Goal: Transaction & Acquisition: Purchase product/service

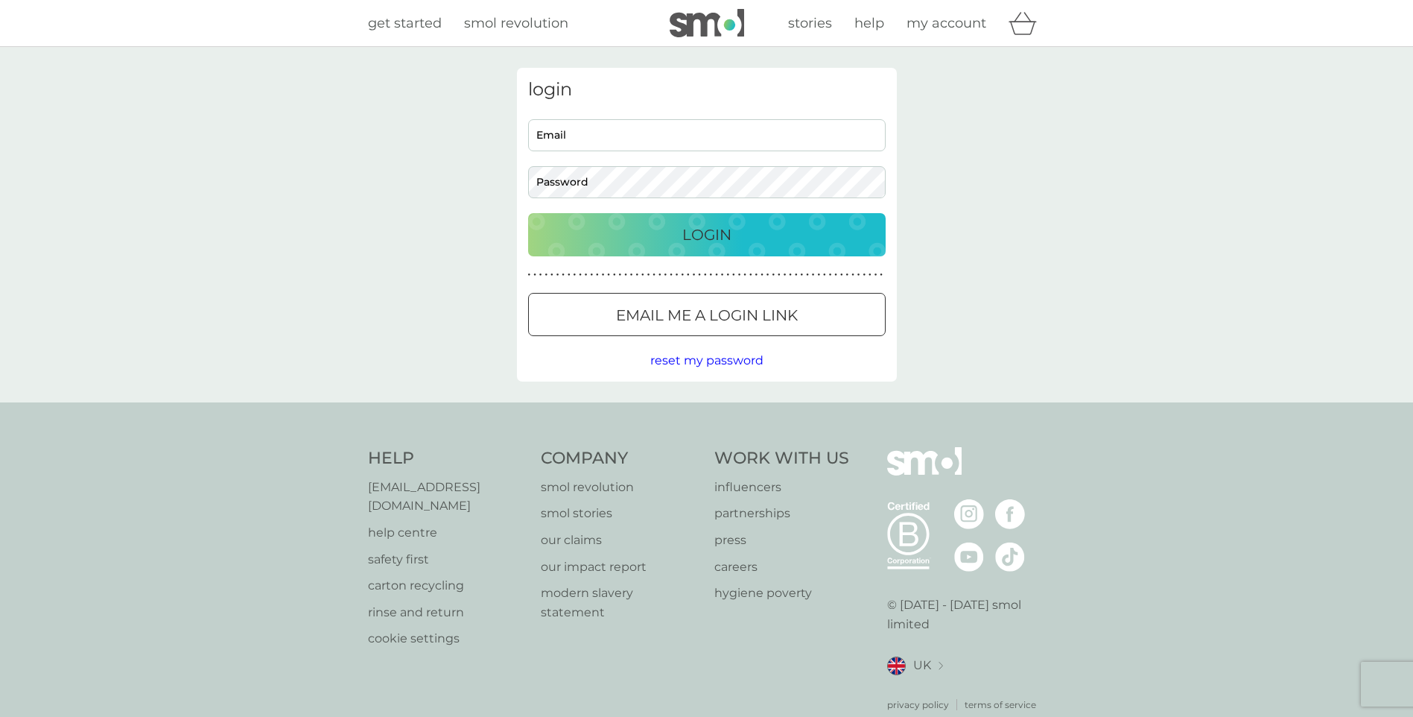
drag, startPoint x: 685, startPoint y: 133, endPoint x: 669, endPoint y: 145, distance: 20.1
click at [685, 133] on input "Email" at bounding box center [707, 135] width 358 height 32
drag, startPoint x: 671, startPoint y: 135, endPoint x: 273, endPoint y: 129, distance: 397.8
click at [273, 129] on div "login eeleenhoo@gmail.com Email Password Login ● ● ● ● ● ● ● ● ● ● ● ● ● ● ● ● …" at bounding box center [706, 224] width 1413 height 355
type input "[EMAIL_ADDRESS][DOMAIN_NAME]"
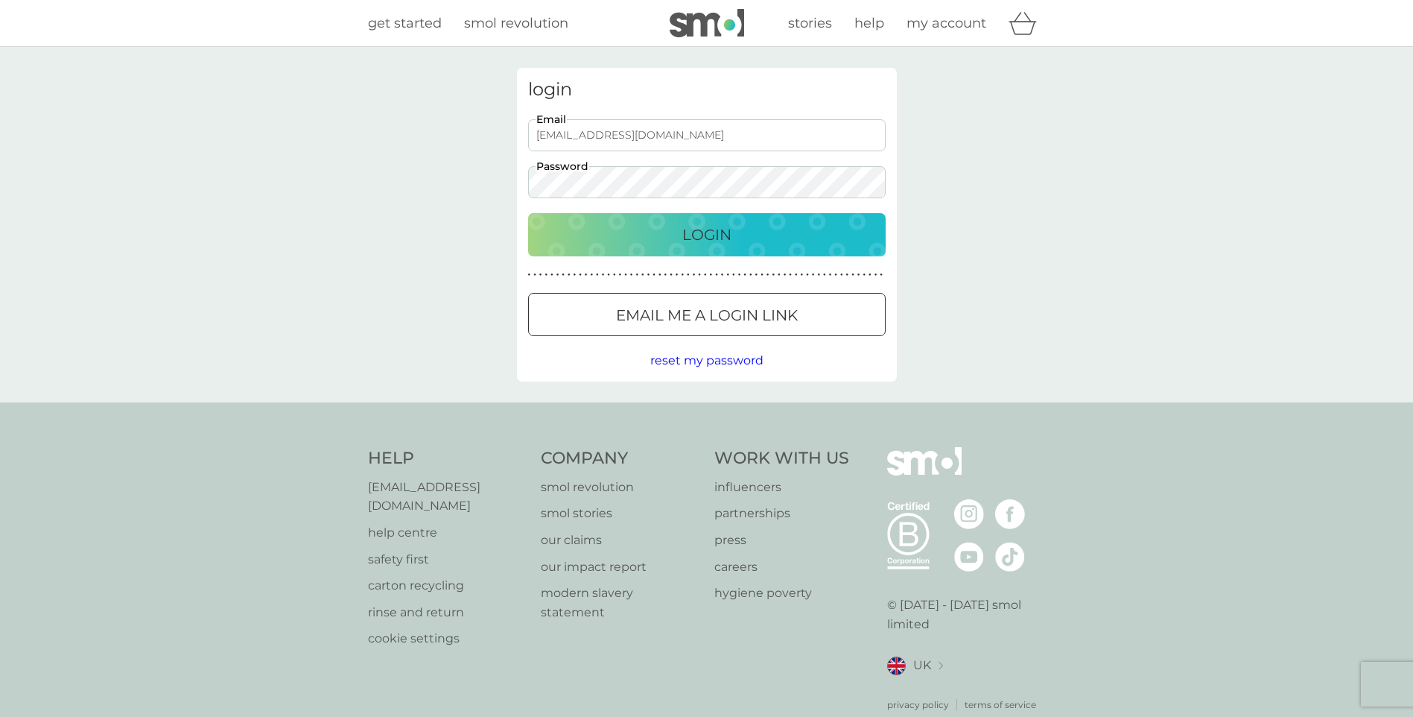
click at [528, 213] on button "Login" at bounding box center [707, 234] width 358 height 43
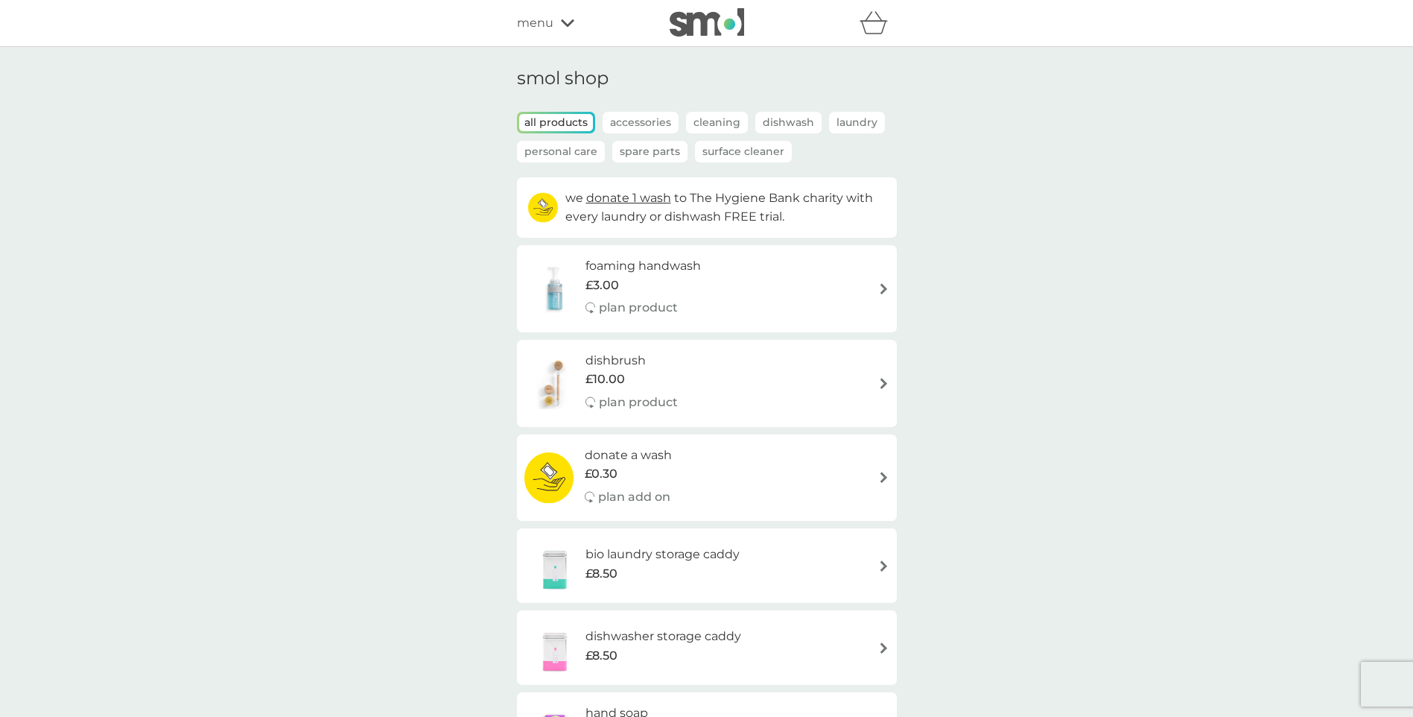
click at [535, 18] on span "menu" at bounding box center [535, 22] width 36 height 19
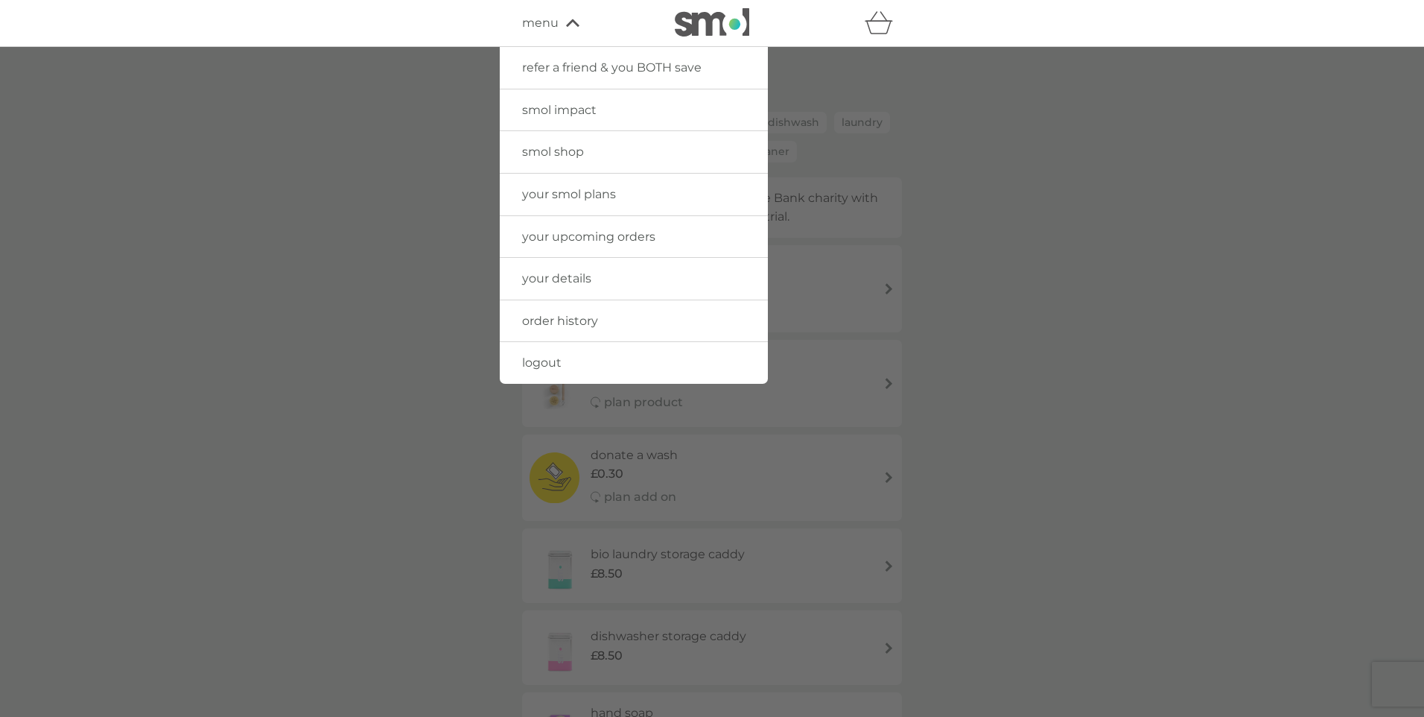
drag, startPoint x: 579, startPoint y: 229, endPoint x: 616, endPoint y: 238, distance: 38.3
click at [579, 229] on span "your upcoming orders" at bounding box center [588, 236] width 133 height 14
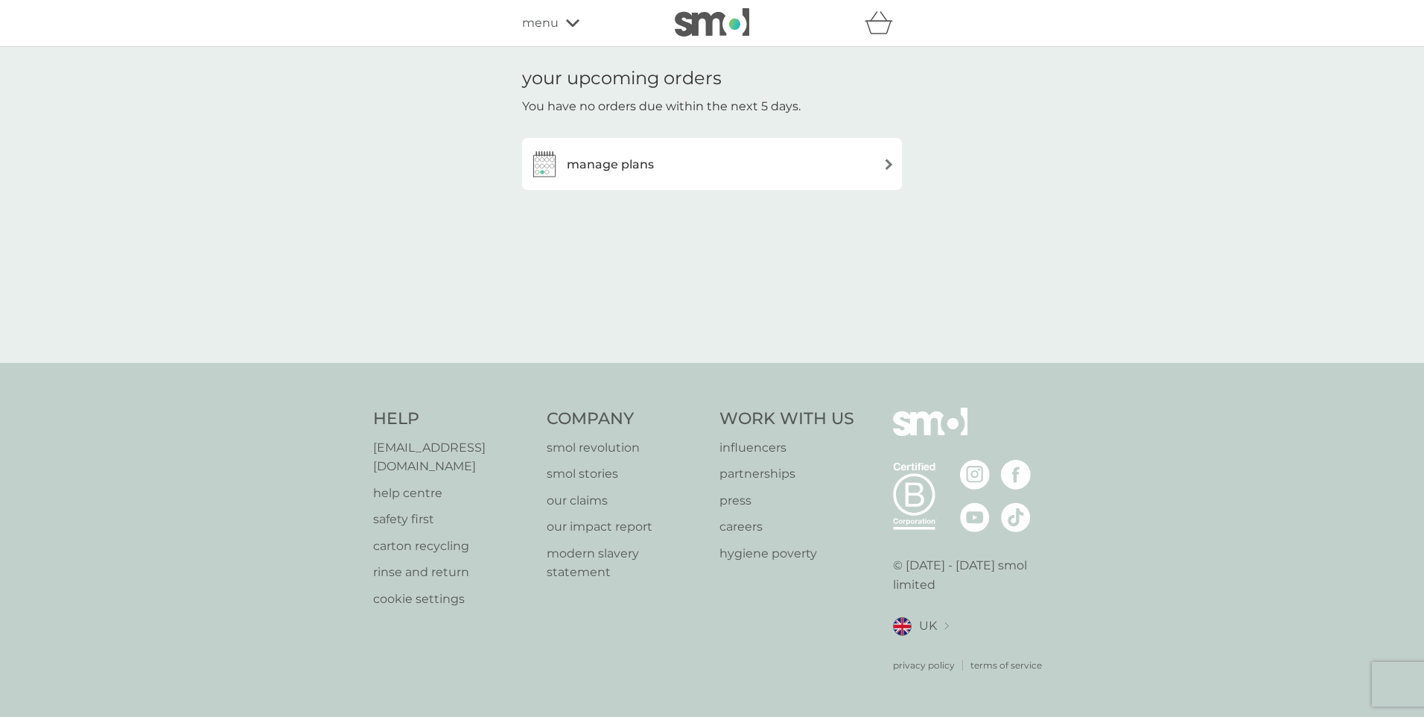
click at [553, 32] on span "menu" at bounding box center [540, 22] width 36 height 19
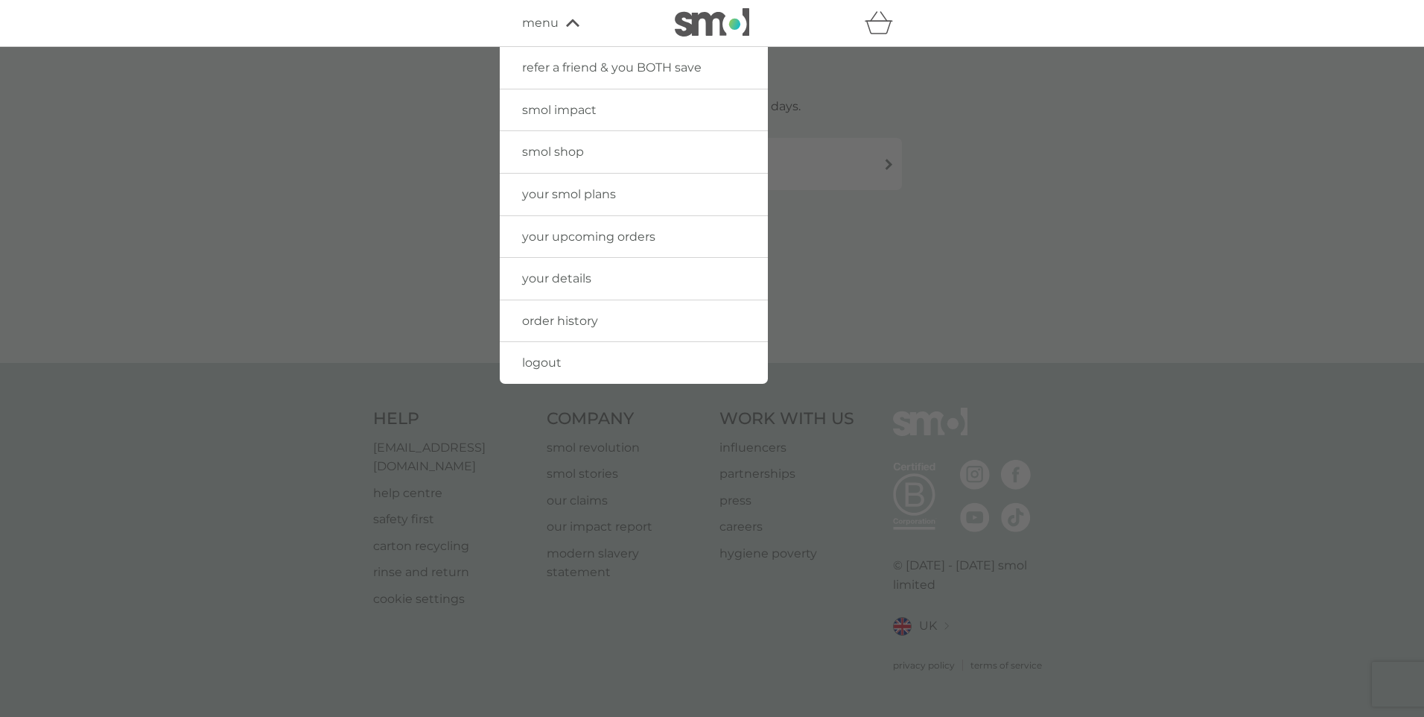
click at [598, 276] on link "your details" at bounding box center [634, 279] width 268 height 42
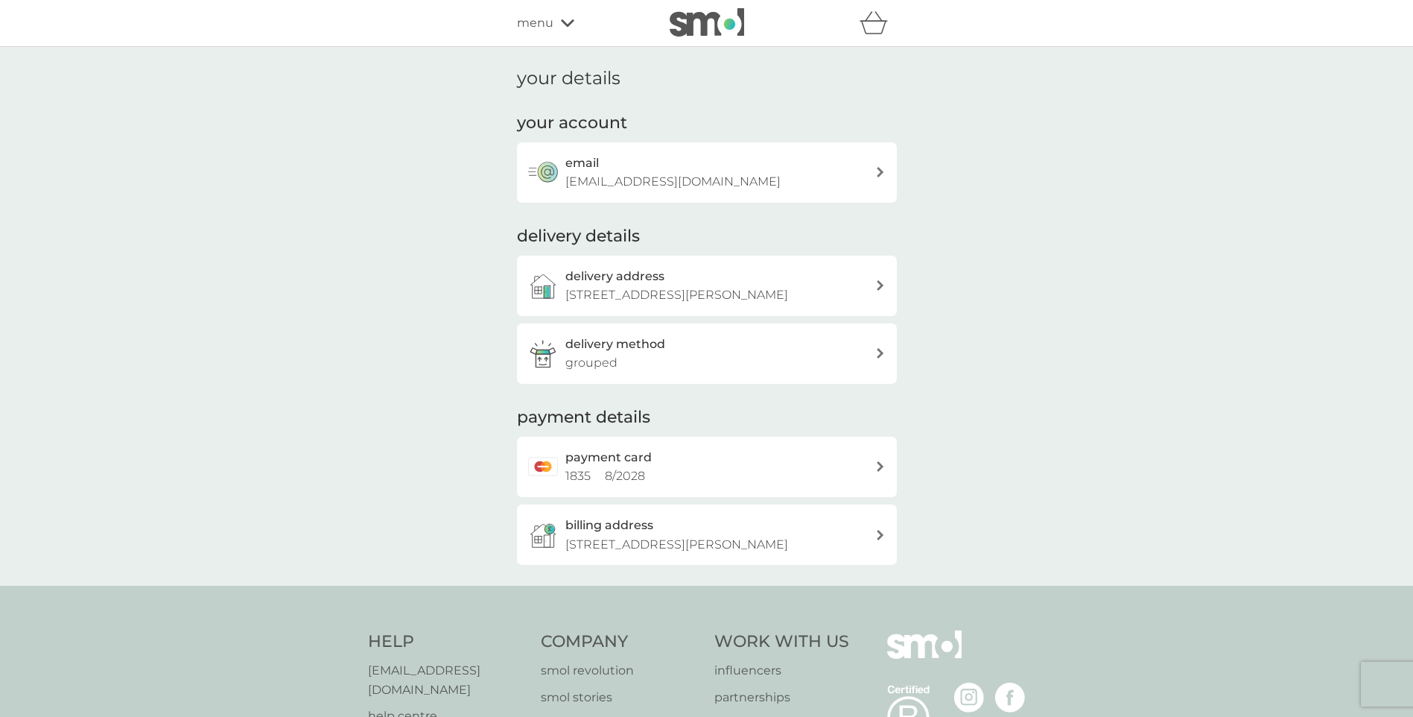
click at [547, 19] on span "menu" at bounding box center [535, 22] width 36 height 19
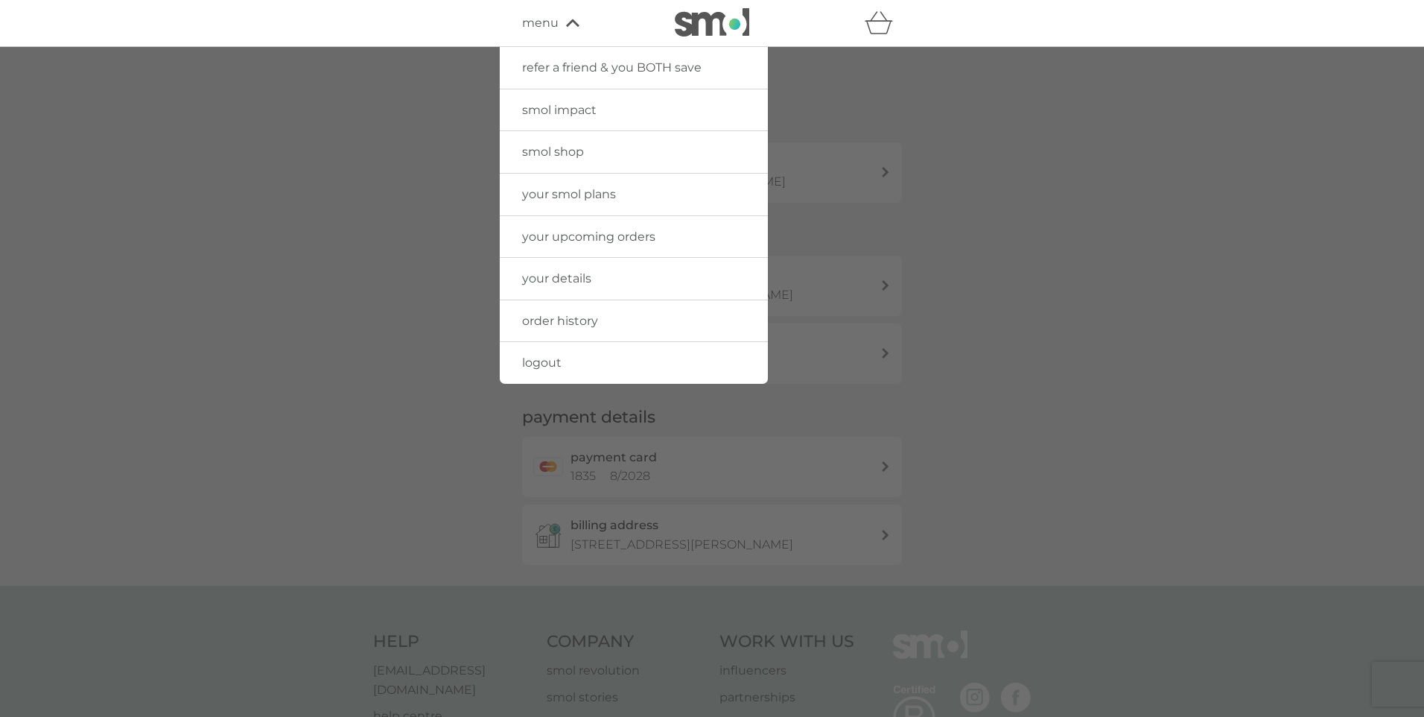
click at [558, 322] on span "order history" at bounding box center [560, 321] width 76 height 14
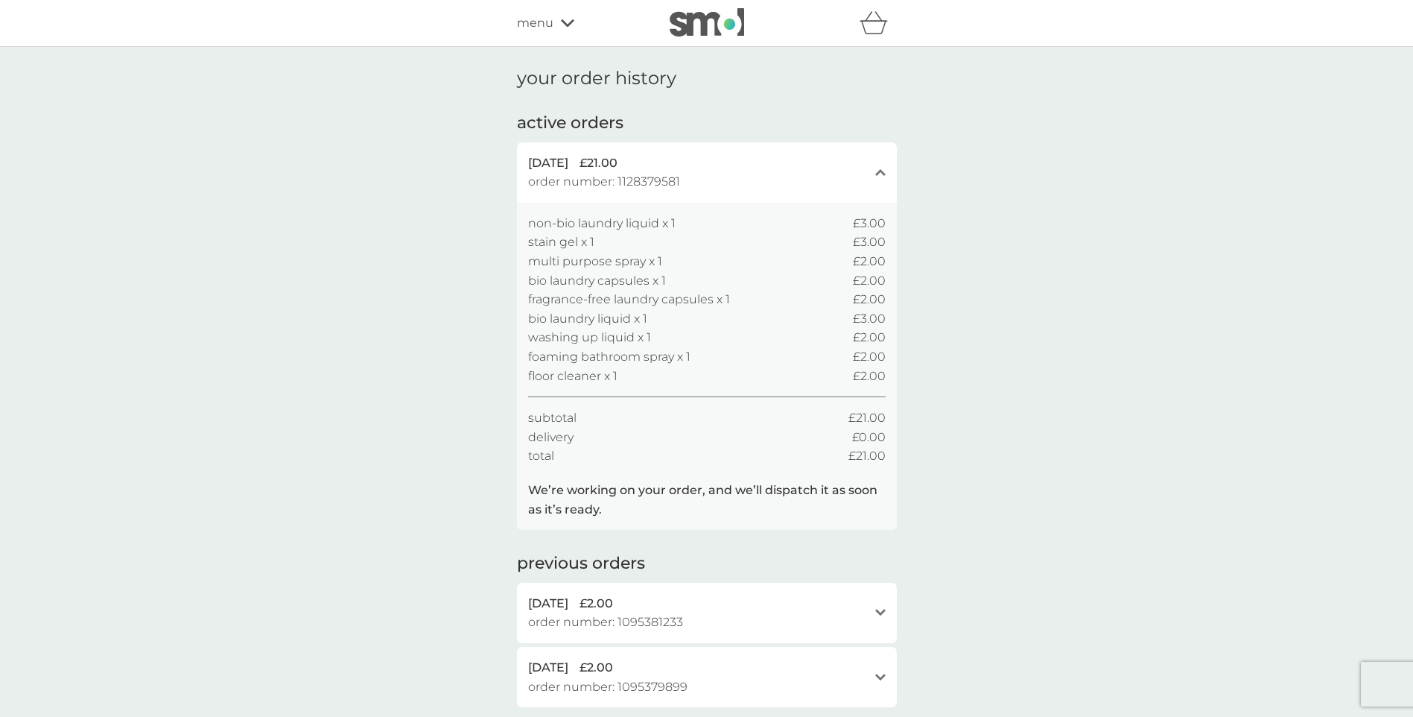
click at [547, 21] on span "menu" at bounding box center [535, 22] width 36 height 19
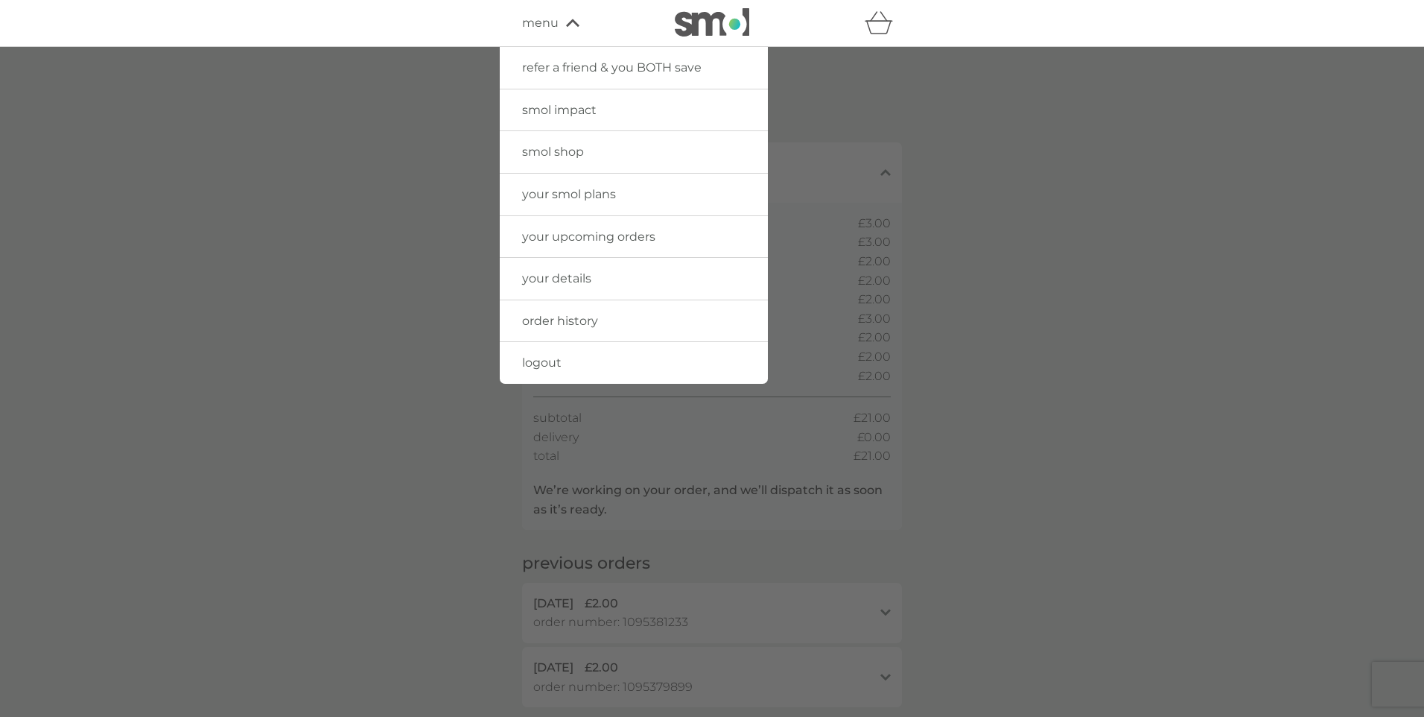
click at [568, 111] on span "smol impact" at bounding box center [559, 110] width 74 height 14
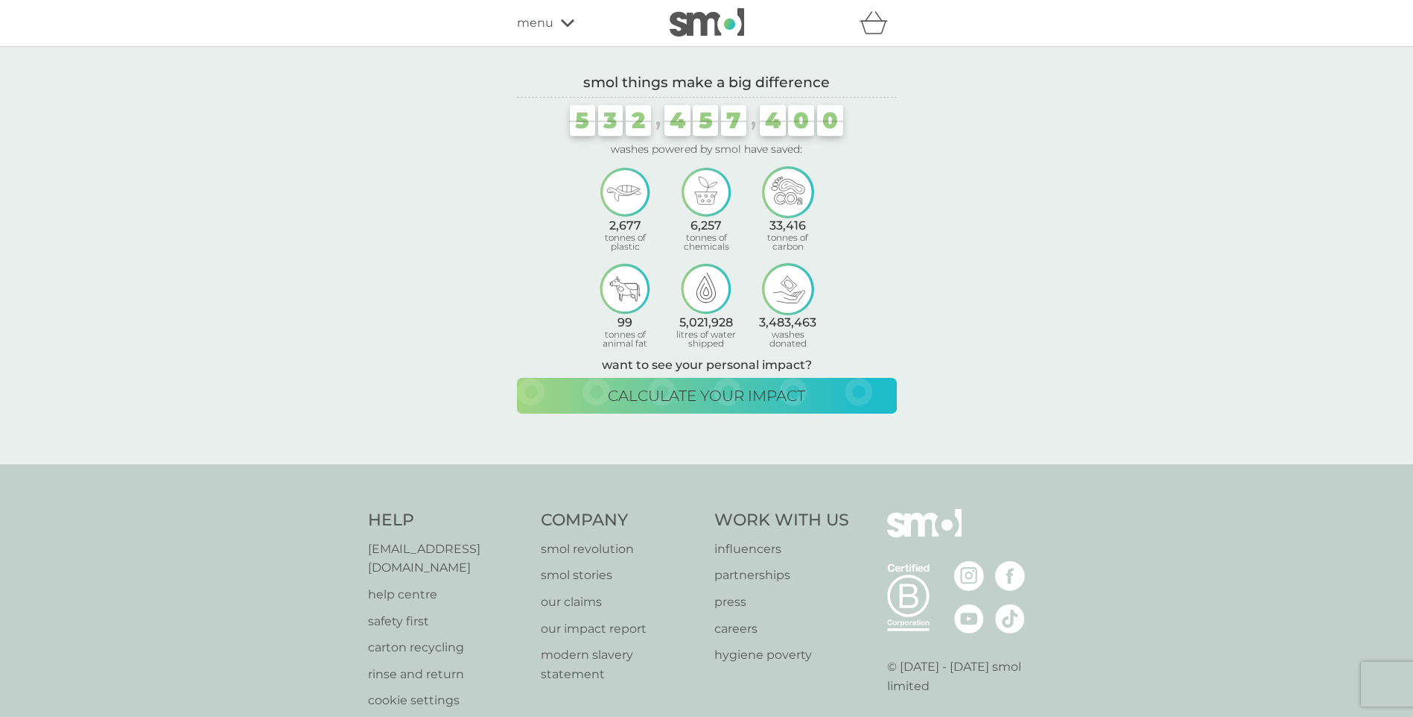
click at [539, 29] on span "menu" at bounding box center [535, 22] width 36 height 19
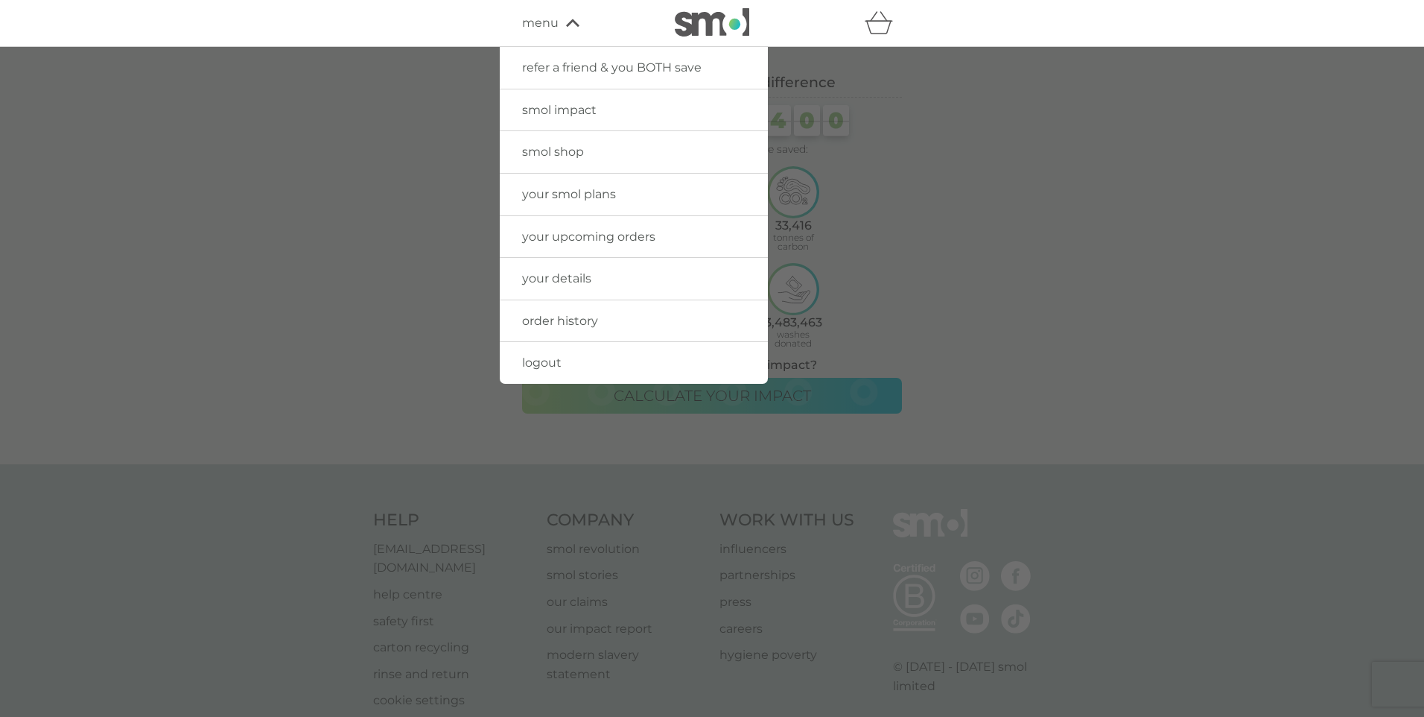
click at [559, 364] on span "logout" at bounding box center [541, 362] width 39 height 14
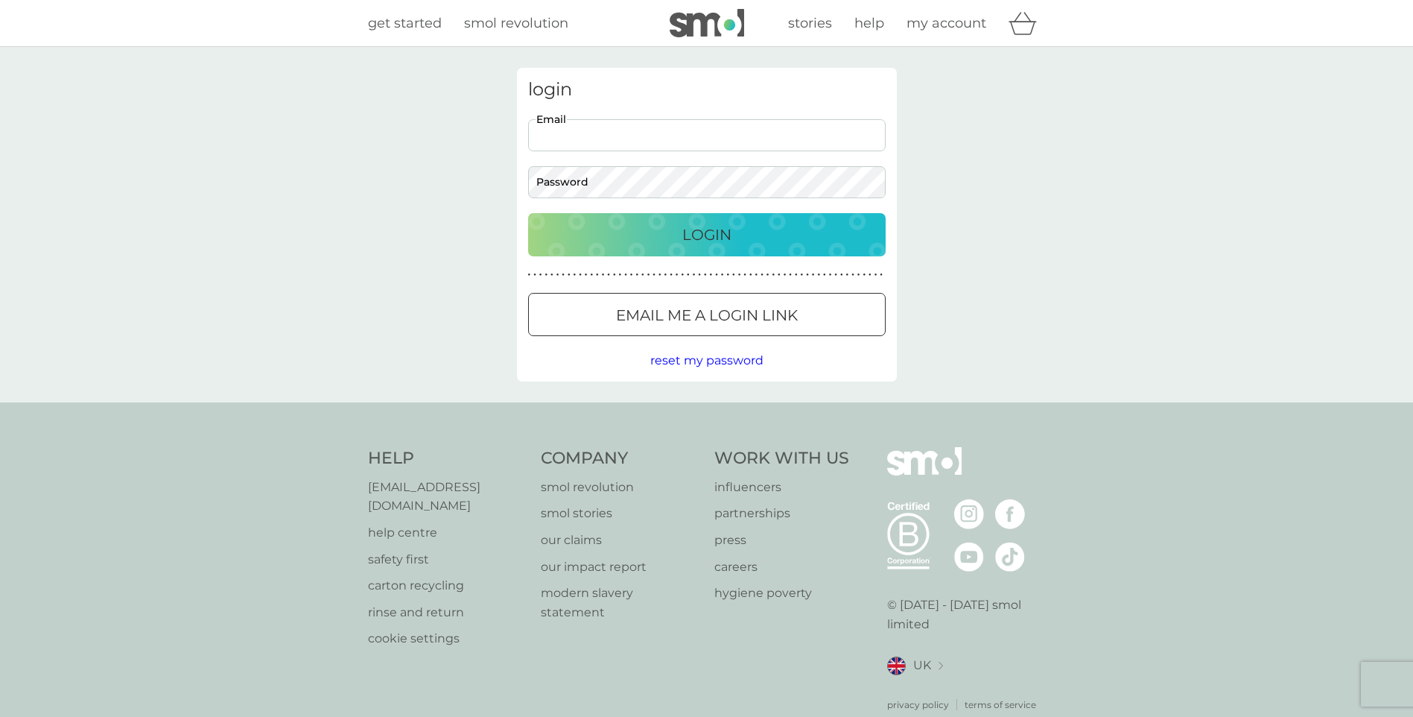
click at [648, 138] on input "Email" at bounding box center [707, 135] width 358 height 32
type input "[EMAIL_ADDRESS][DOMAIN_NAME]"
click at [528, 213] on button "Login" at bounding box center [707, 234] width 358 height 43
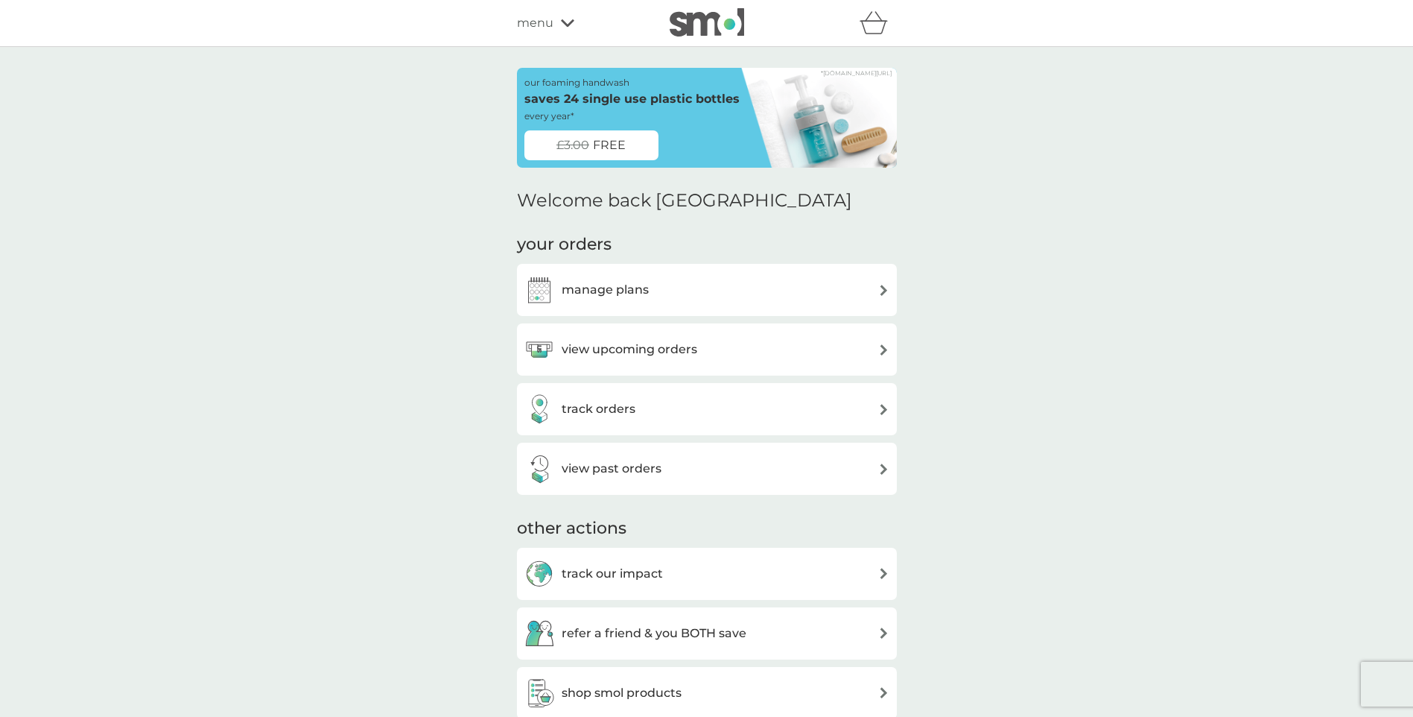
click at [714, 120] on div "our foaming handwash saves 24 single use plastic bottles every year*" at bounding box center [632, 99] width 216 height 48
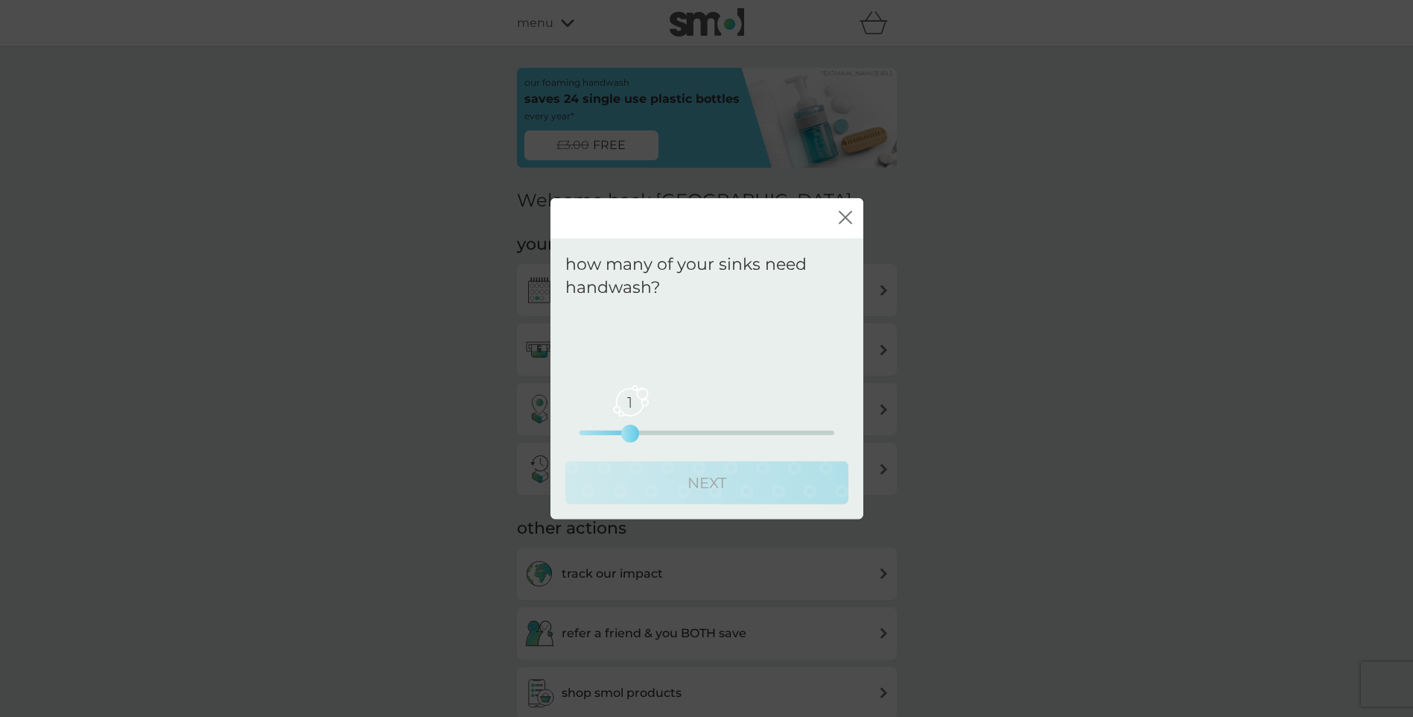
drag, startPoint x: 582, startPoint y: 433, endPoint x: 615, endPoint y: 429, distance: 33.0
click at [615, 429] on div "1 0 2.5 5" at bounding box center [706, 411] width 255 height 60
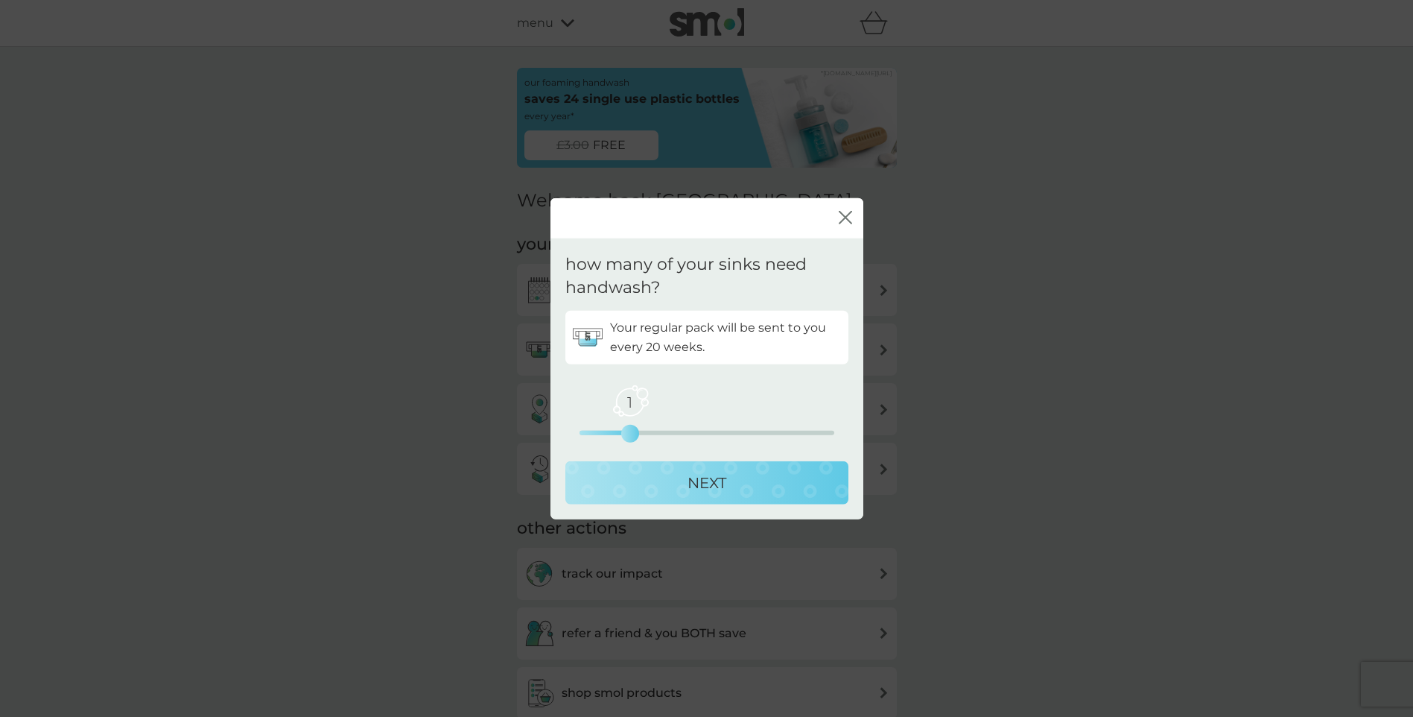
click at [699, 489] on p "NEXT" at bounding box center [706, 482] width 39 height 24
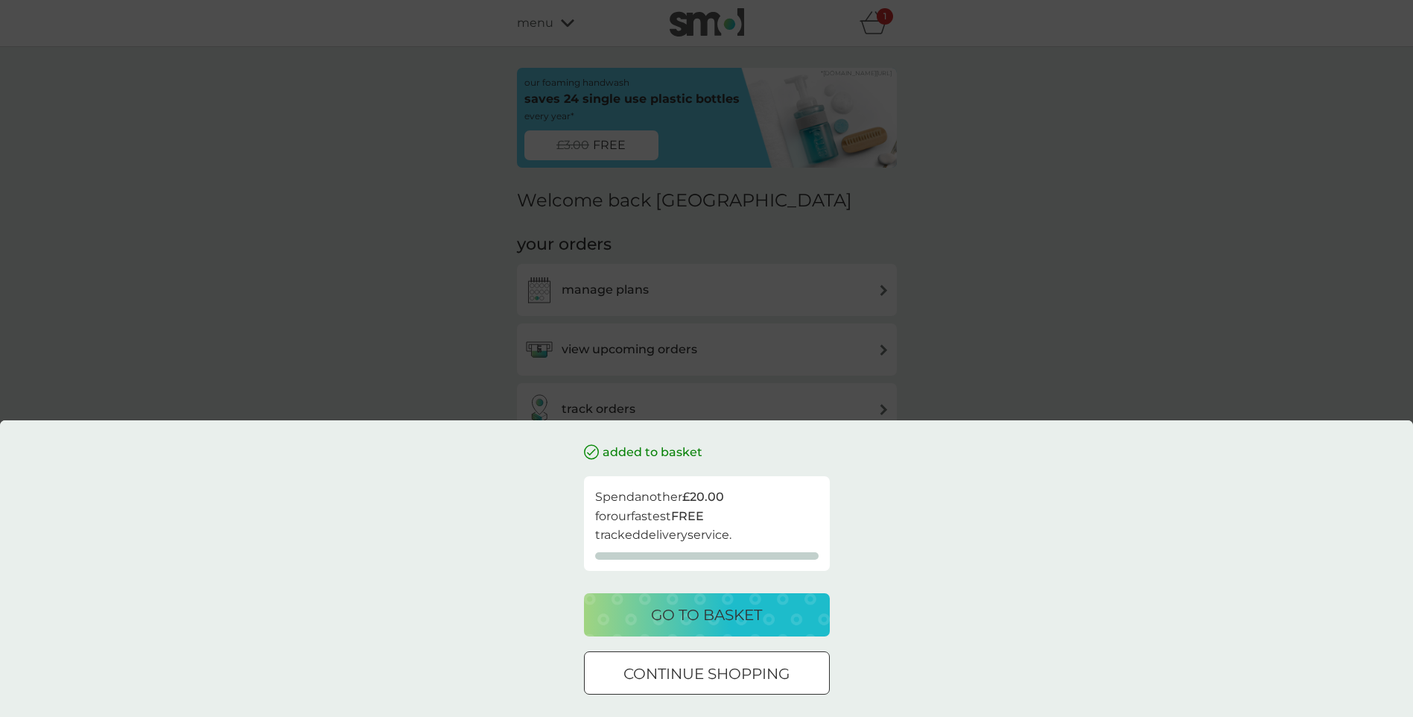
click at [783, 616] on div "go to basket" at bounding box center [707, 615] width 216 height 24
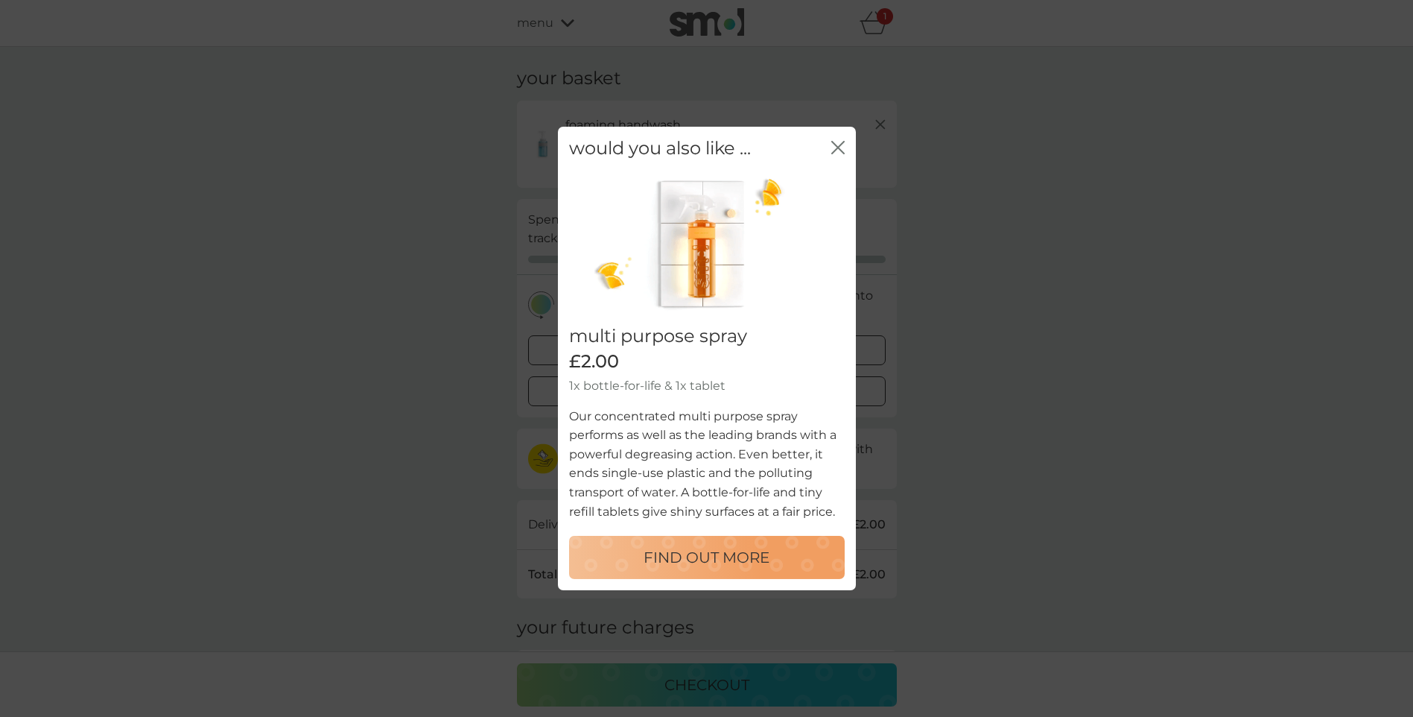
click at [835, 148] on icon "close" at bounding box center [837, 147] width 13 height 13
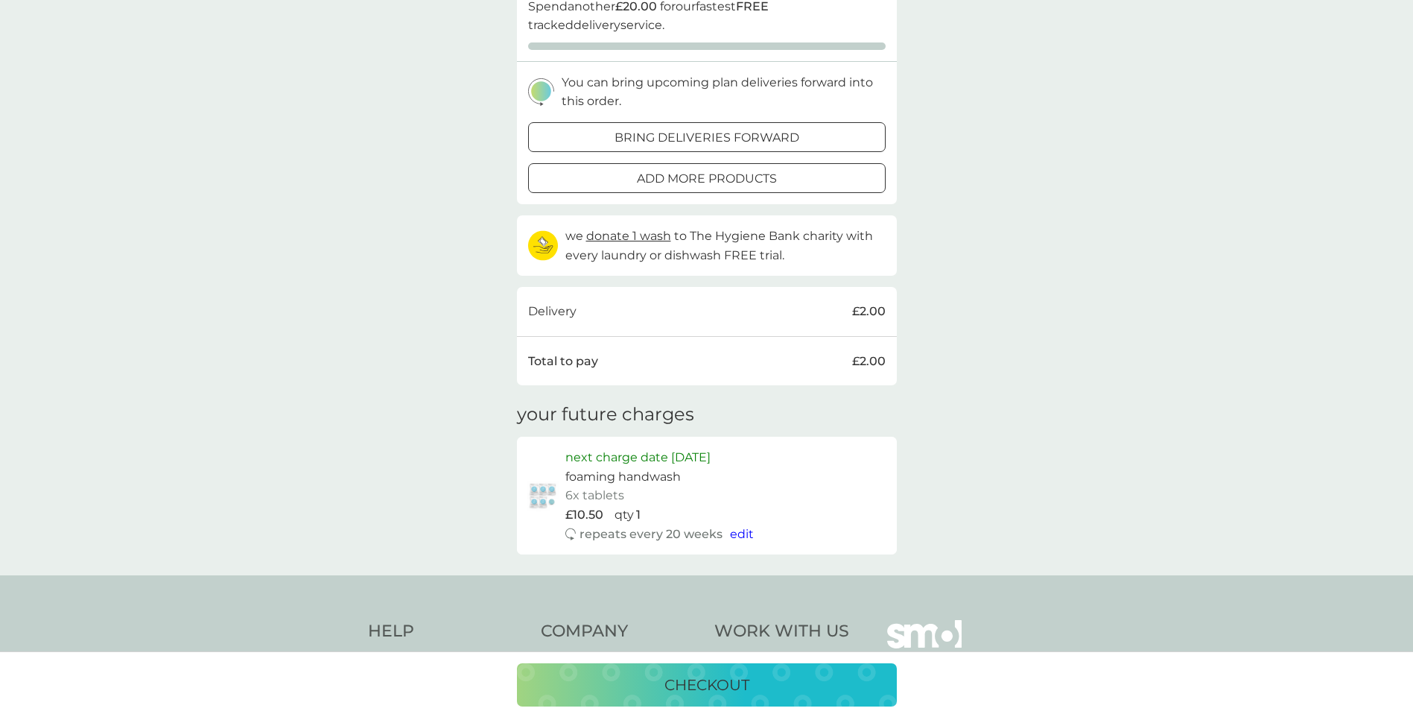
scroll to position [372, 0]
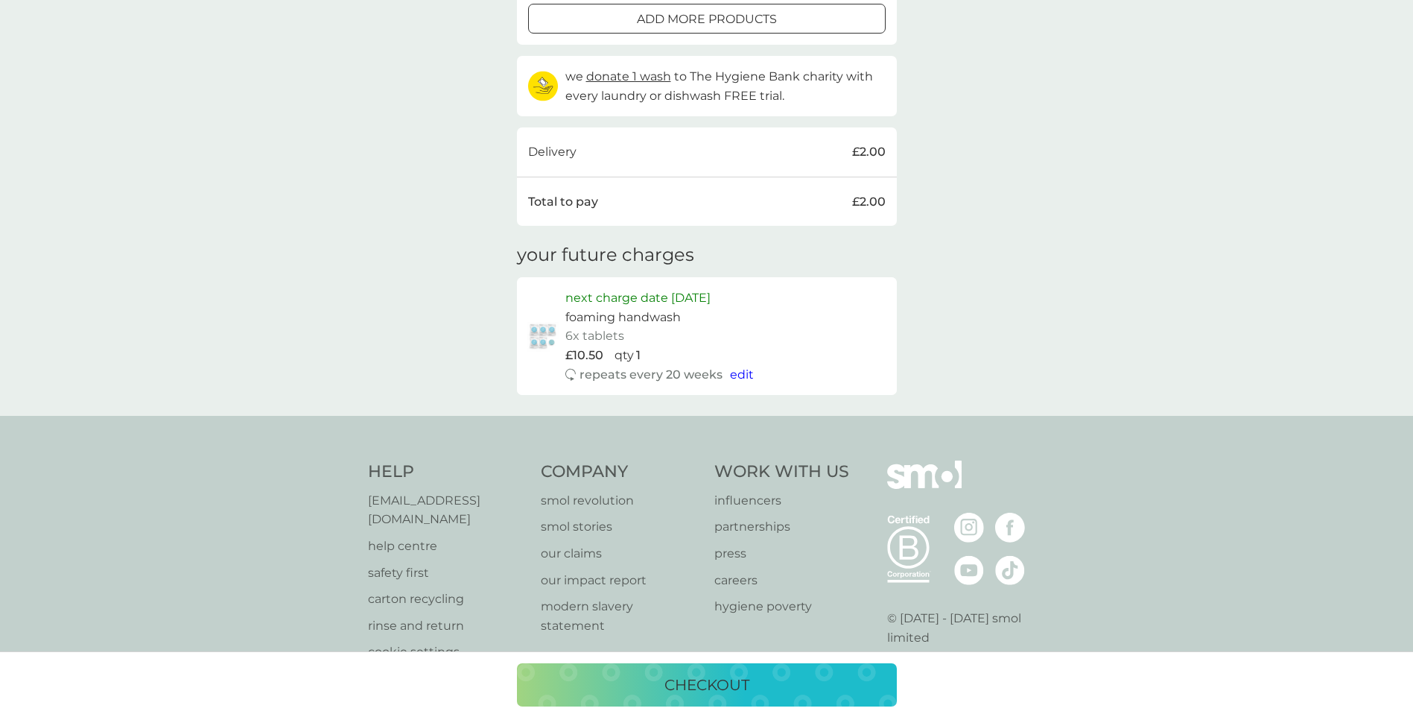
click at [737, 372] on span "edit" at bounding box center [742, 374] width 24 height 14
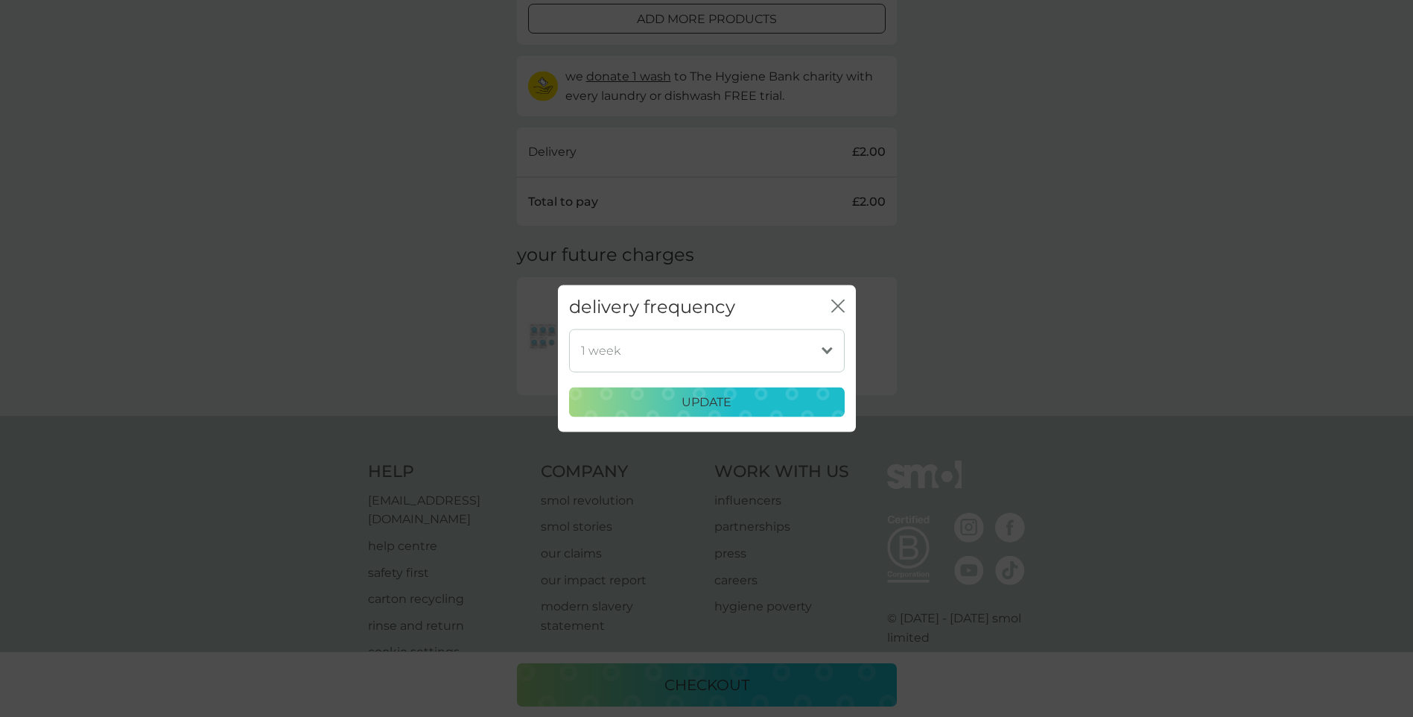
click at [796, 338] on select "1 week 2 weeks 3 weeks 4 weeks 5 weeks 6 weeks 7 weeks 8 weeks 9 weeks 10 weeks…" at bounding box center [707, 349] width 276 height 43
select select "182"
click at [569, 328] on select "1 week 2 weeks 3 weeks 4 weeks 5 weeks 6 weeks 7 weeks 8 weeks 9 weeks 10 weeks…" at bounding box center [707, 349] width 276 height 43
click at [714, 398] on p "update" at bounding box center [707, 402] width 50 height 19
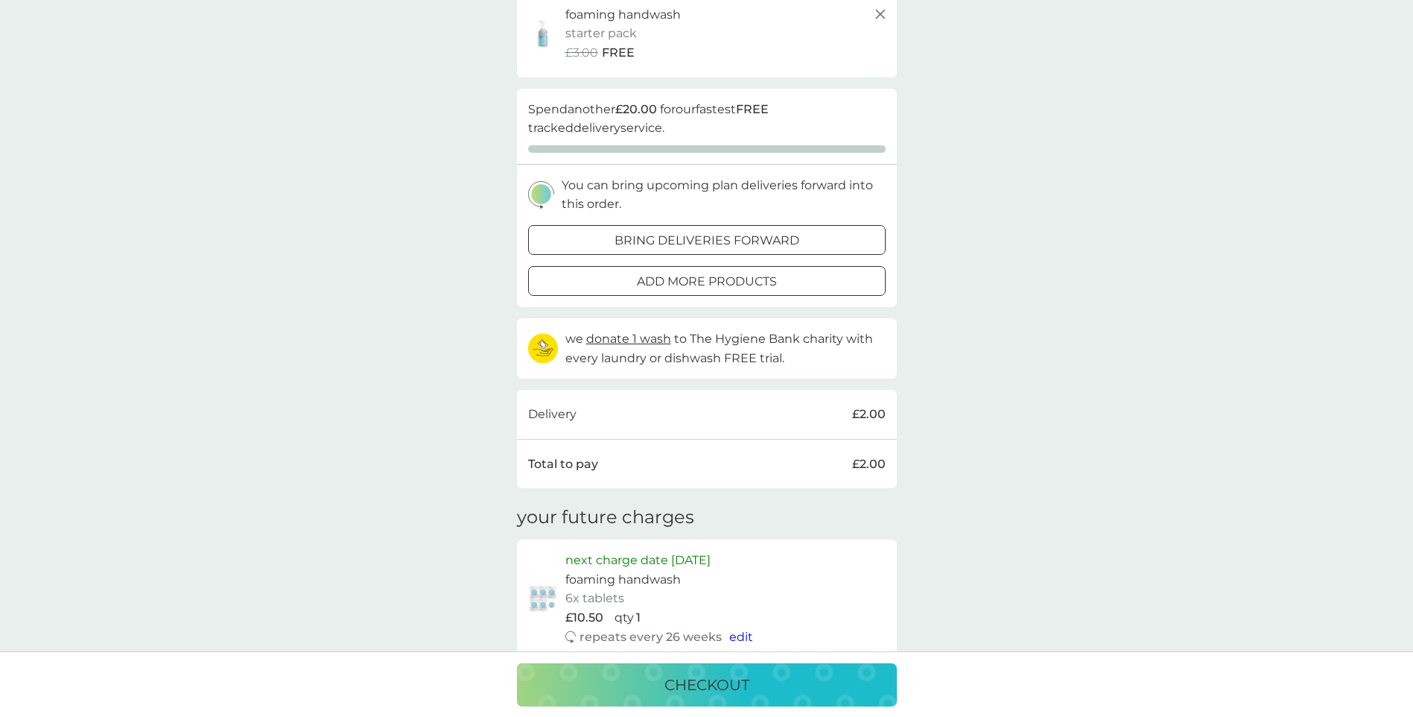
scroll to position [0, 0]
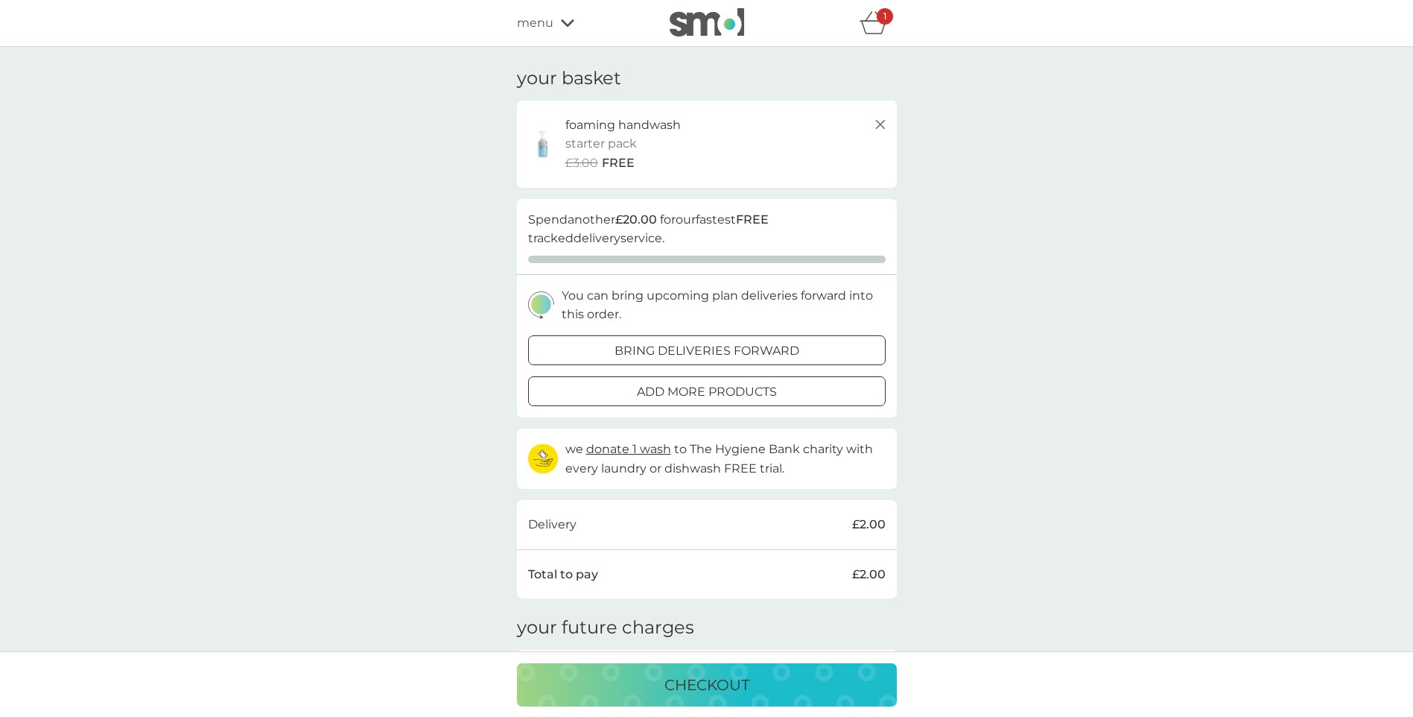
click at [559, 28] on div "menu" at bounding box center [580, 22] width 127 height 19
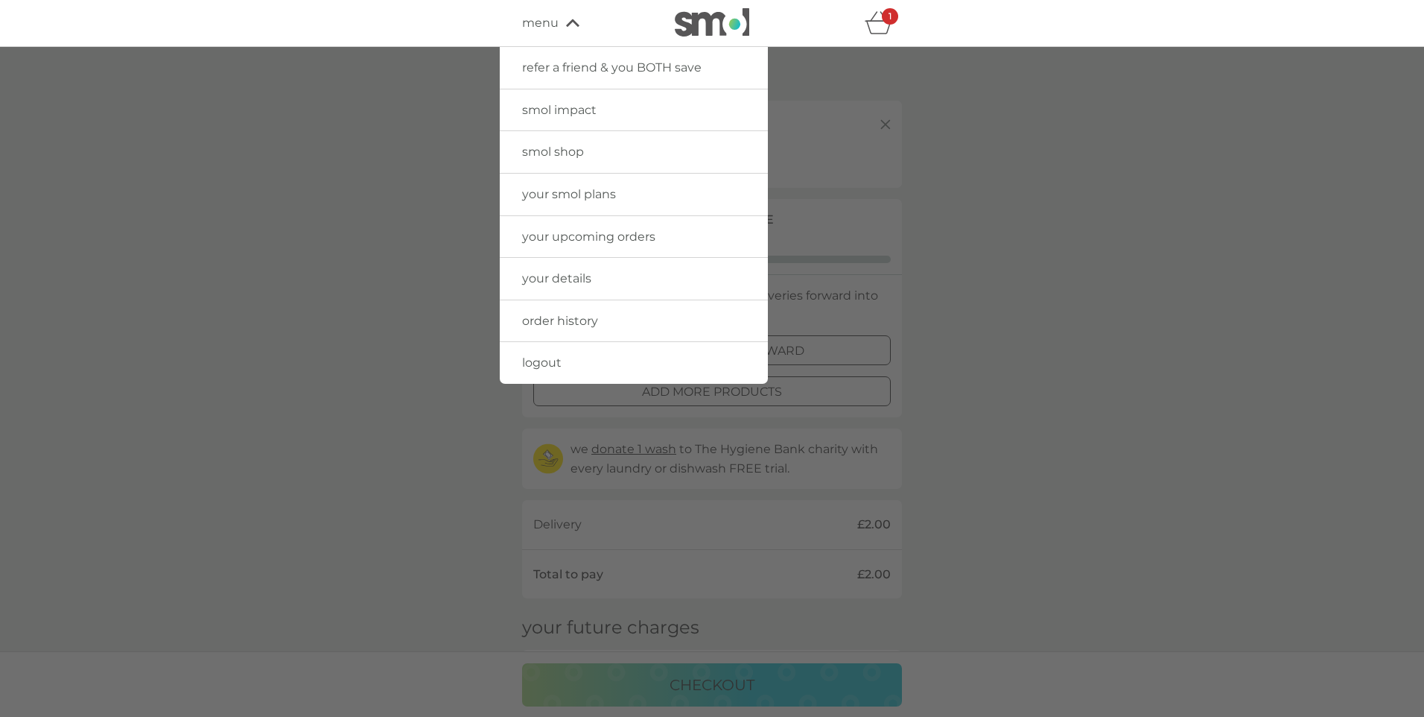
click at [588, 278] on span "your details" at bounding box center [556, 278] width 69 height 14
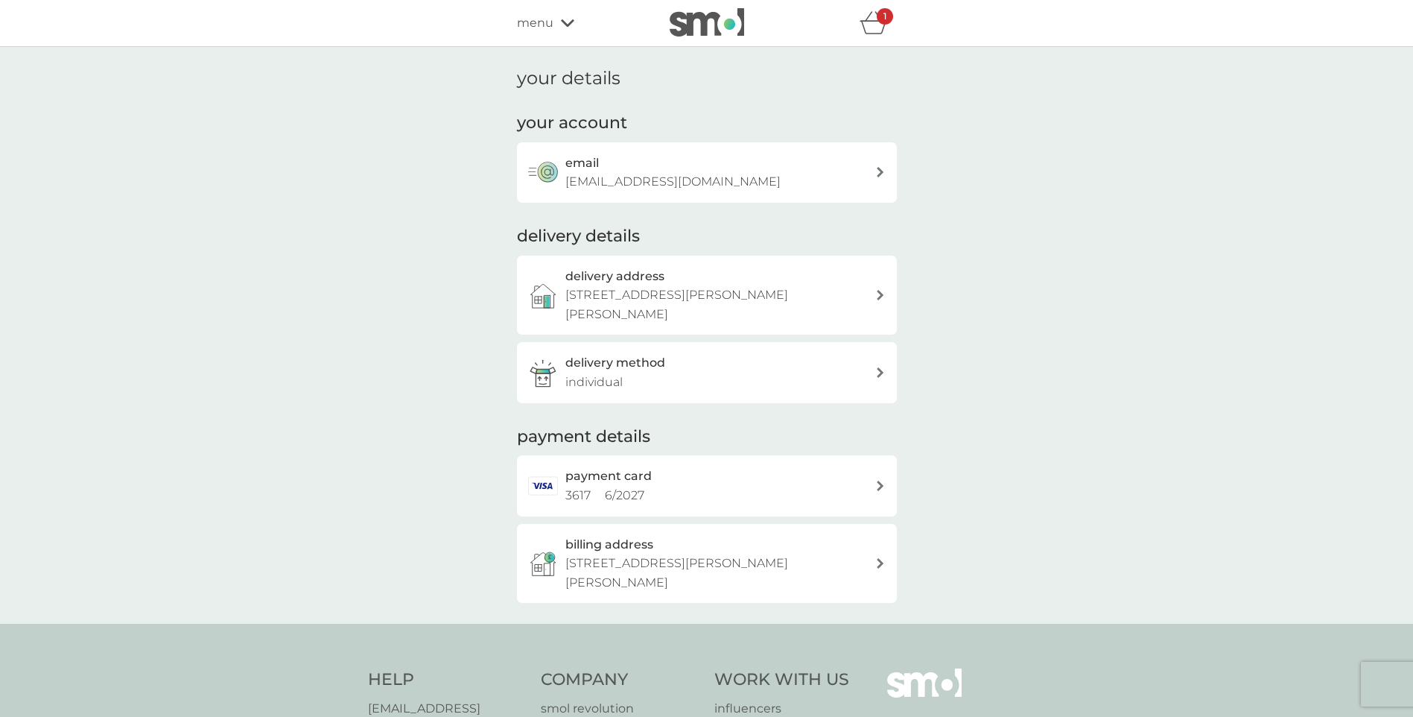
click at [835, 355] on div "delivery method individual" at bounding box center [720, 372] width 310 height 38
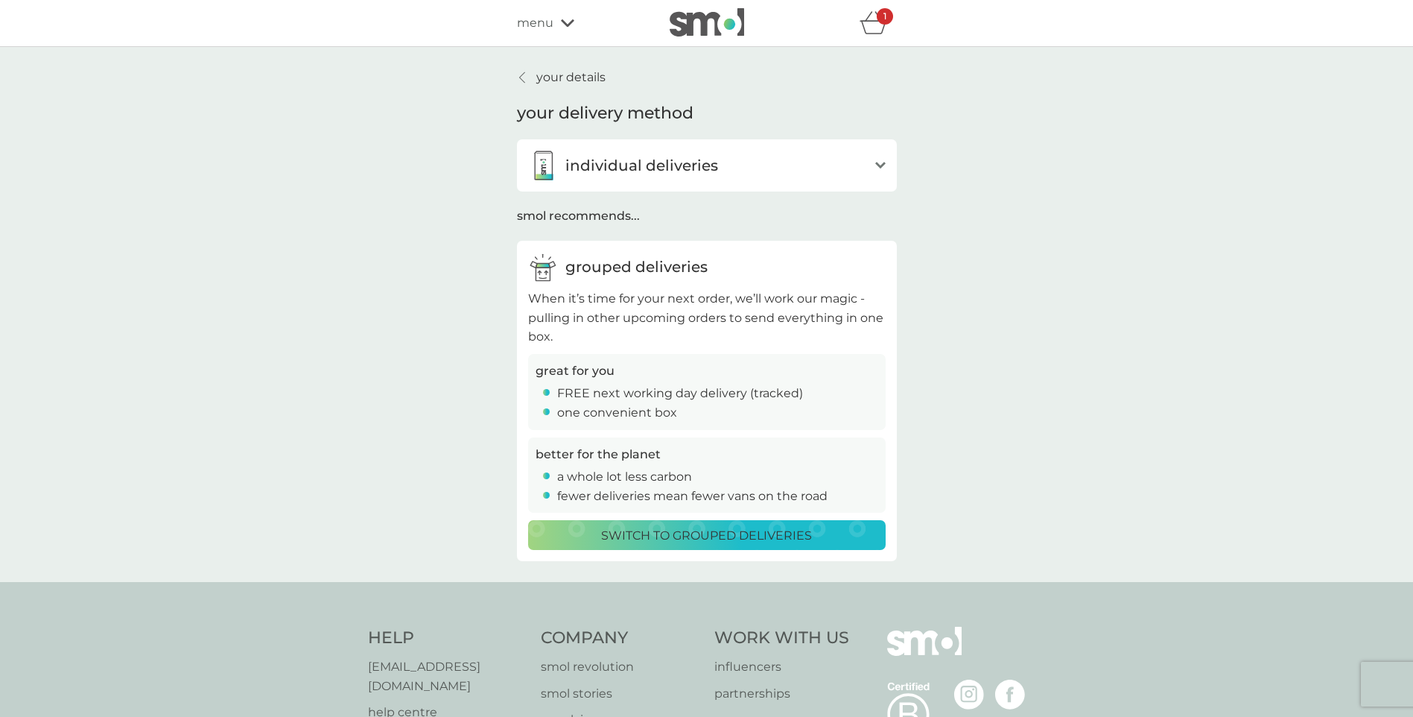
click at [667, 540] on p "Switch to grouped deliveries" at bounding box center [706, 535] width 211 height 19
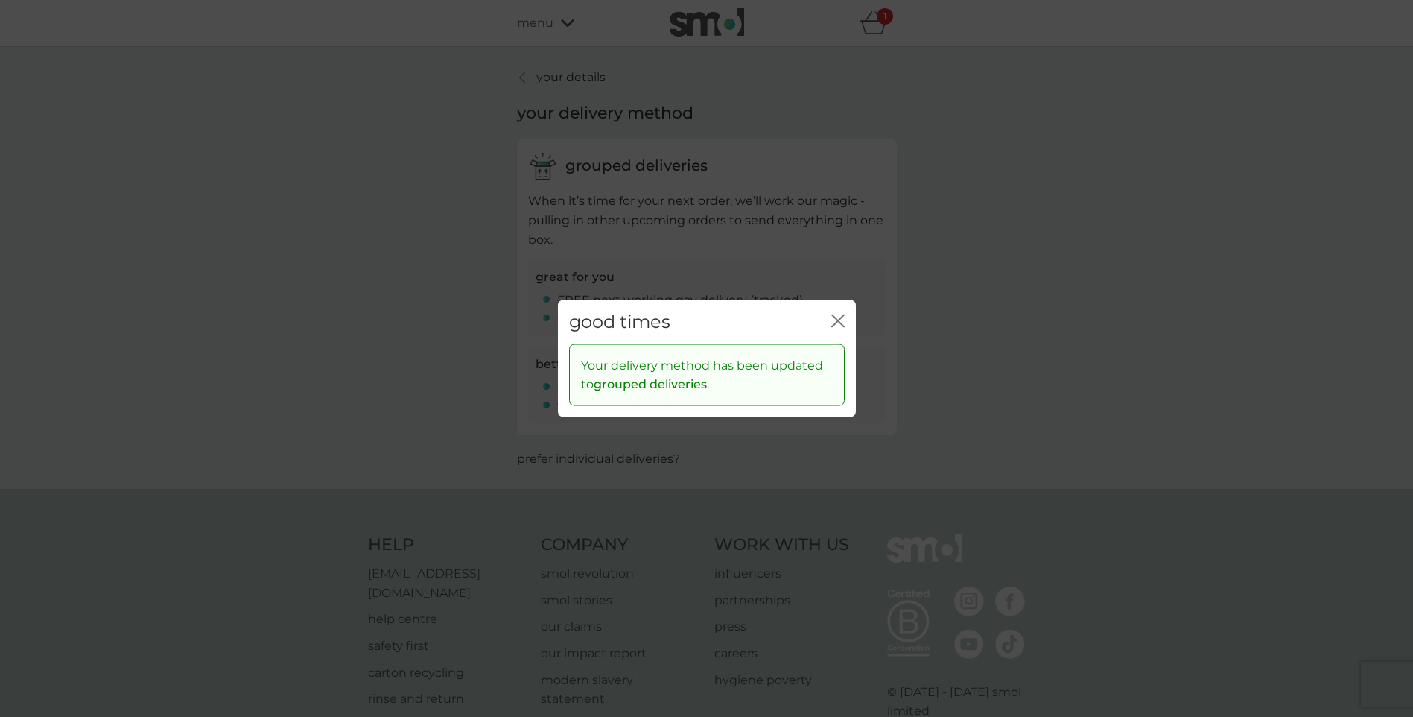
click at [841, 320] on icon "close" at bounding box center [837, 320] width 13 height 13
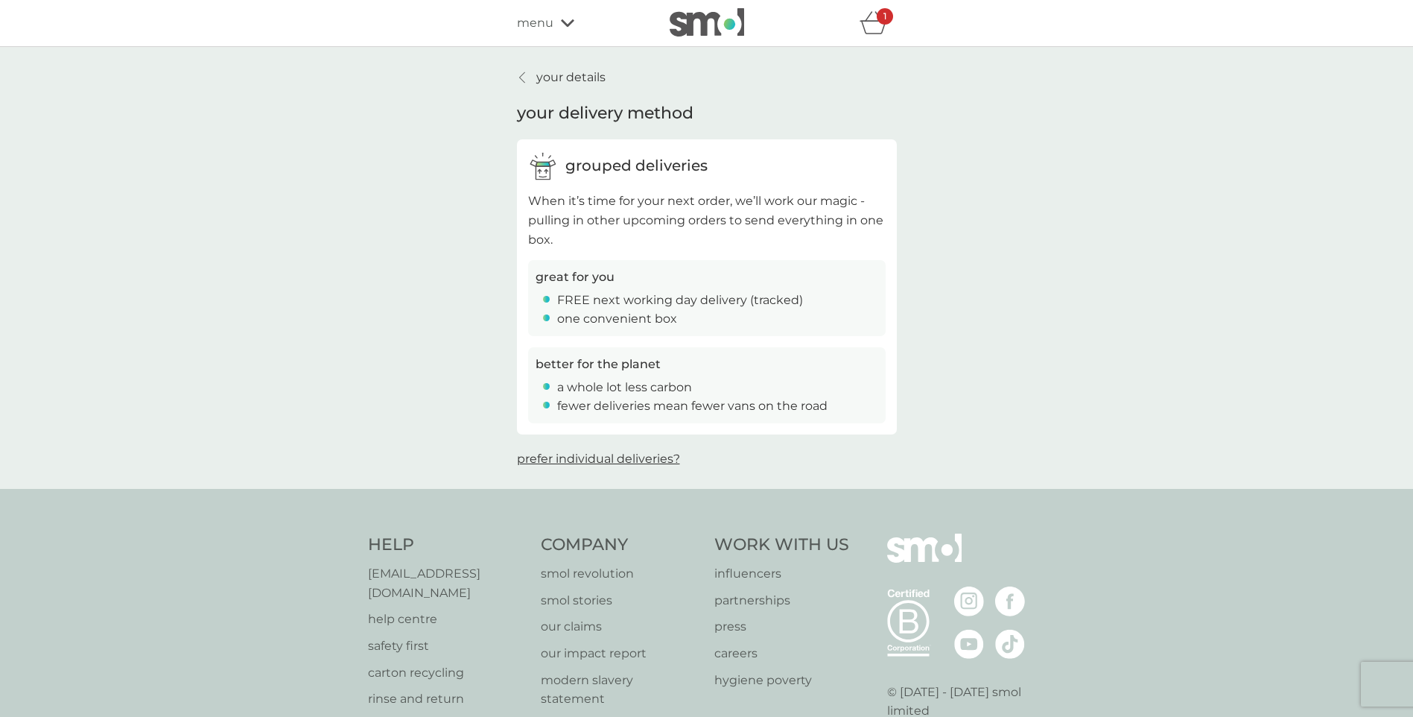
click at [544, 77] on p "your details" at bounding box center [570, 77] width 69 height 19
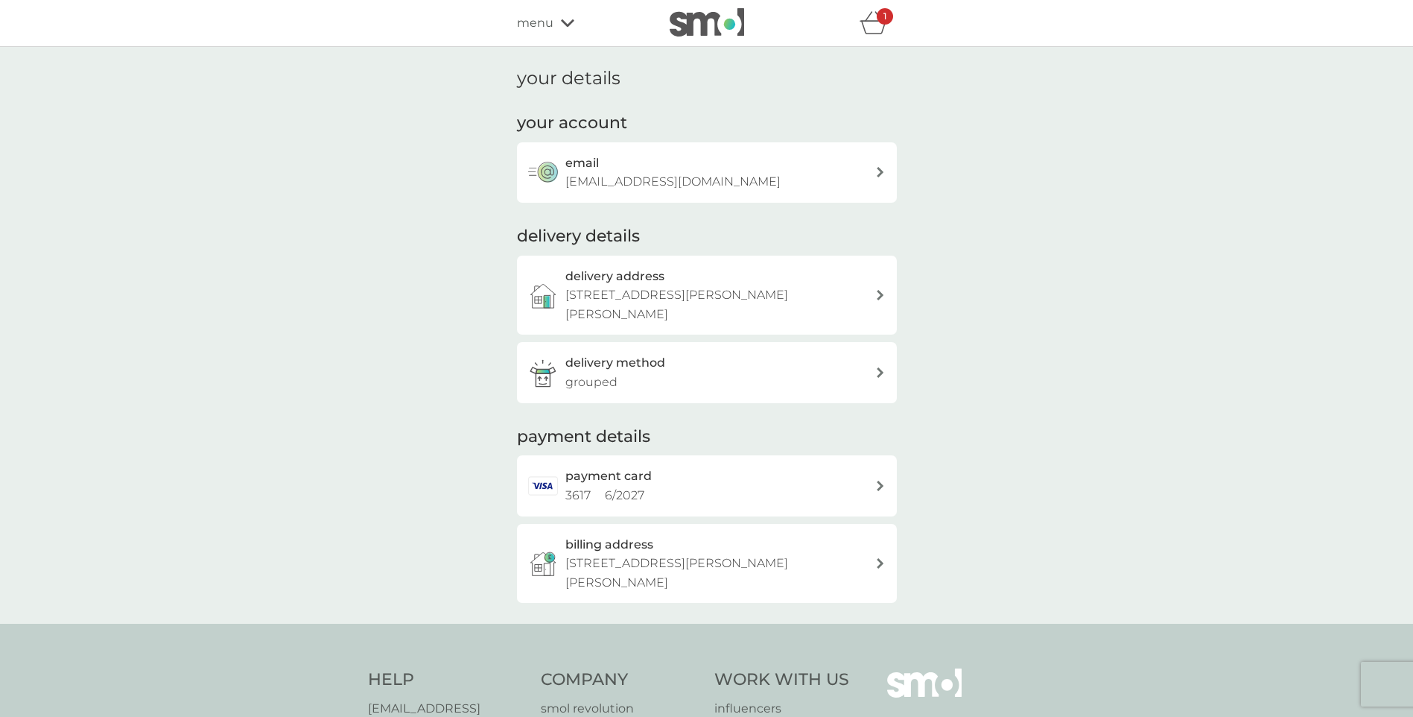
click at [804, 297] on p "5 Wells Grove, Eagle Farm South, Milton Keynes, MK17 7BJ" at bounding box center [720, 304] width 310 height 38
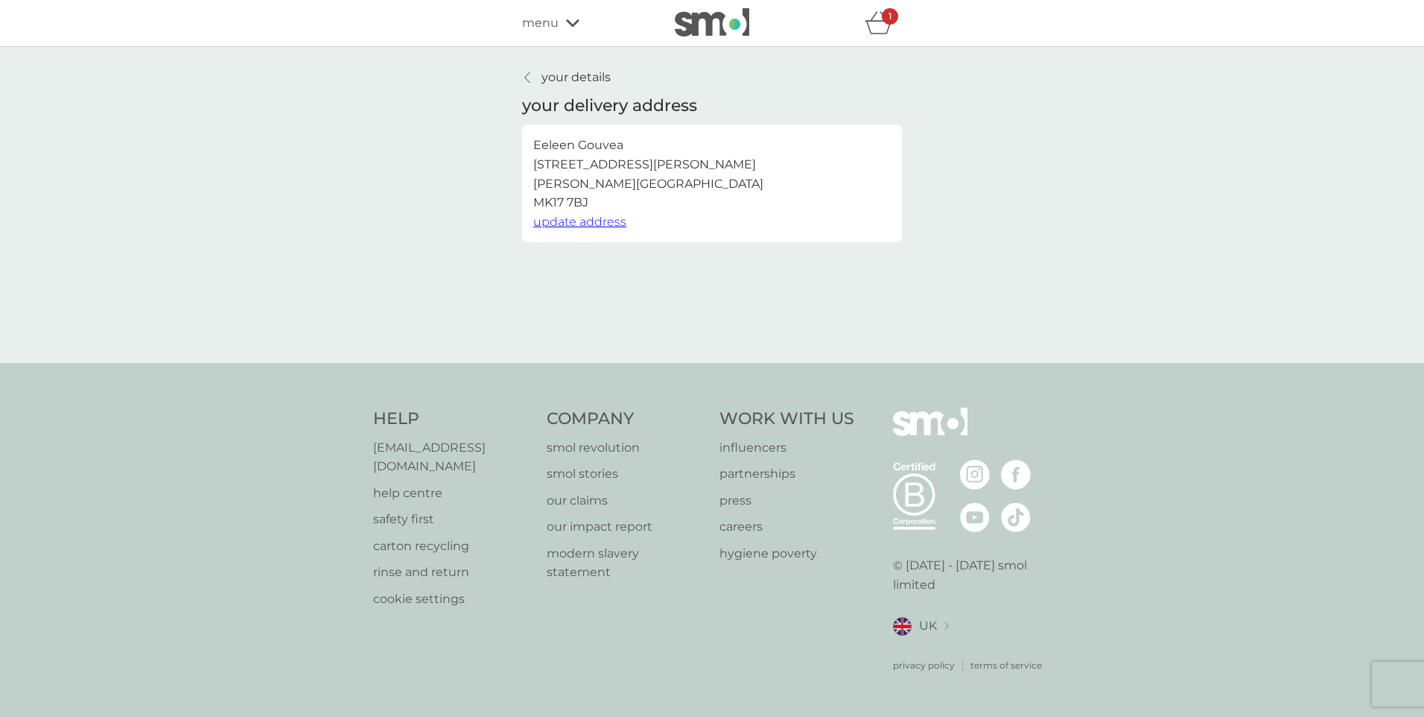
click at [550, 217] on span "update address" at bounding box center [579, 222] width 93 height 14
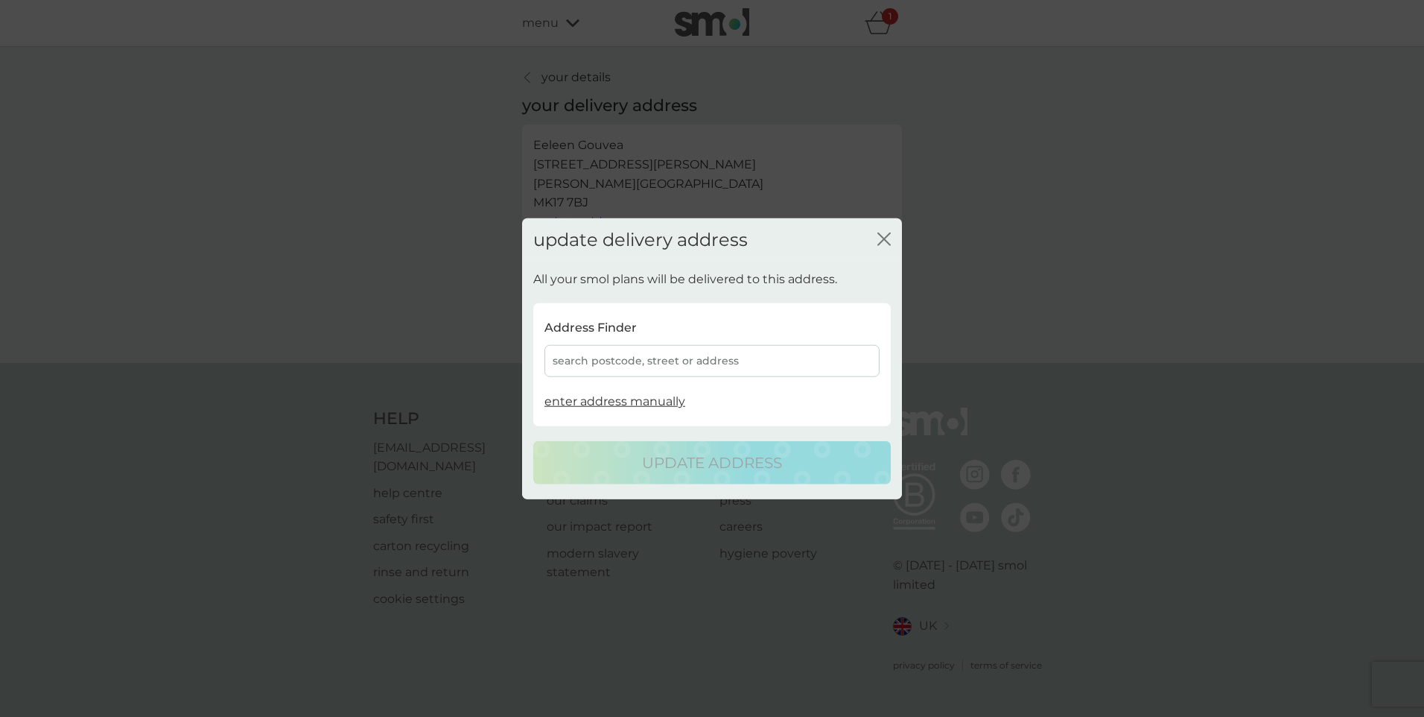
click at [619, 359] on div "search postcode, street or address" at bounding box center [711, 361] width 335 height 32
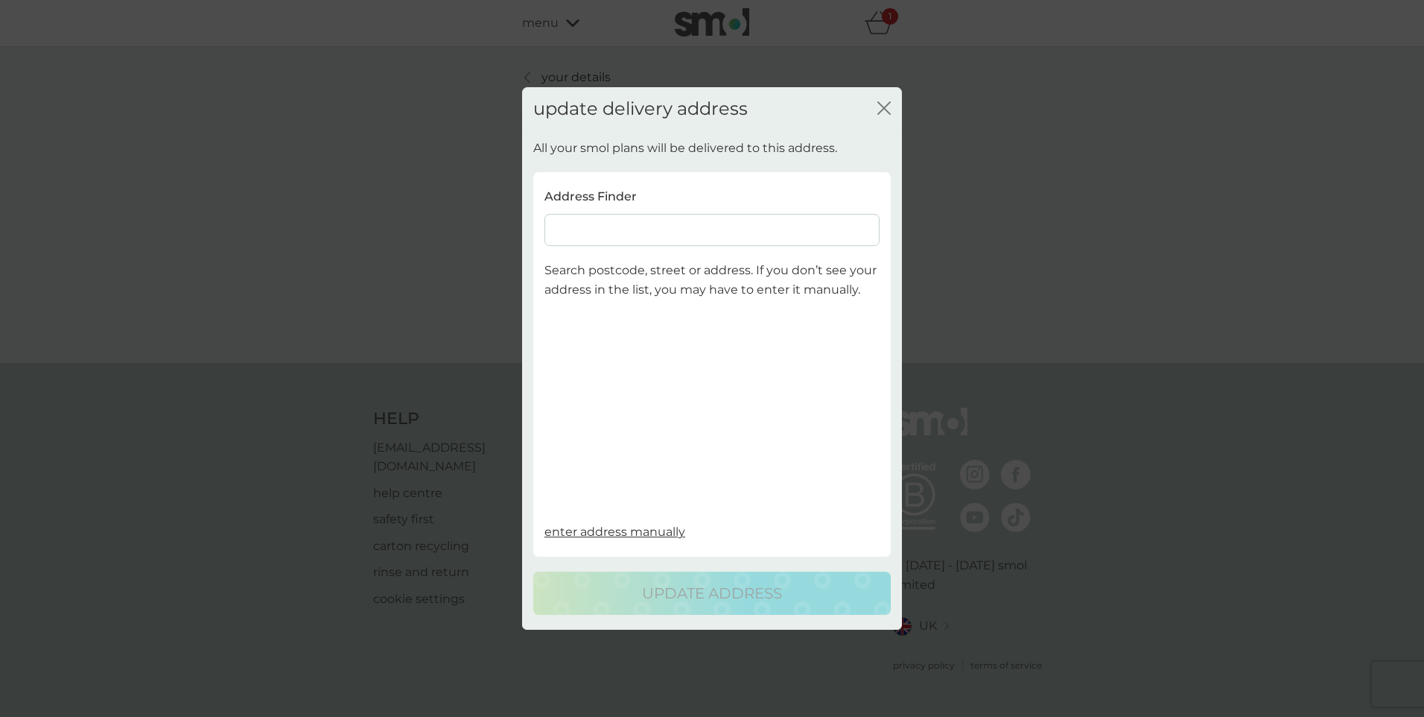
click at [889, 102] on icon "close" at bounding box center [887, 108] width 6 height 12
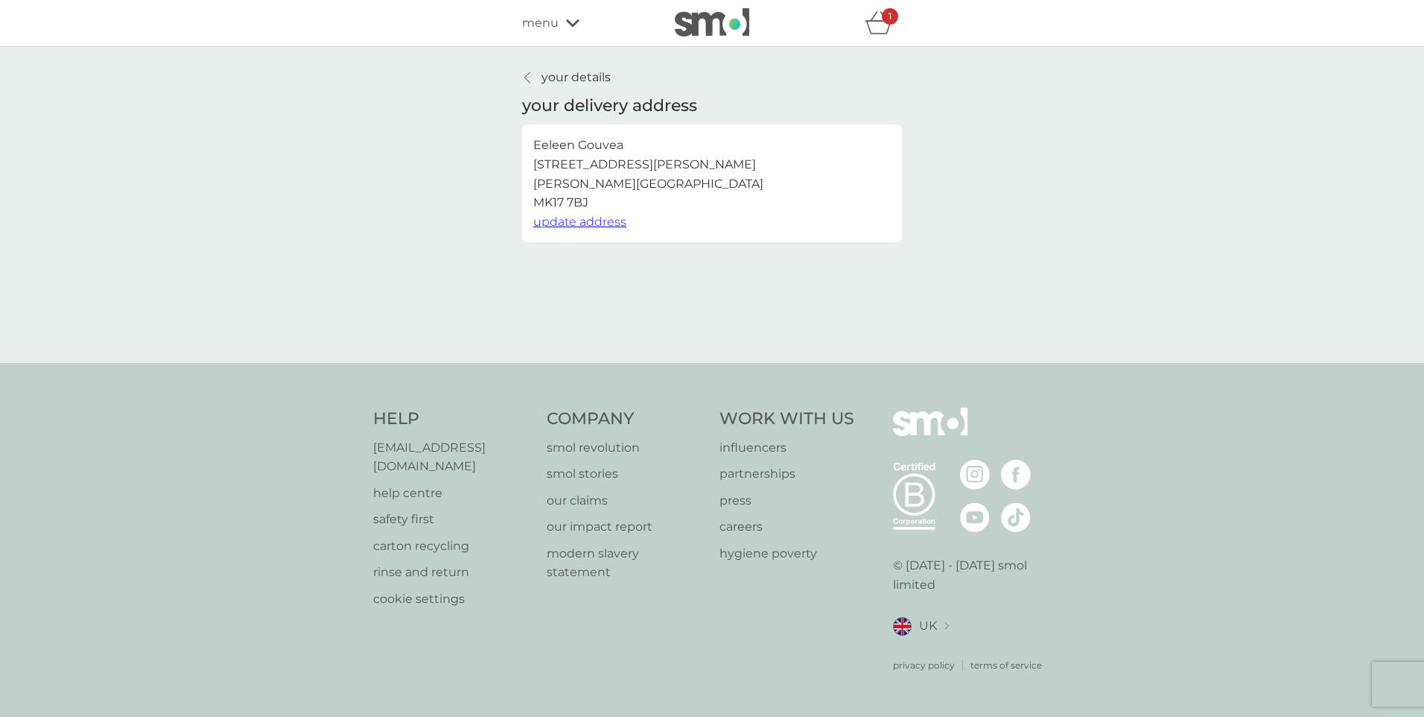
click at [534, 16] on span "menu" at bounding box center [540, 22] width 36 height 19
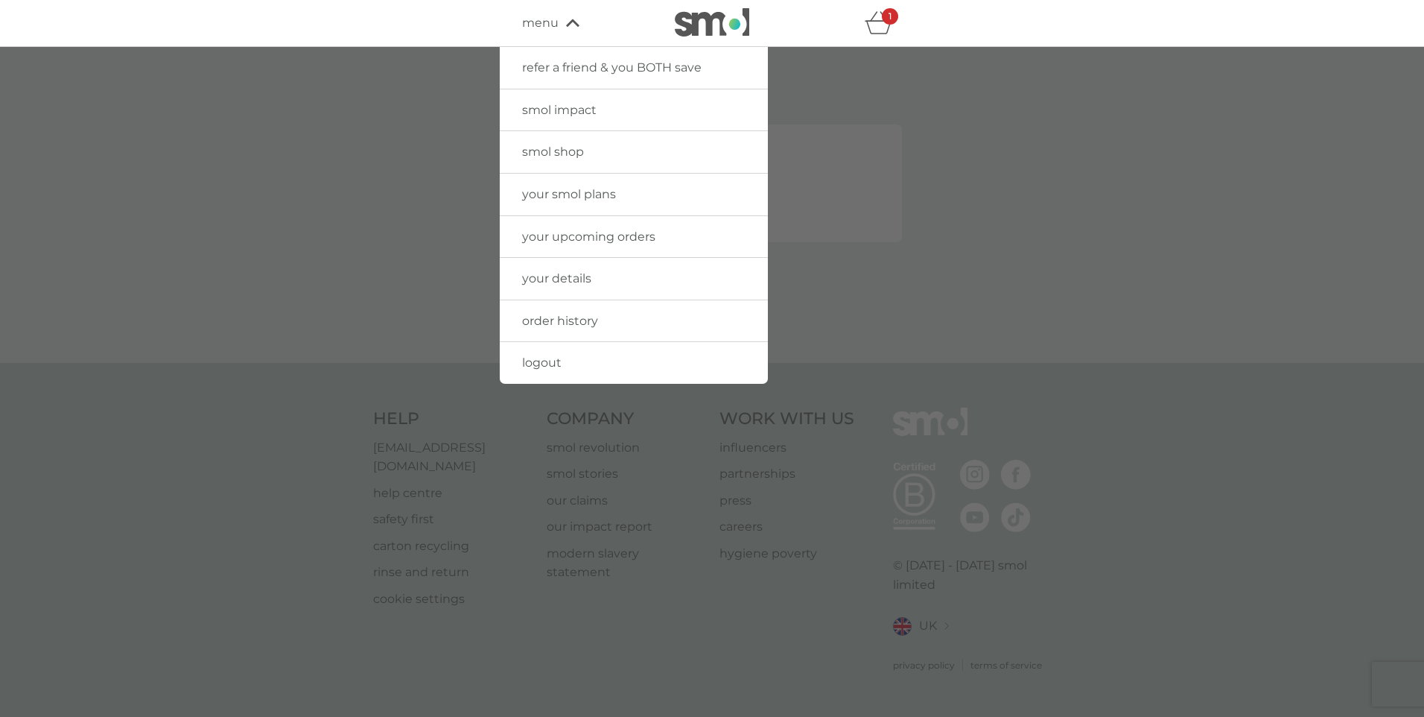
click at [579, 151] on span "smol shop" at bounding box center [553, 152] width 62 height 14
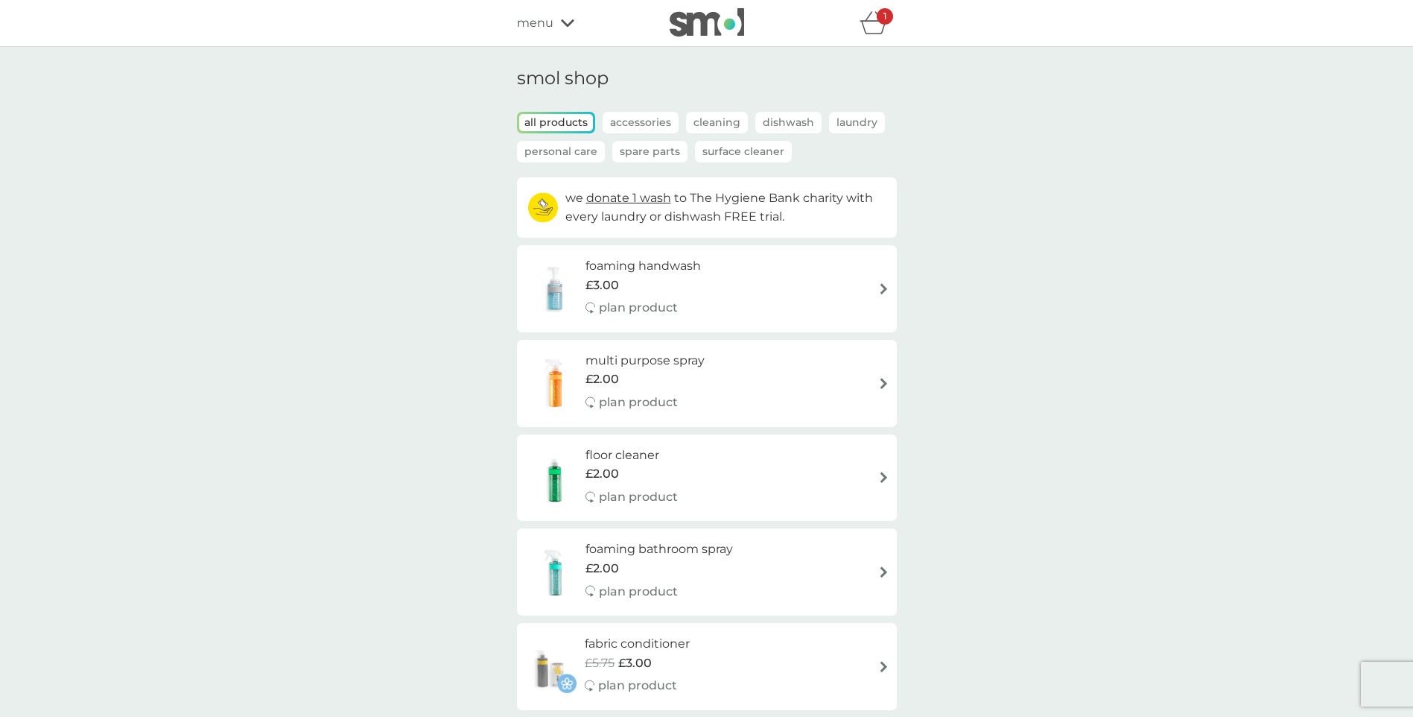
scroll to position [74, 0]
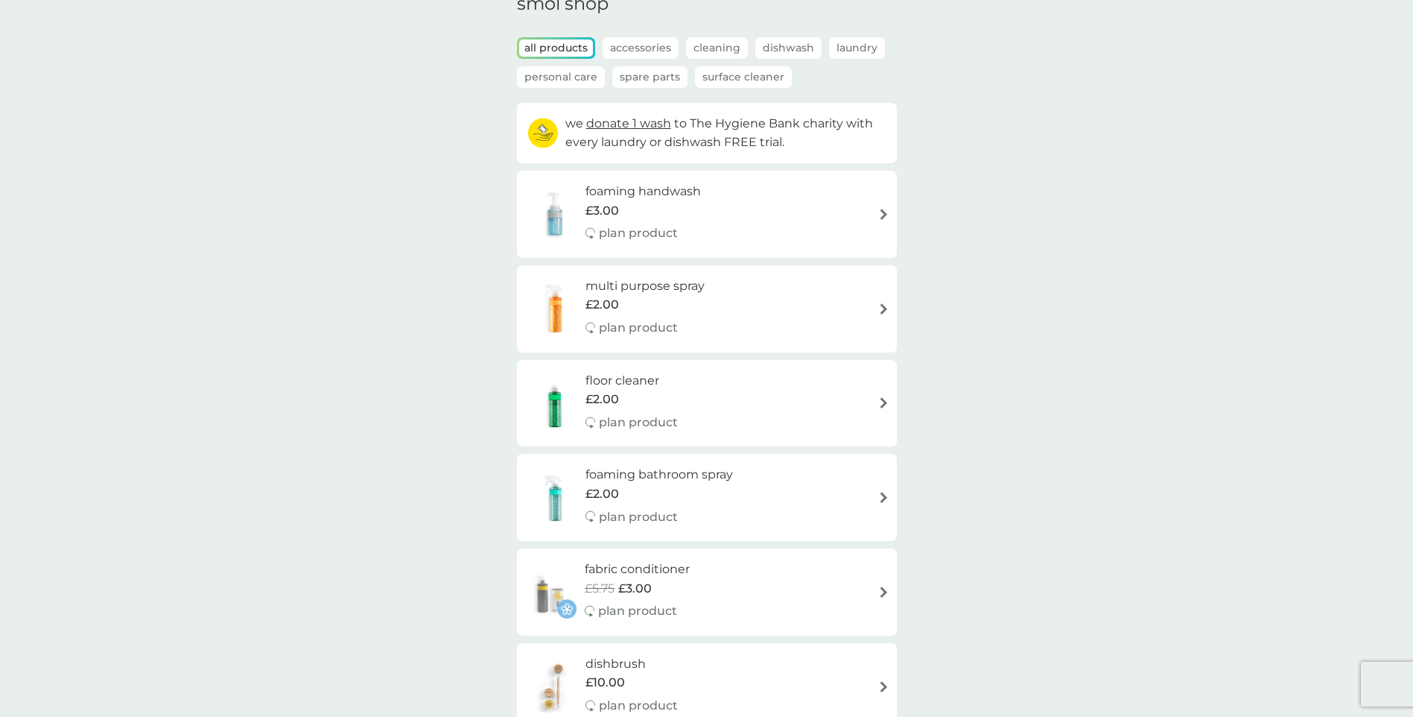
click at [865, 307] on div "multi purpose spray £2.00 plan product" at bounding box center [706, 308] width 365 height 65
select select "112"
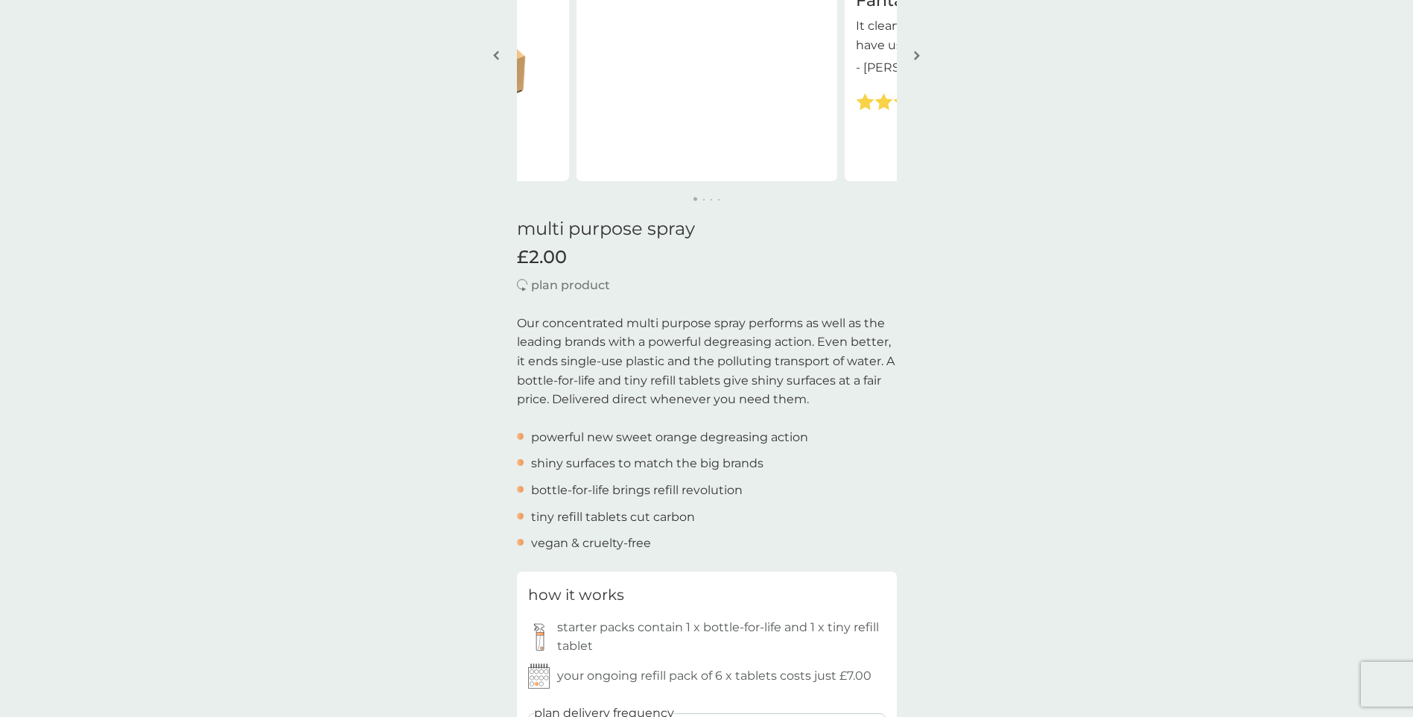
scroll to position [372, 0]
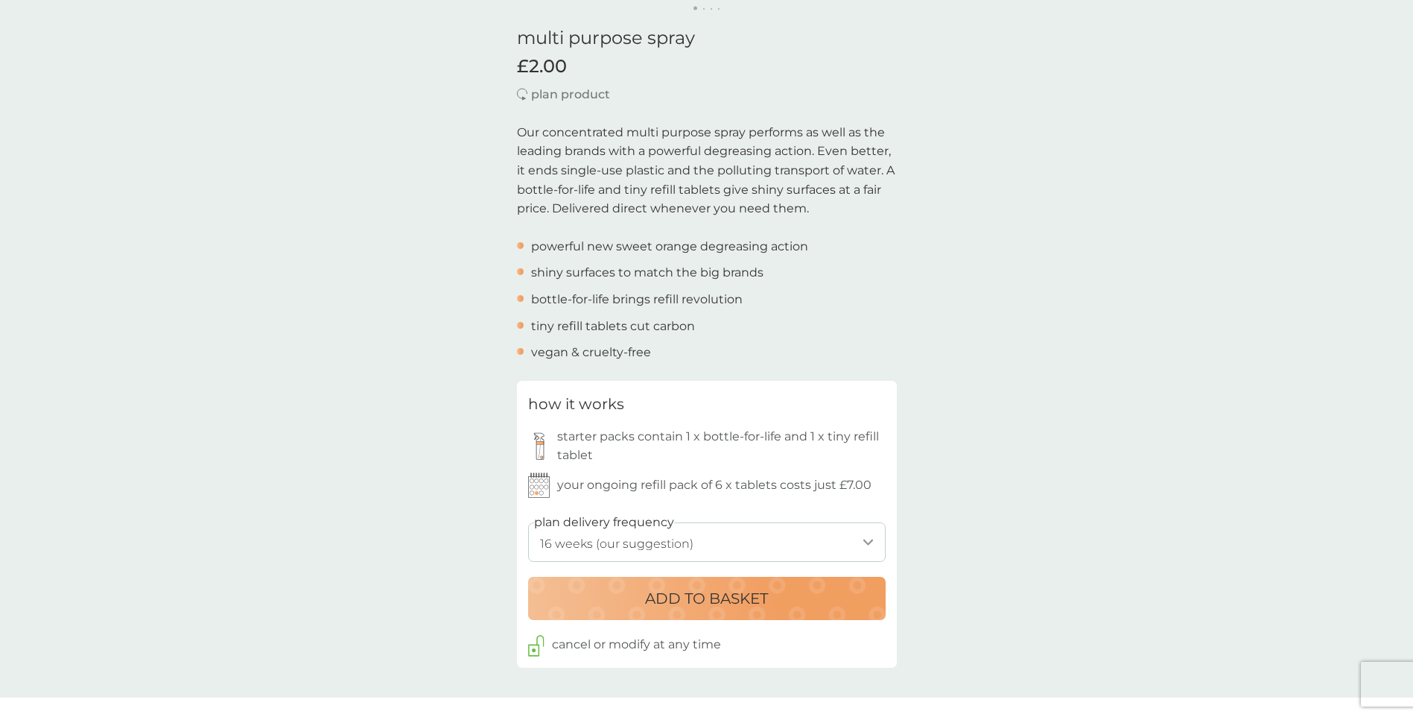
click at [705, 597] on p "ADD TO BASKET" at bounding box center [706, 598] width 123 height 24
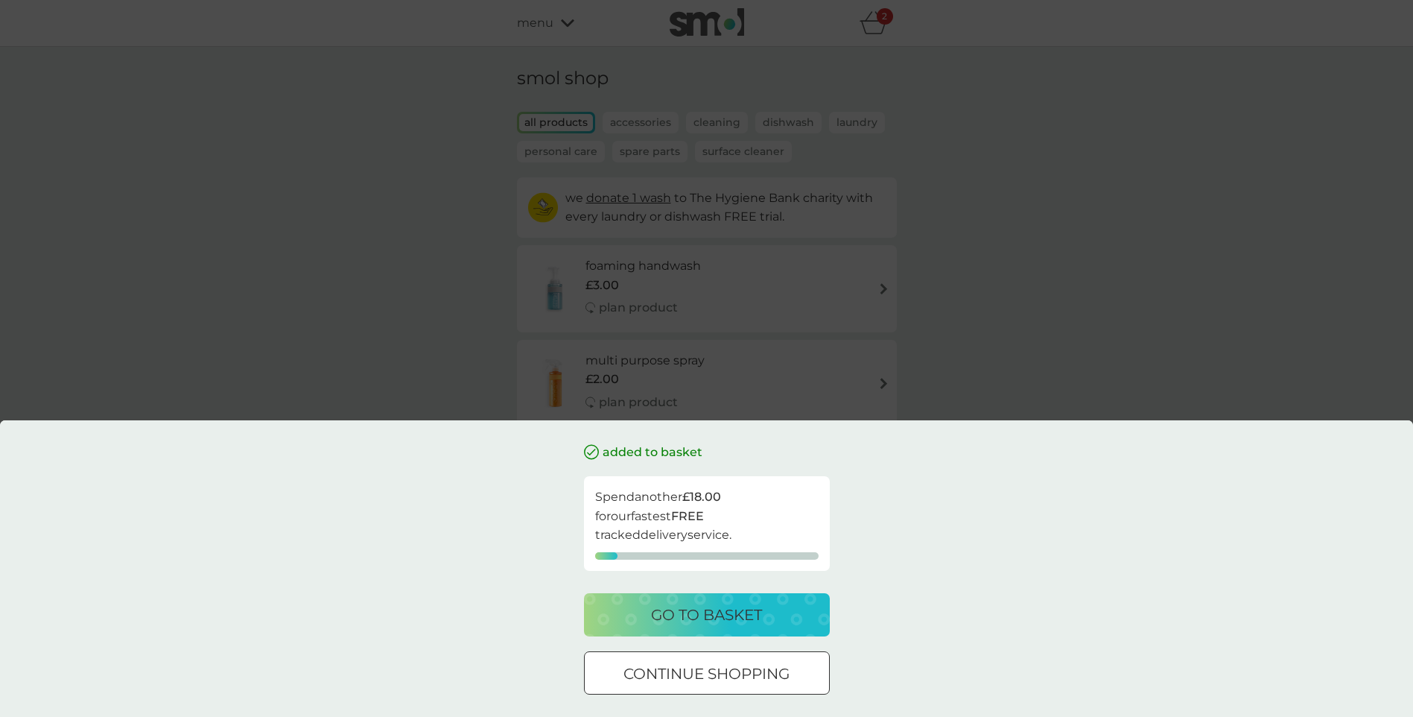
click at [726, 679] on div at bounding box center [707, 674] width 54 height 16
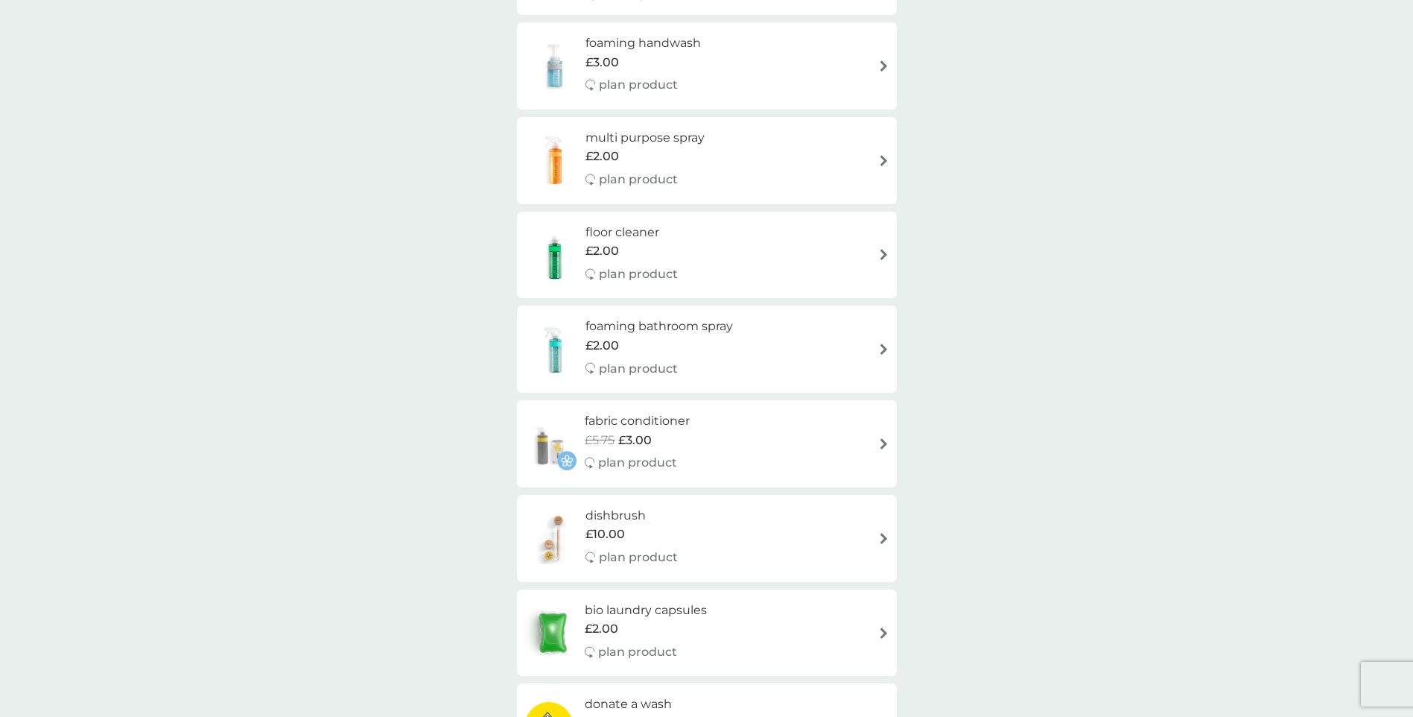
scroll to position [223, 0]
click at [855, 347] on div "foaming bathroom spray £2.00 plan product" at bounding box center [706, 348] width 365 height 65
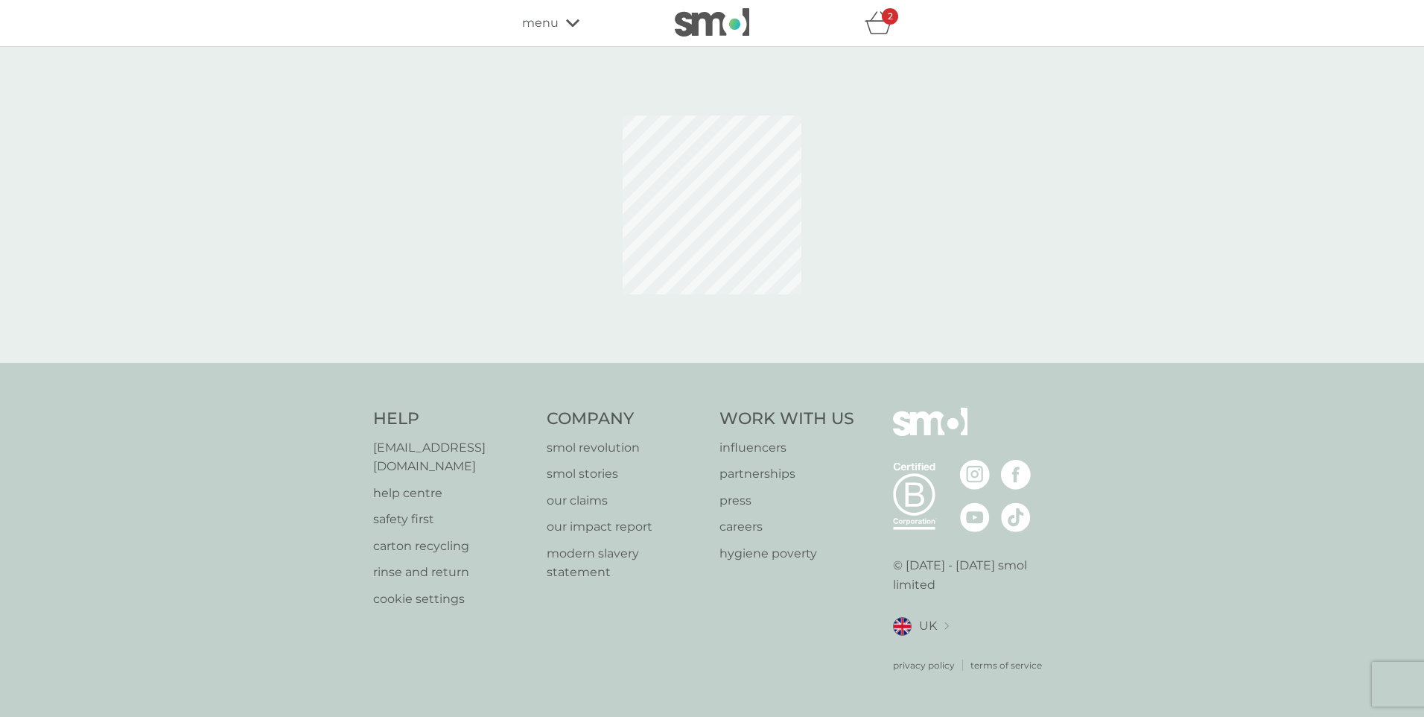
select select "182"
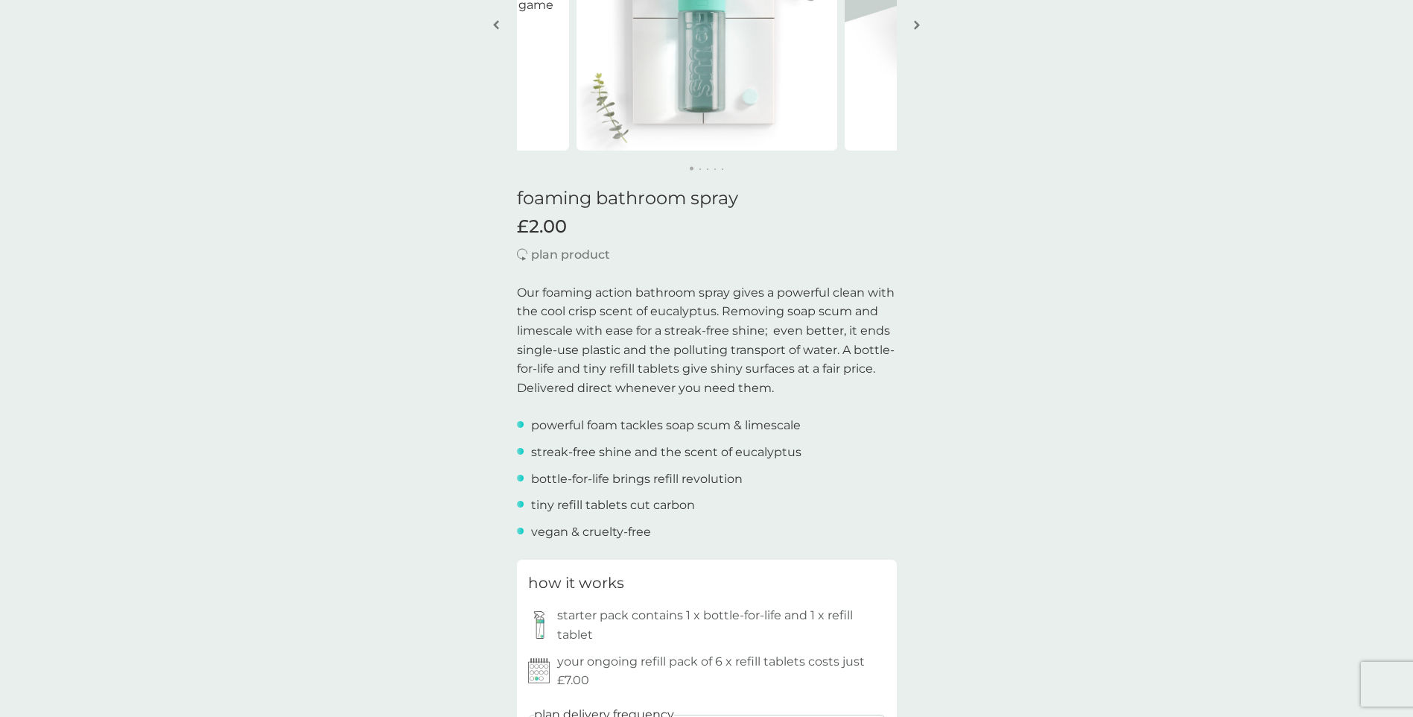
scroll to position [521, 0]
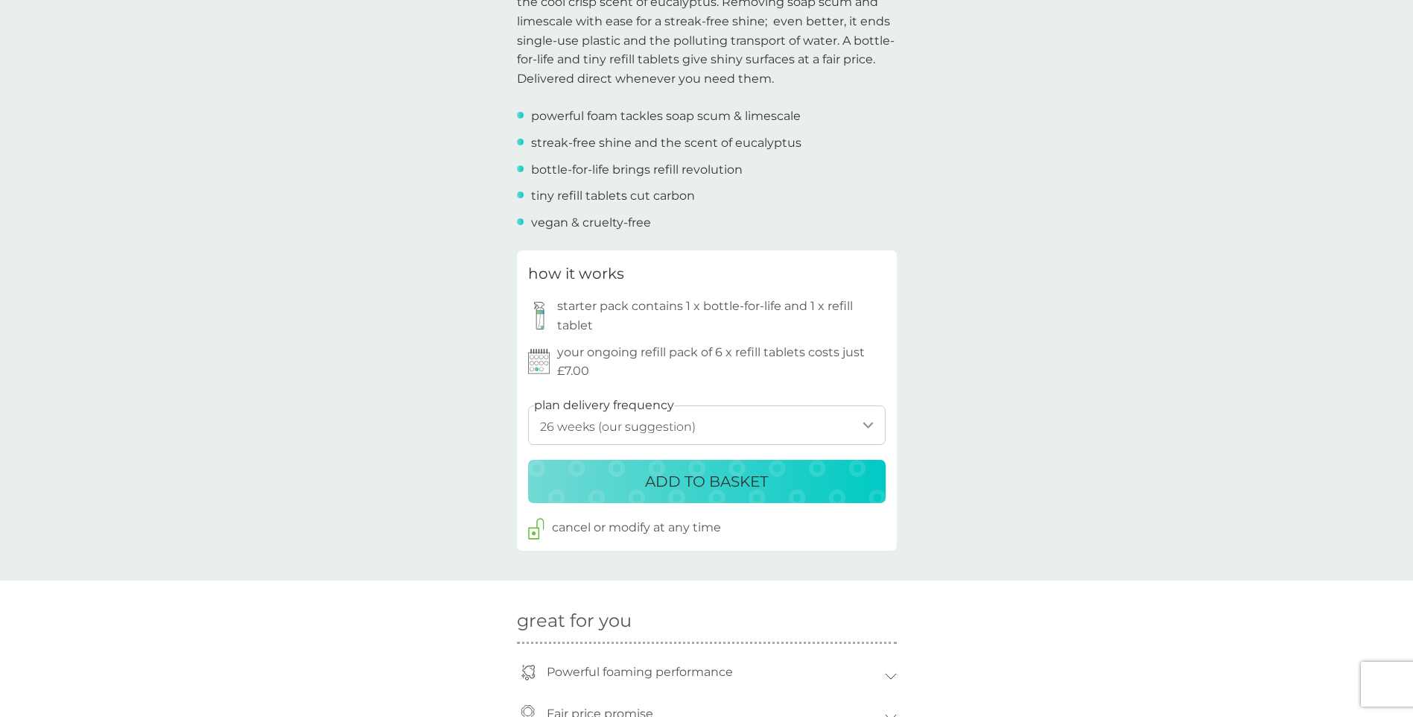
click at [755, 481] on p "ADD TO BASKET" at bounding box center [706, 481] width 123 height 24
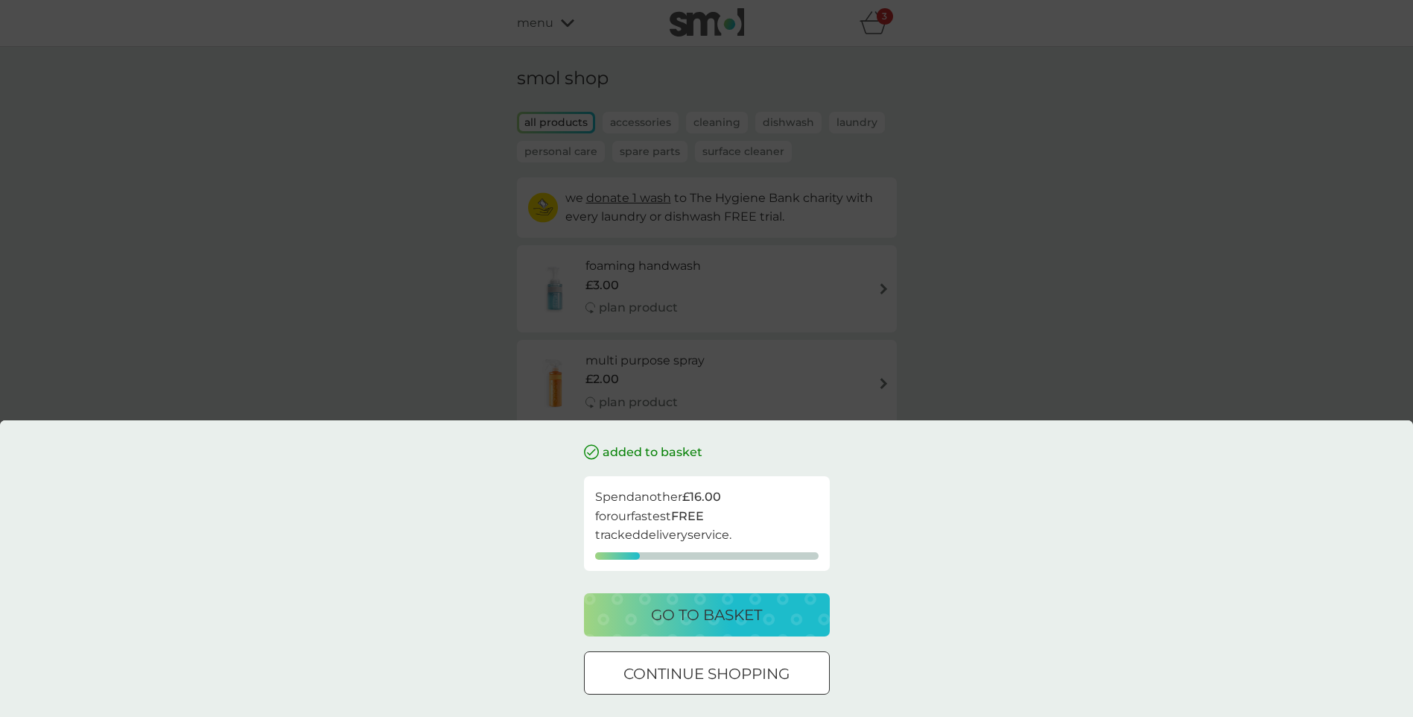
click at [723, 669] on div at bounding box center [707, 674] width 54 height 16
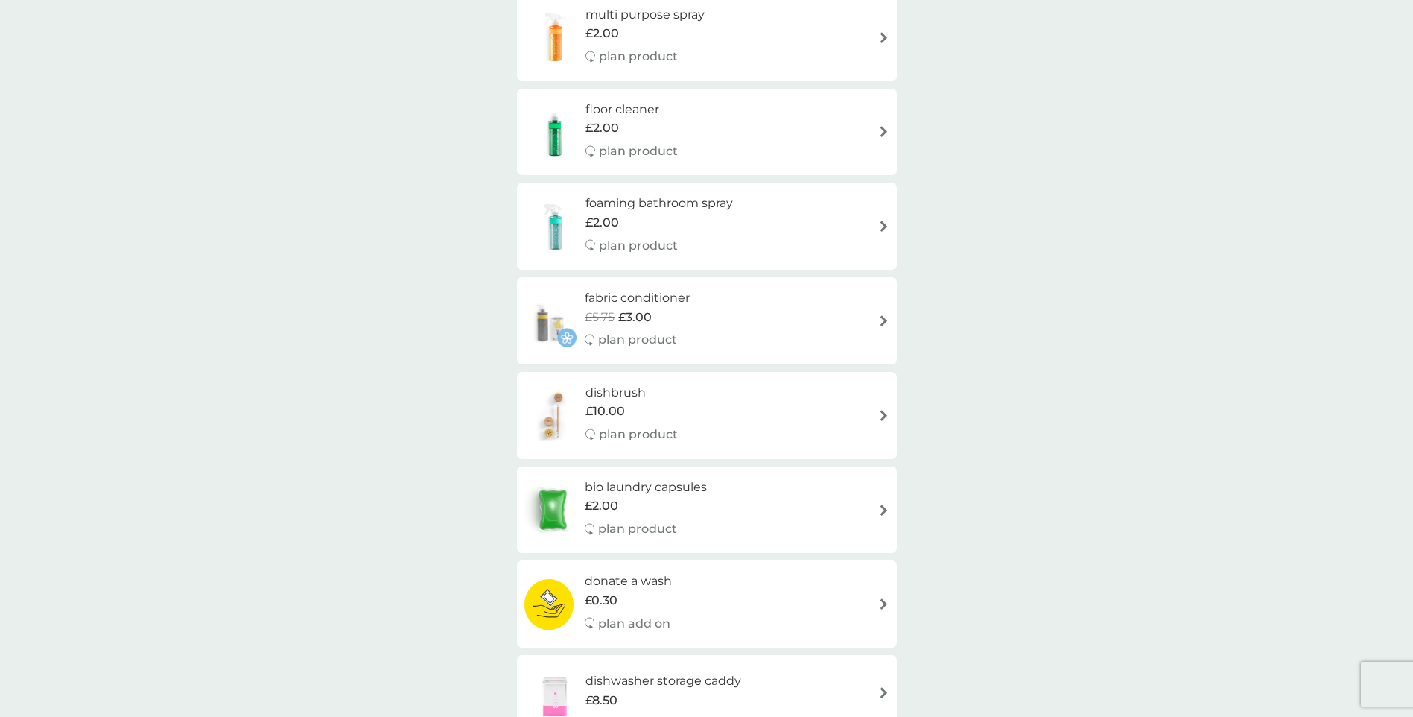
scroll to position [372, 0]
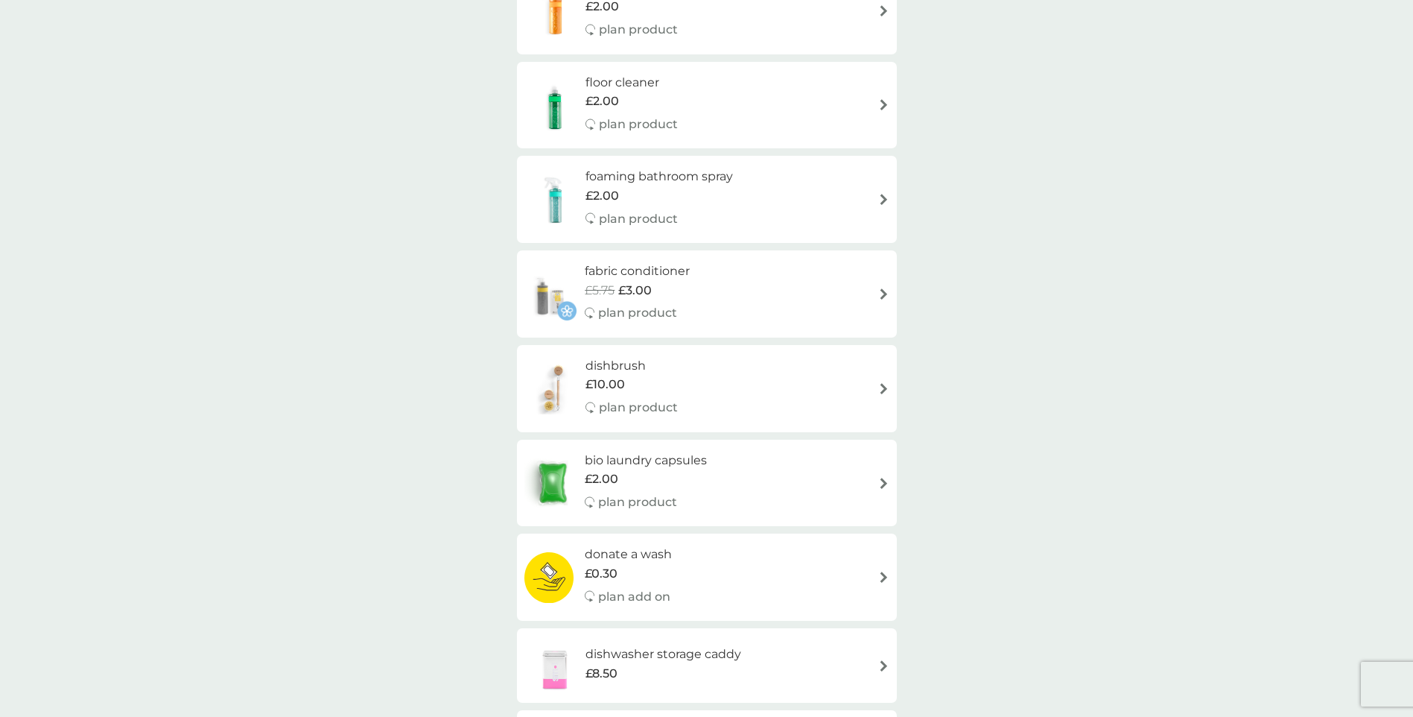
click at [854, 298] on div "fabric conditioner £5.75 £3.00 plan product" at bounding box center [706, 293] width 365 height 65
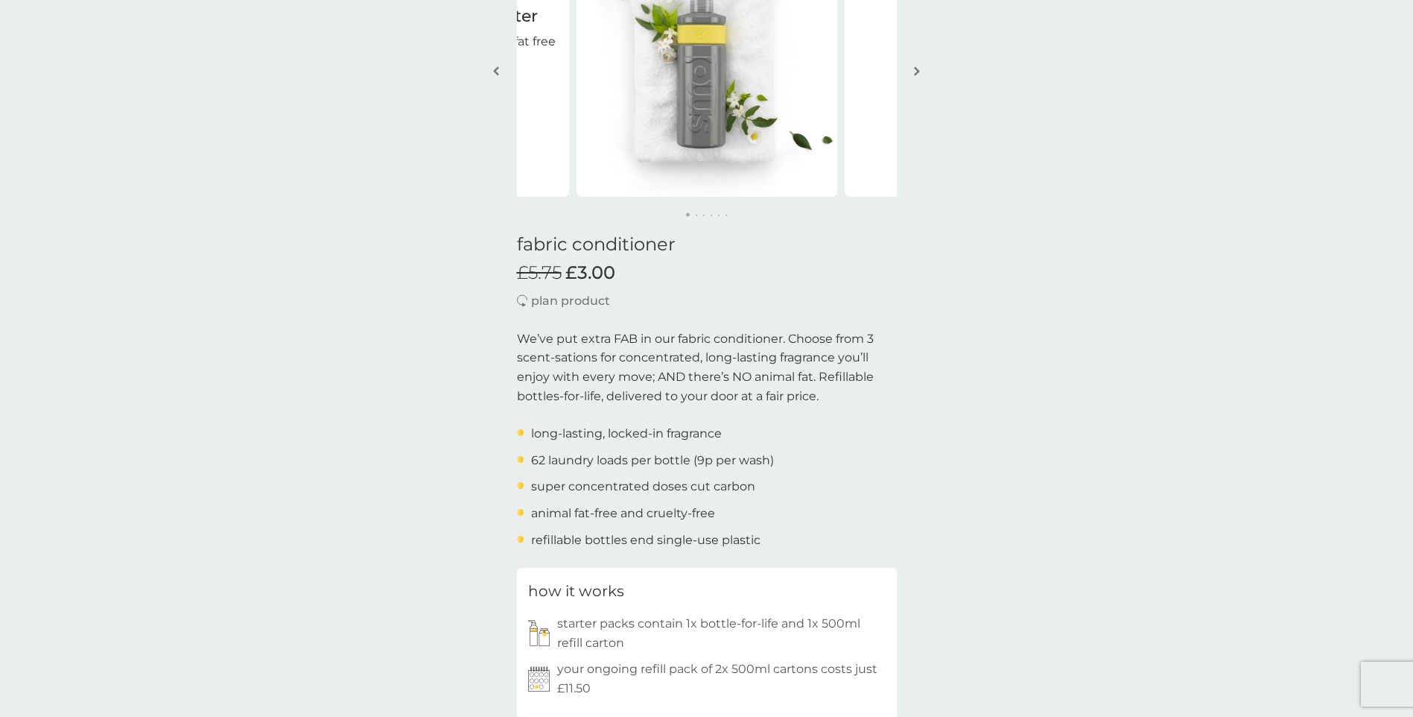
scroll to position [521, 0]
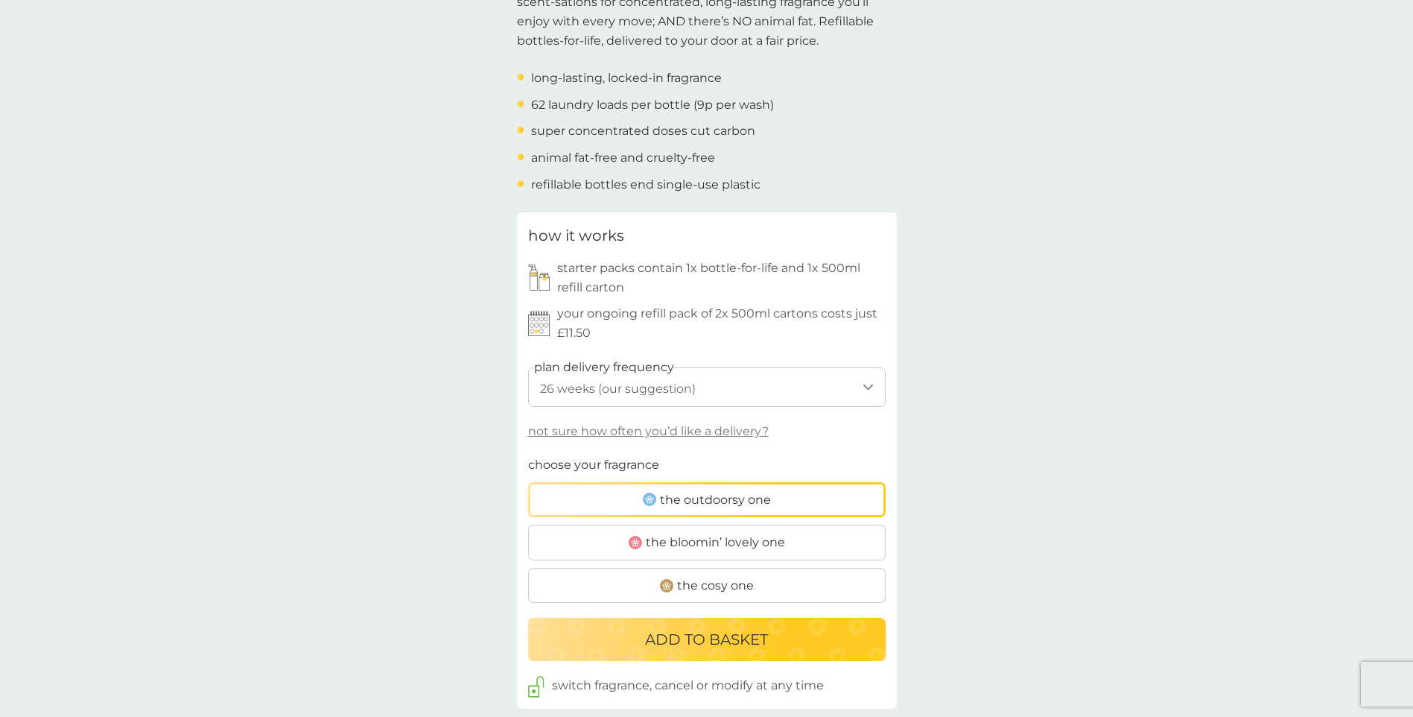
click at [779, 377] on select "1 week 2 weeks 3 weeks 4 weeks 5 weeks 6 weeks 7 weeks 8 weeks 9 weeks 10 weeks…" at bounding box center [707, 386] width 358 height 39
select select "245"
click at [528, 367] on select "1 week 2 weeks 3 weeks 4 weeks 5 weeks 6 weeks 7 weeks 8 weeks 9 weeks 10 weeks…" at bounding box center [707, 386] width 358 height 39
click at [748, 583] on span "the cosy one" at bounding box center [715, 585] width 77 height 19
click at [528, 455] on input "the cosy one" at bounding box center [528, 455] width 0 height 0
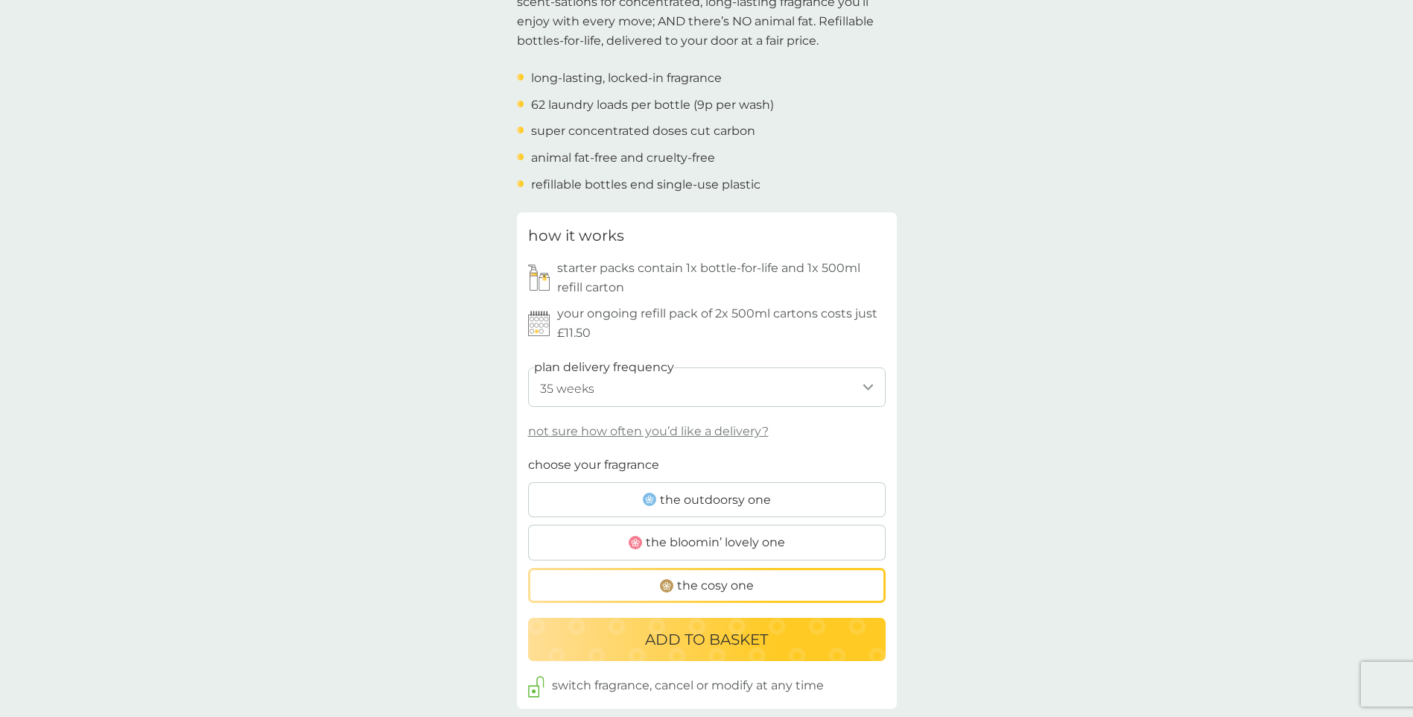
click at [710, 645] on p "ADD TO BASKET" at bounding box center [706, 639] width 123 height 24
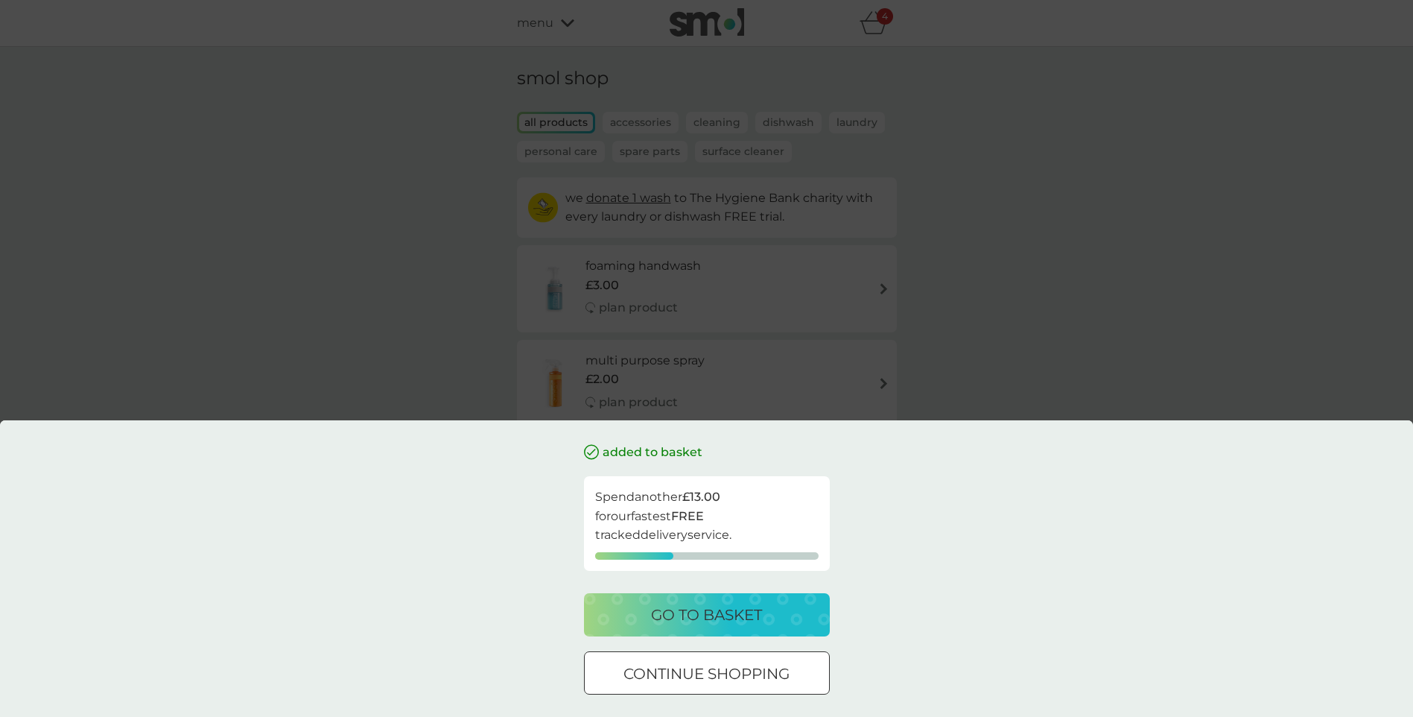
click at [724, 672] on div at bounding box center [724, 672] width 0 height 0
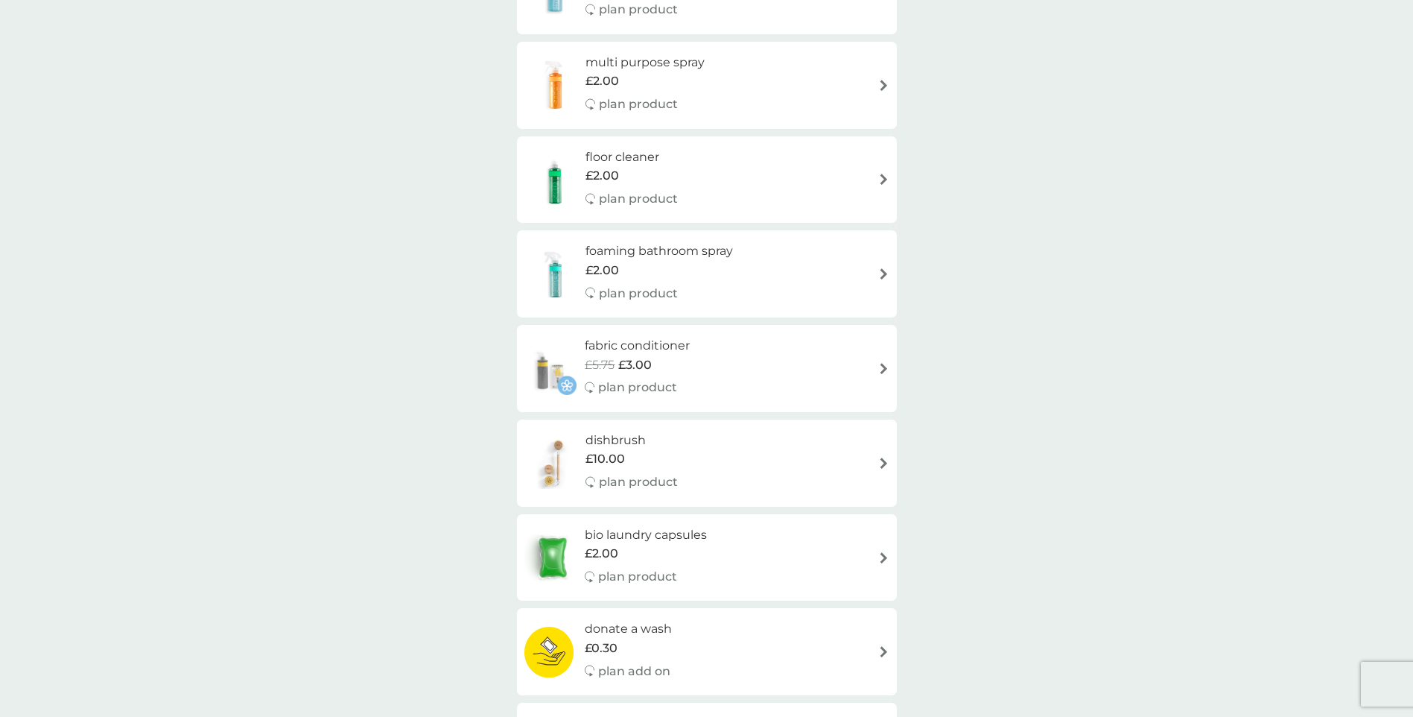
scroll to position [447, 0]
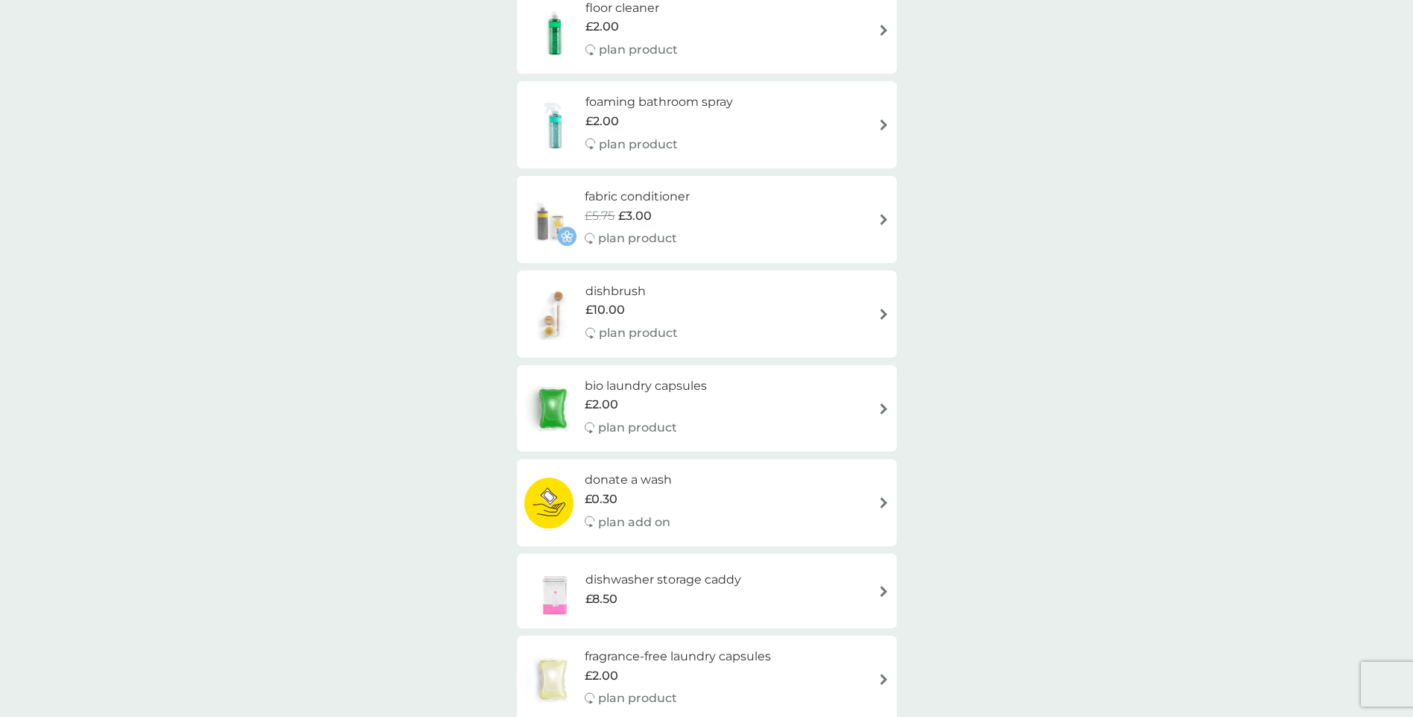
click at [857, 400] on div "bio laundry capsules £2.00 plan product" at bounding box center [706, 408] width 365 height 65
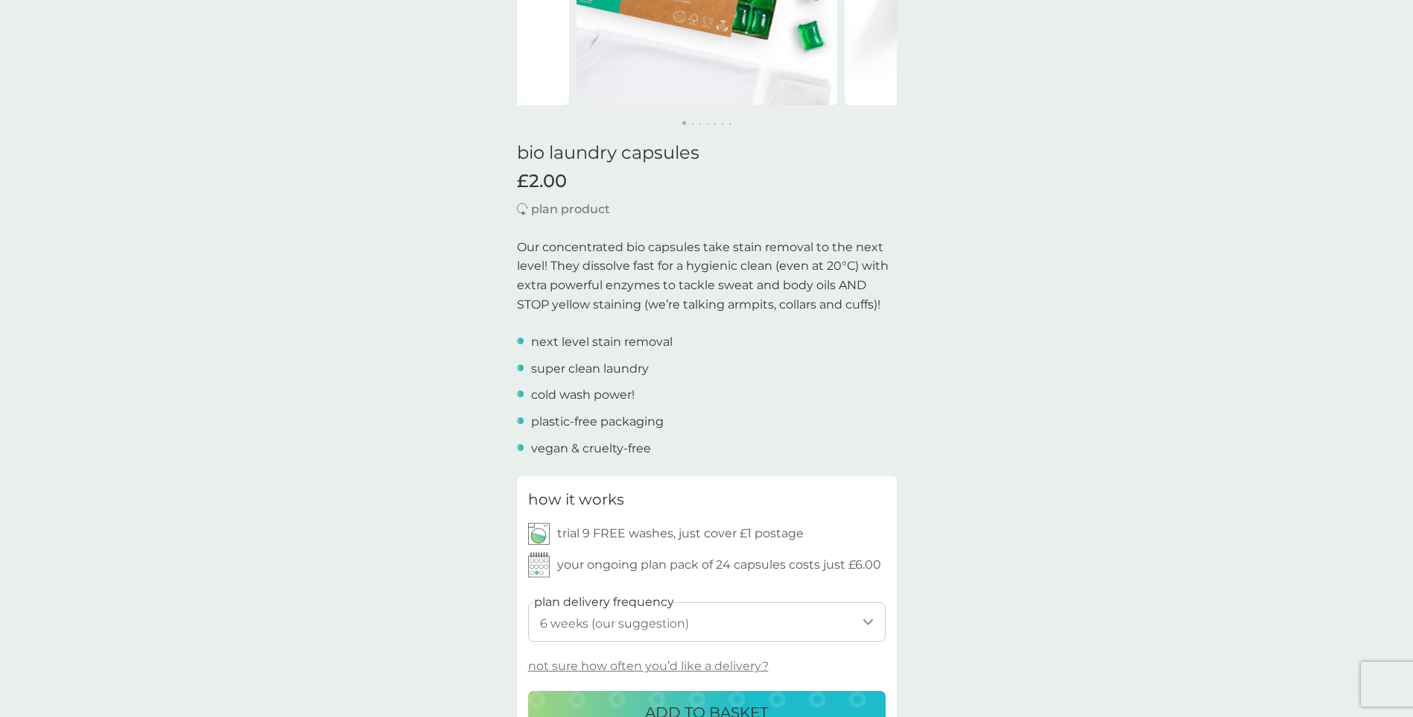
scroll to position [372, 0]
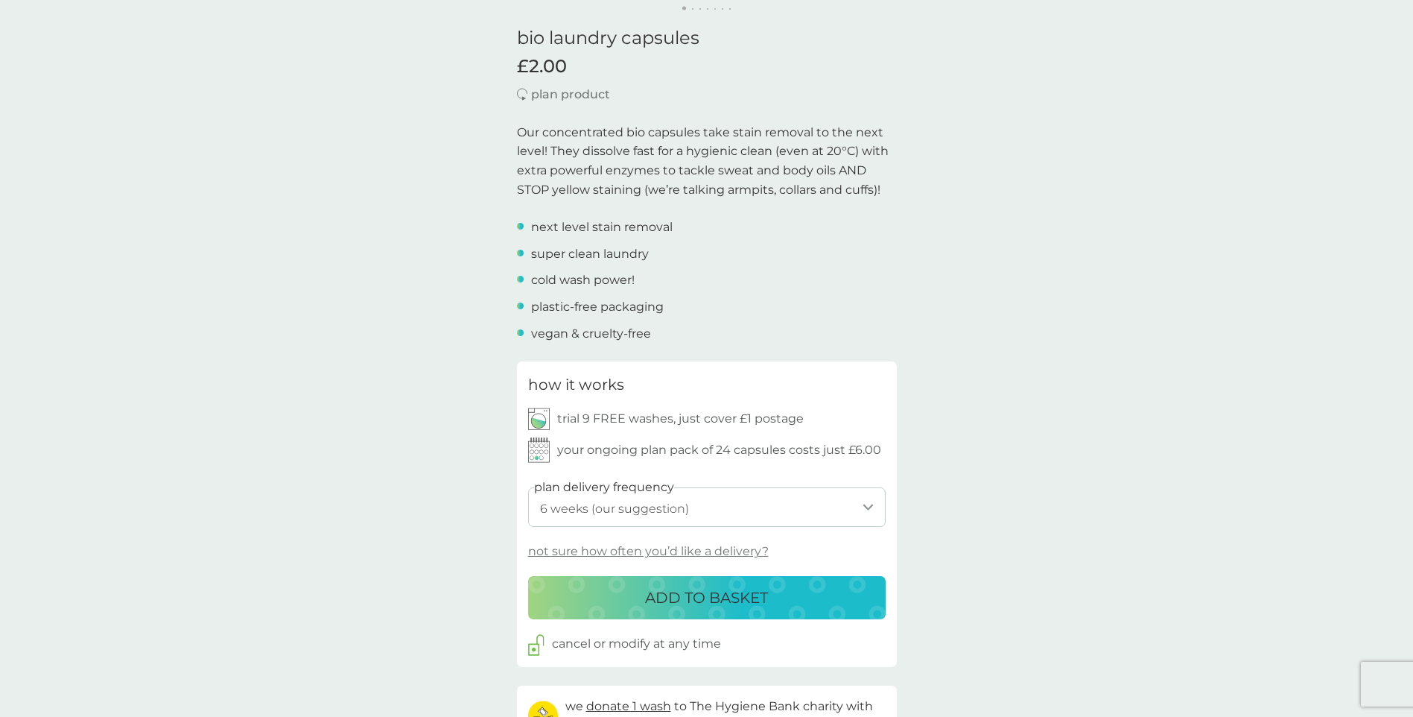
drag, startPoint x: 670, startPoint y: 498, endPoint x: 668, endPoint y: 484, distance: 13.5
click at [669, 498] on select "1 week 2 weeks 3 weeks 4 weeks 5 weeks 6 weeks (our suggestion) 7 weeks 8 weeks…" at bounding box center [707, 506] width 358 height 39
select select "119"
click at [528, 487] on select "1 week 2 weeks 3 weeks 4 weeks 5 weeks 6 weeks (our suggestion) 7 weeks 8 weeks…" at bounding box center [707, 506] width 358 height 39
click at [685, 597] on p "ADD TO BASKET" at bounding box center [706, 597] width 123 height 24
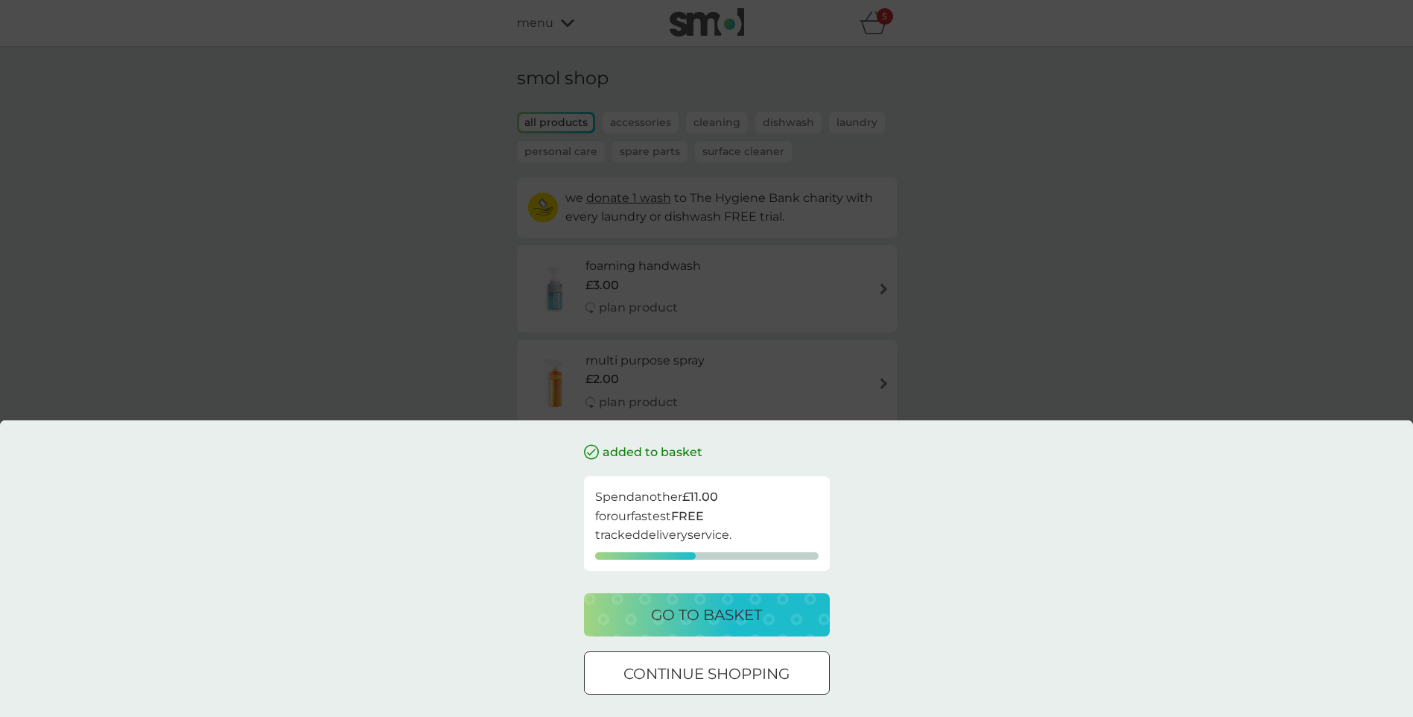
click at [744, 682] on p "continue shopping" at bounding box center [706, 673] width 166 height 24
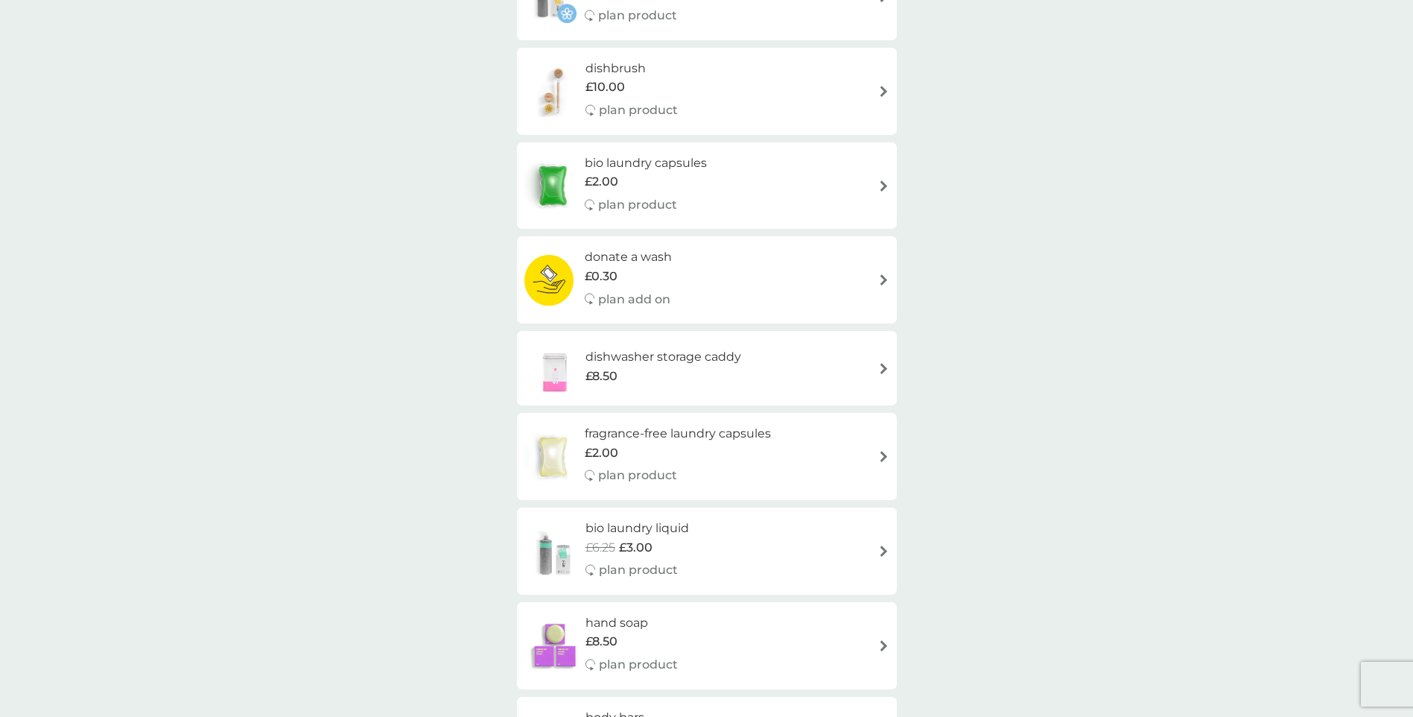
scroll to position [670, 0]
click at [819, 448] on div "fragrance-free laundry capsules £2.00 plan product" at bounding box center [706, 455] width 365 height 65
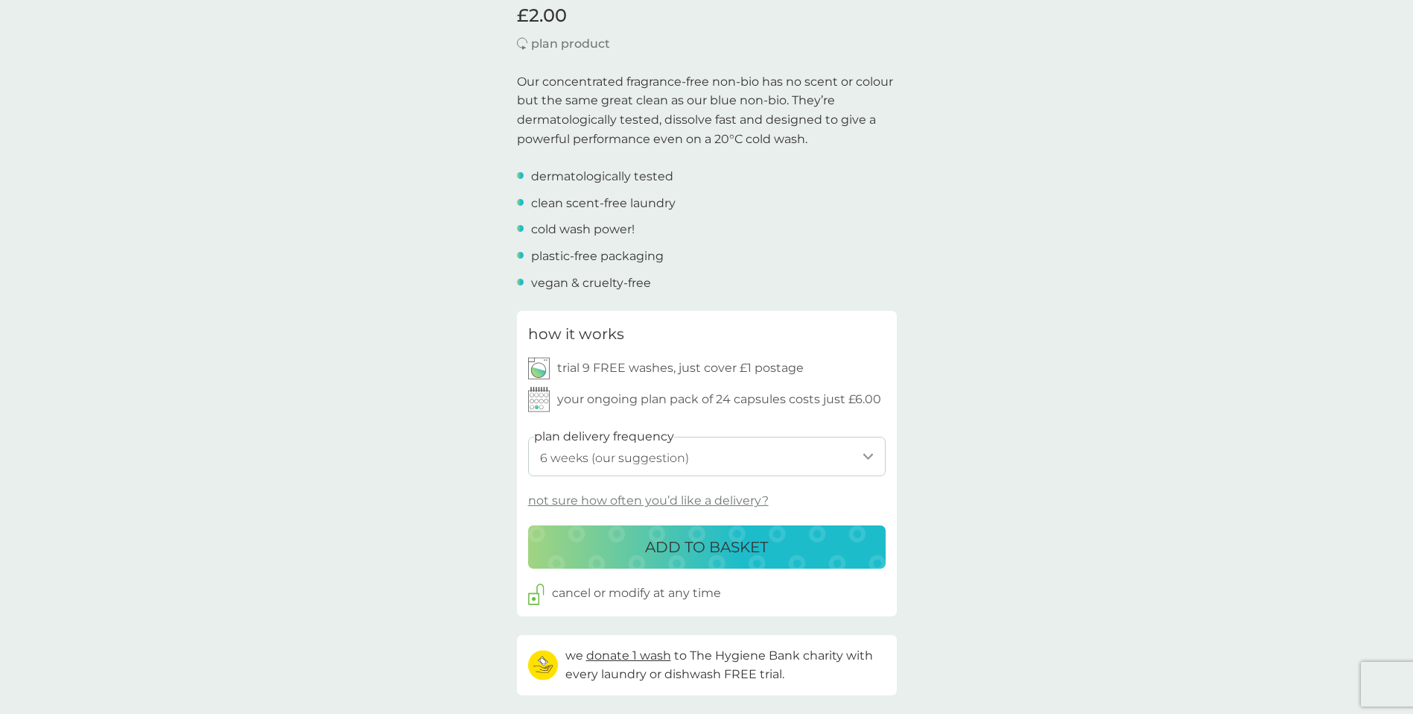
scroll to position [447, 0]
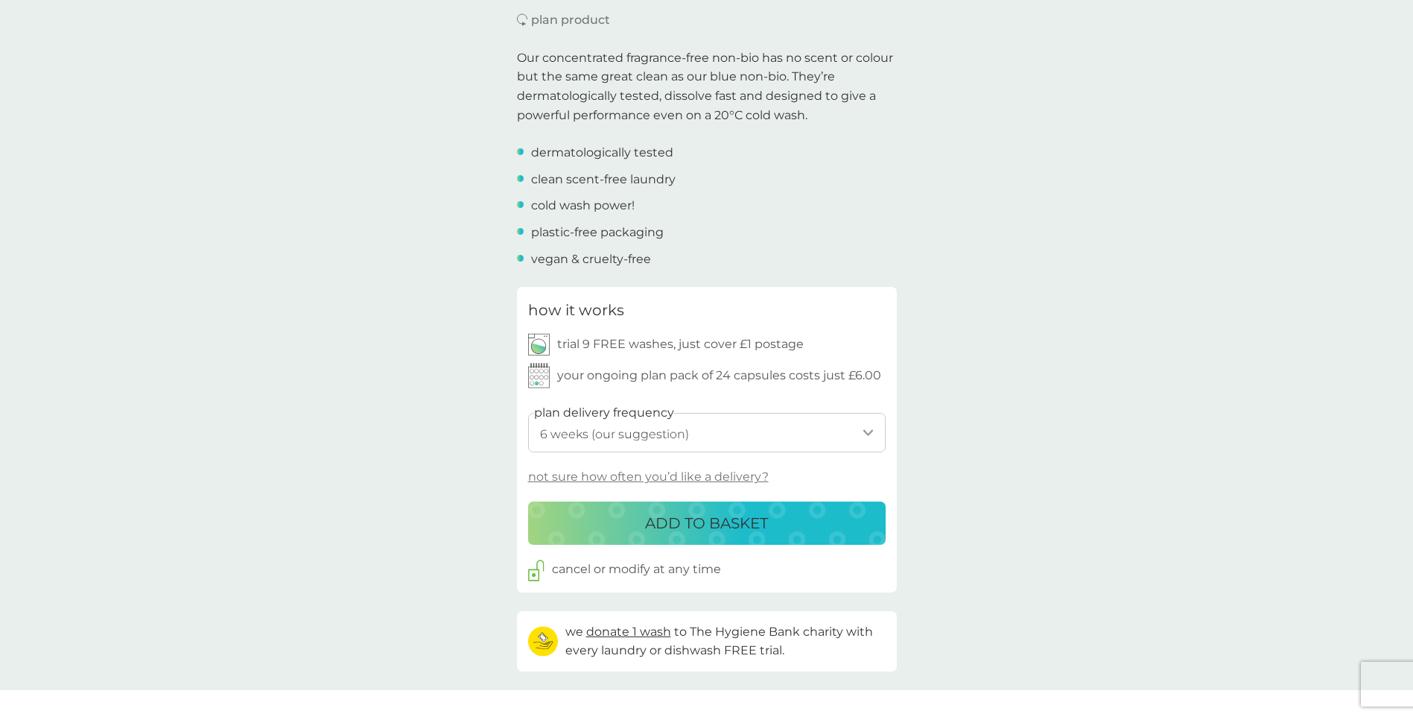
click at [695, 436] on select "1 week 2 weeks 3 weeks 4 weeks 5 weeks 6 weeks (our suggestion) 7 weeks 8 weeks…" at bounding box center [707, 432] width 358 height 39
select select "119"
click at [528, 413] on select "1 week 2 weeks 3 weeks 4 weeks 5 weeks 6 weeks (our suggestion) 7 weeks 8 weeks…" at bounding box center [707, 432] width 358 height 39
click at [662, 521] on p "ADD TO BASKET" at bounding box center [706, 523] width 123 height 24
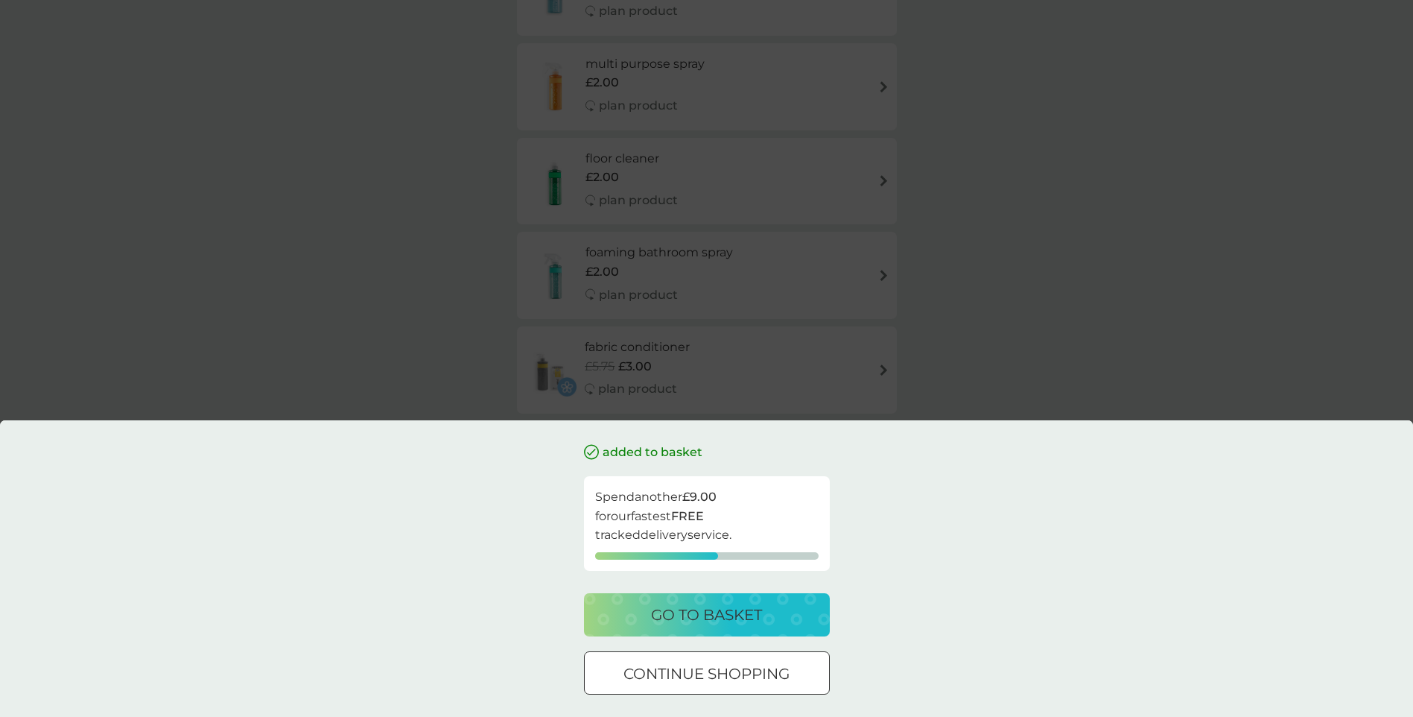
scroll to position [298, 0]
click at [758, 669] on p "continue shopping" at bounding box center [706, 673] width 166 height 24
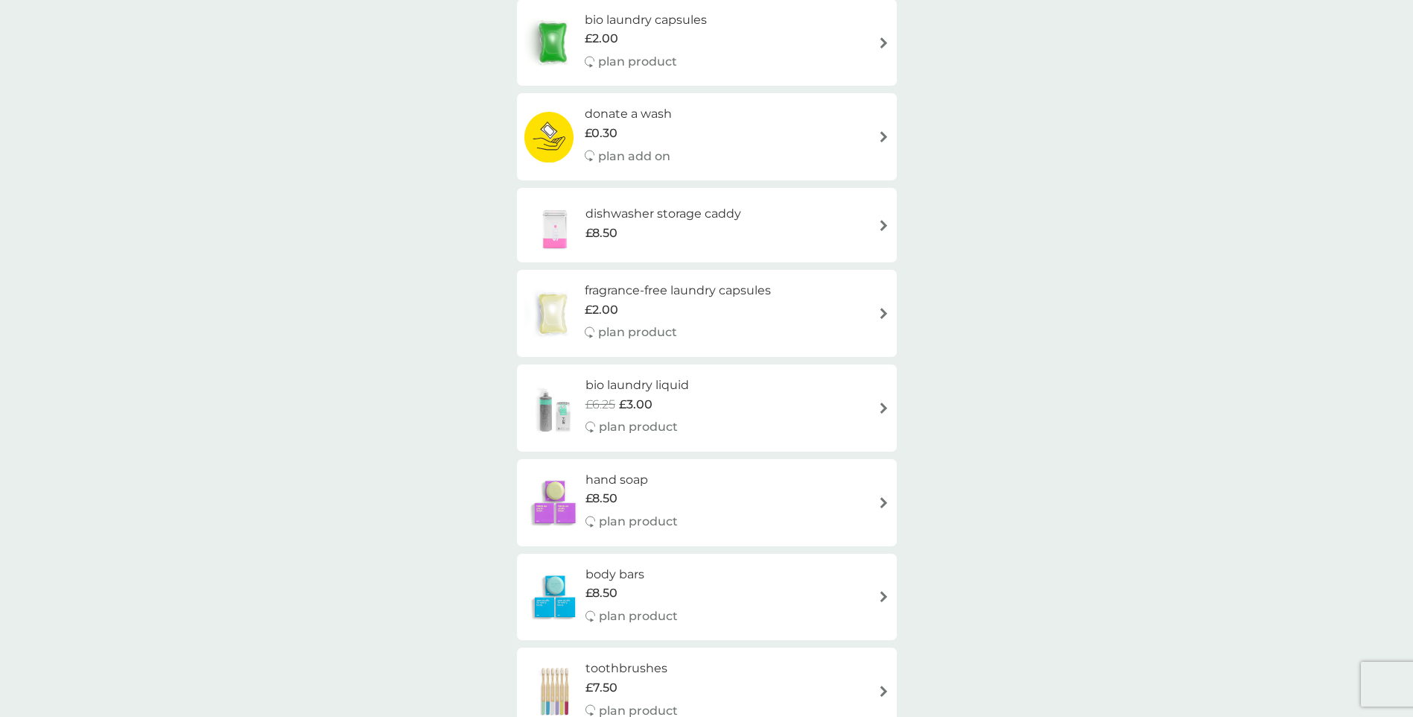
scroll to position [819, 0]
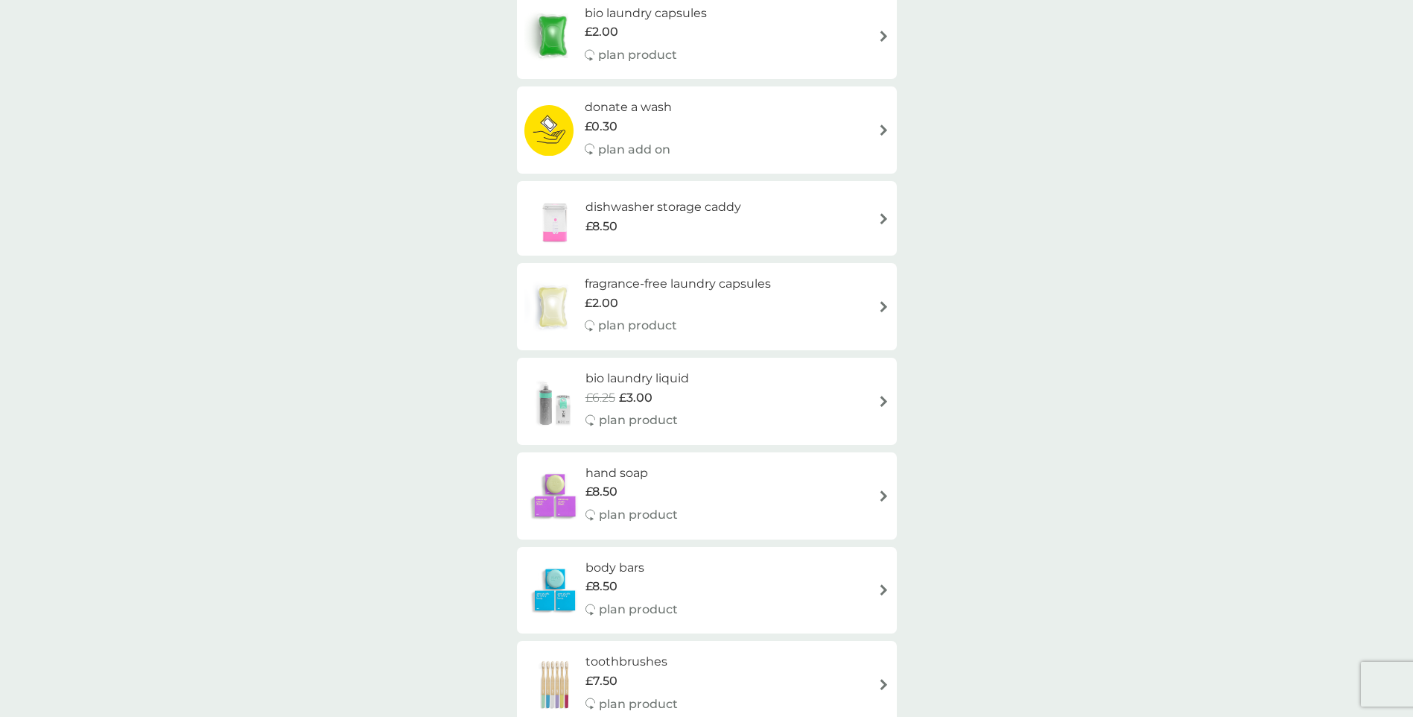
click at [737, 404] on div "bio laundry liquid £6.25 £3.00 plan product" at bounding box center [706, 401] width 365 height 65
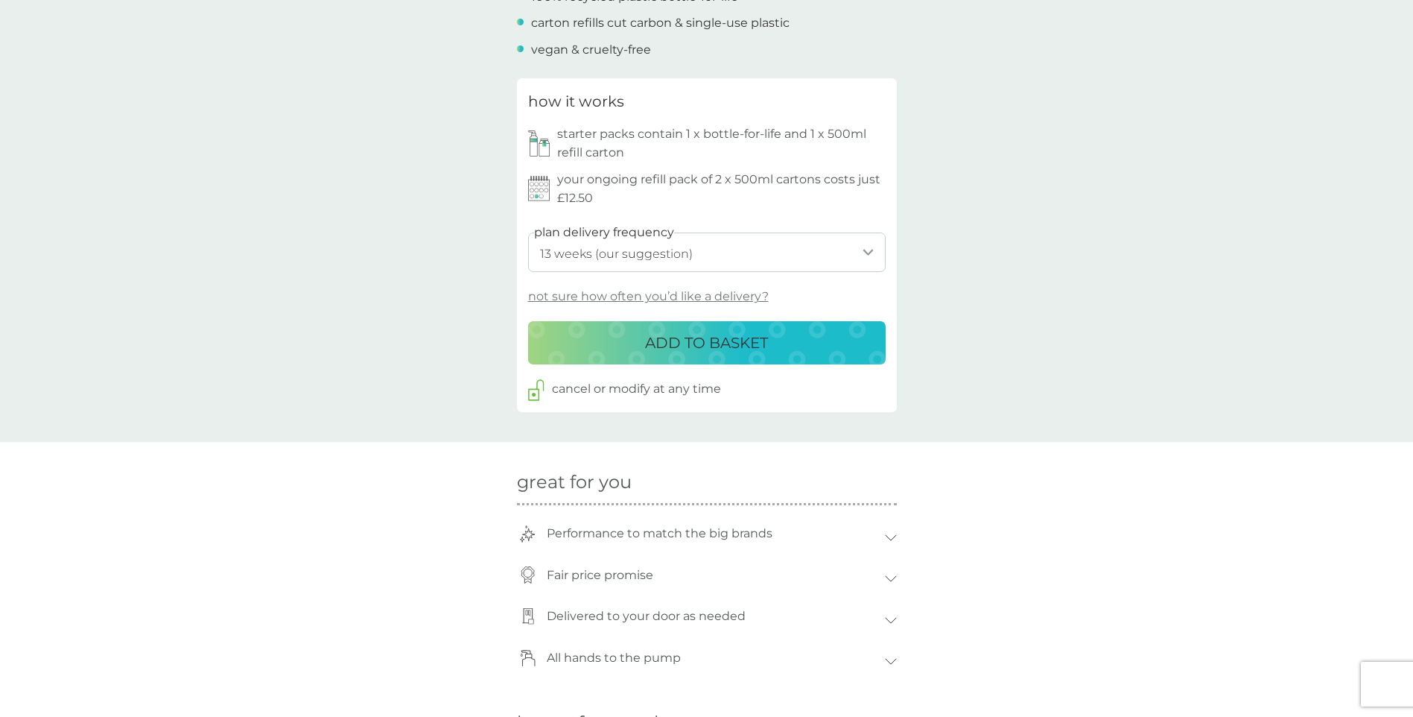
scroll to position [670, 0]
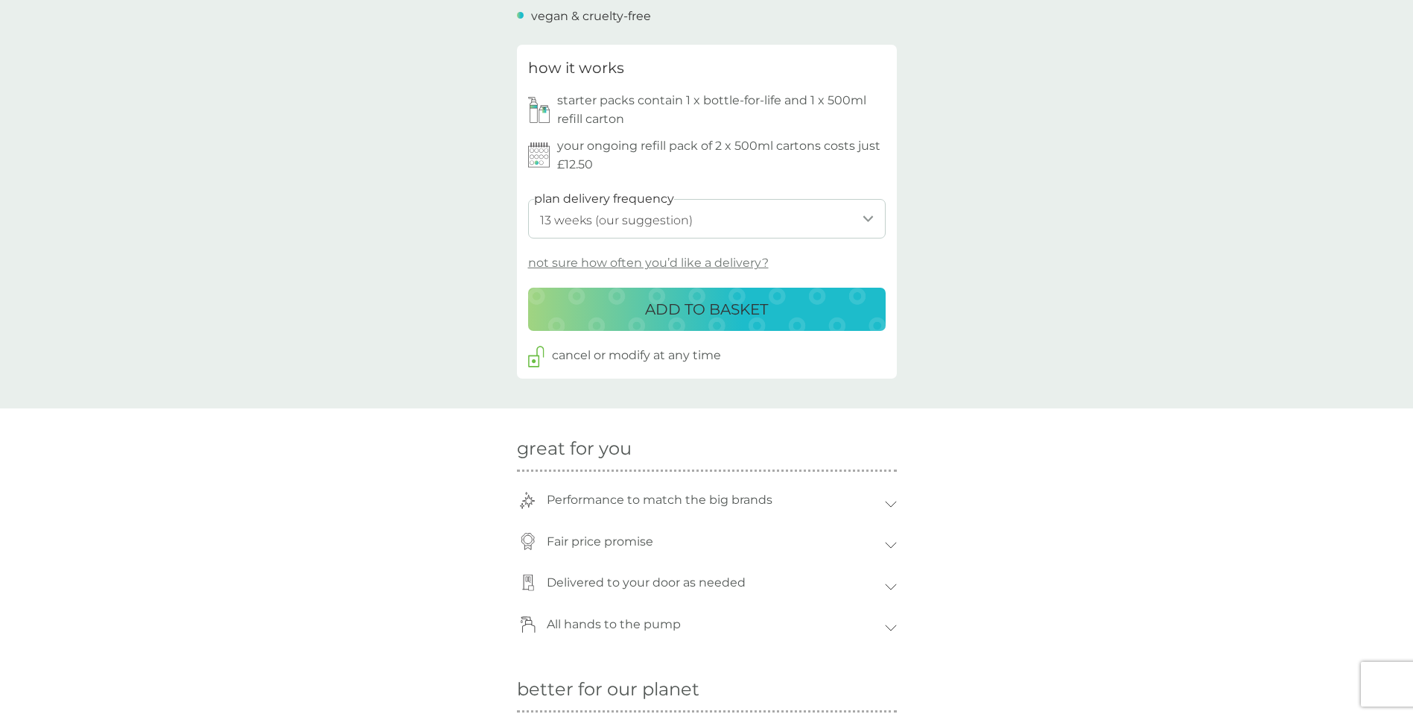
click at [717, 224] on select "1 week 2 weeks 3 weeks 4 weeks 5 weeks 6 weeks 7 weeks 8 weeks 9 weeks 10 weeks…" at bounding box center [707, 218] width 358 height 39
select select "245"
click at [528, 199] on select "1 week 2 weeks 3 weeks 4 weeks 5 weeks 6 weeks 7 weeks 8 weeks 9 weeks 10 weeks…" at bounding box center [707, 218] width 358 height 39
click at [758, 314] on p "ADD TO BASKET" at bounding box center [706, 309] width 123 height 24
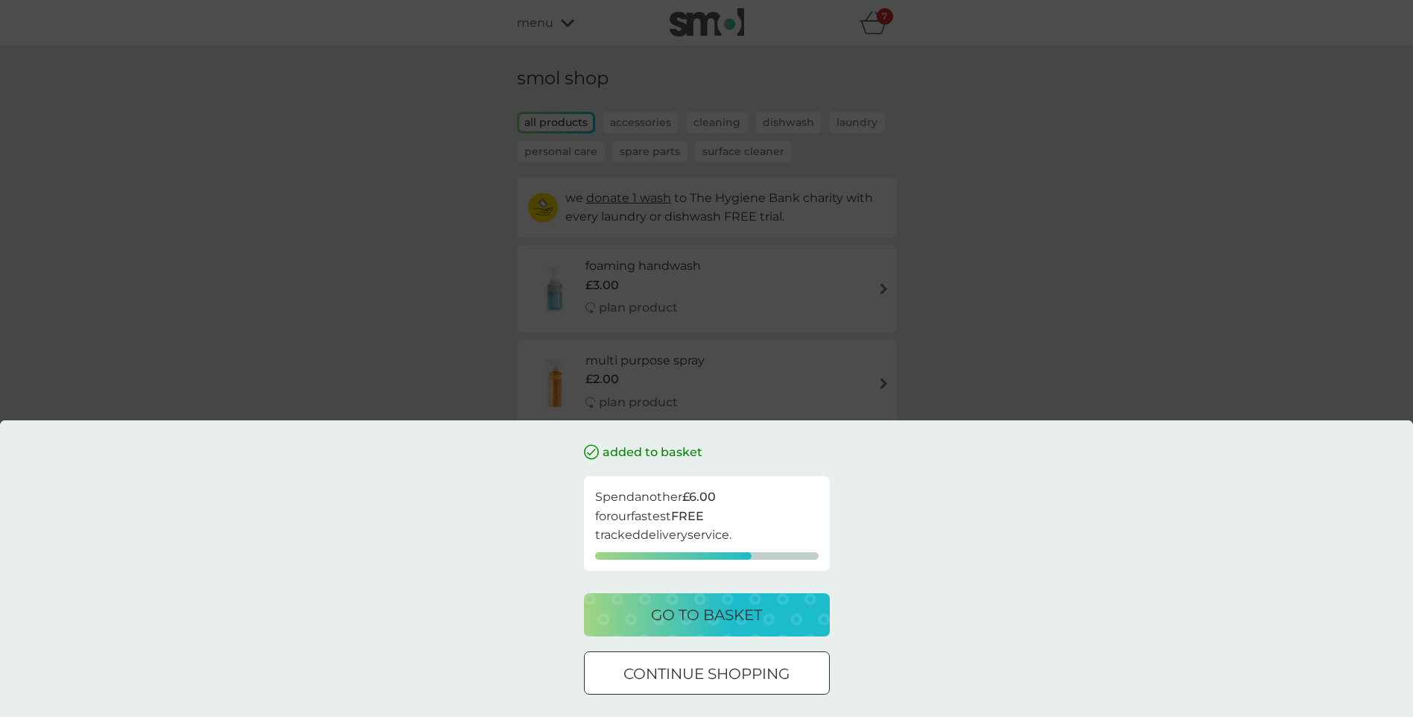
click at [727, 670] on div at bounding box center [707, 674] width 54 height 16
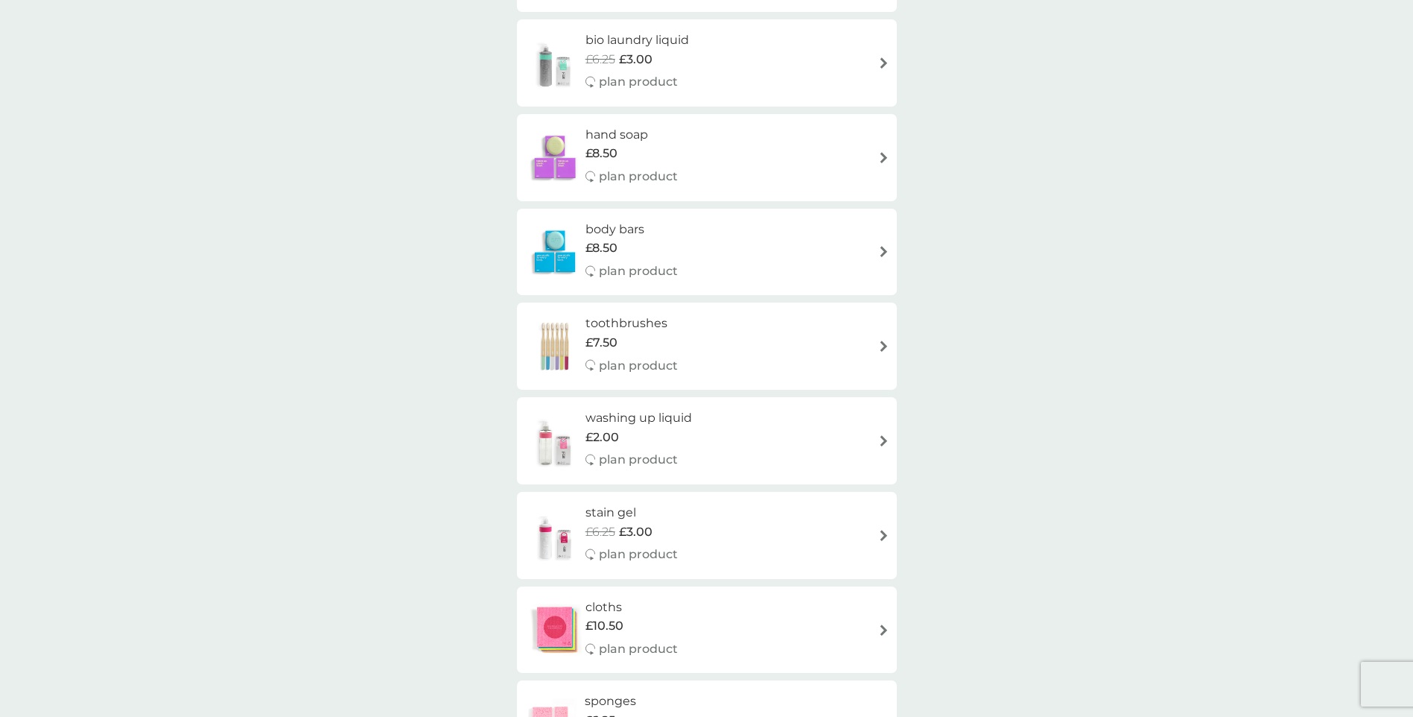
scroll to position [1192, 0]
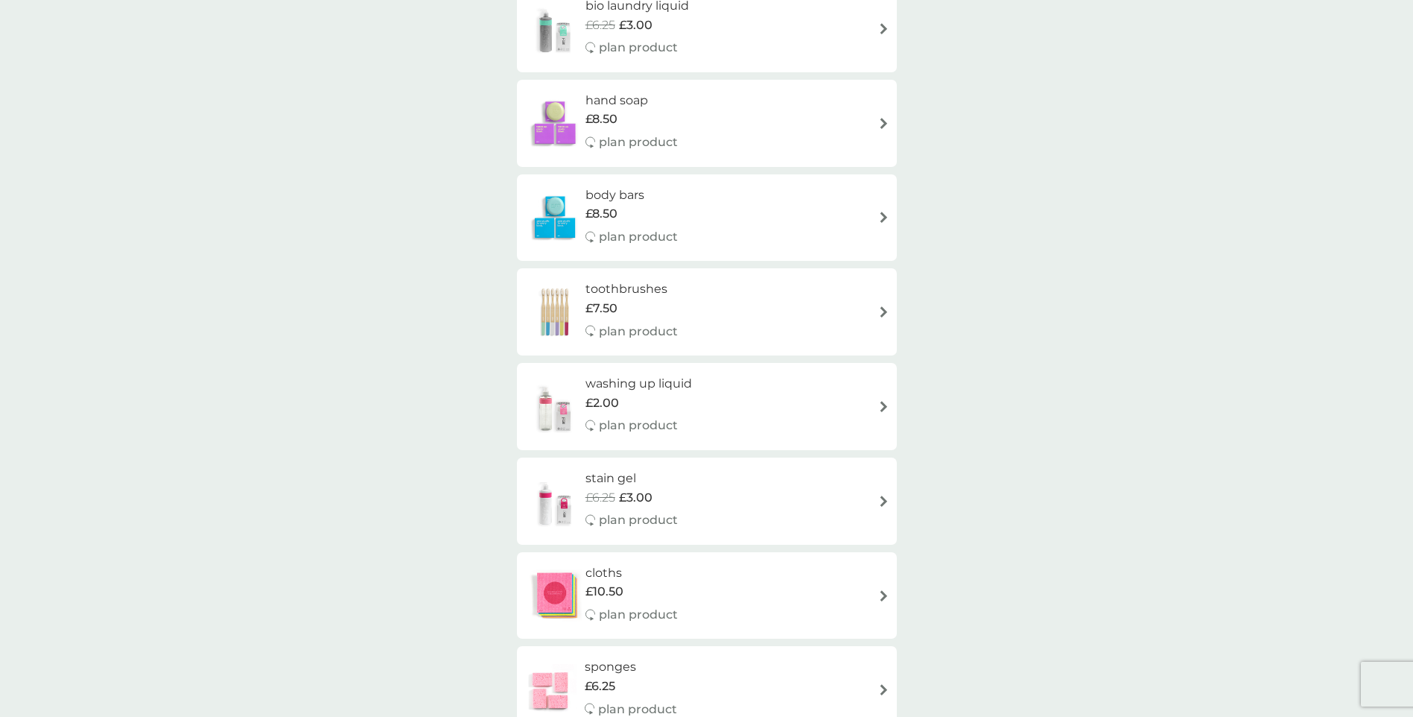
click at [796, 400] on div "washing up liquid £2.00 plan product" at bounding box center [706, 406] width 365 height 65
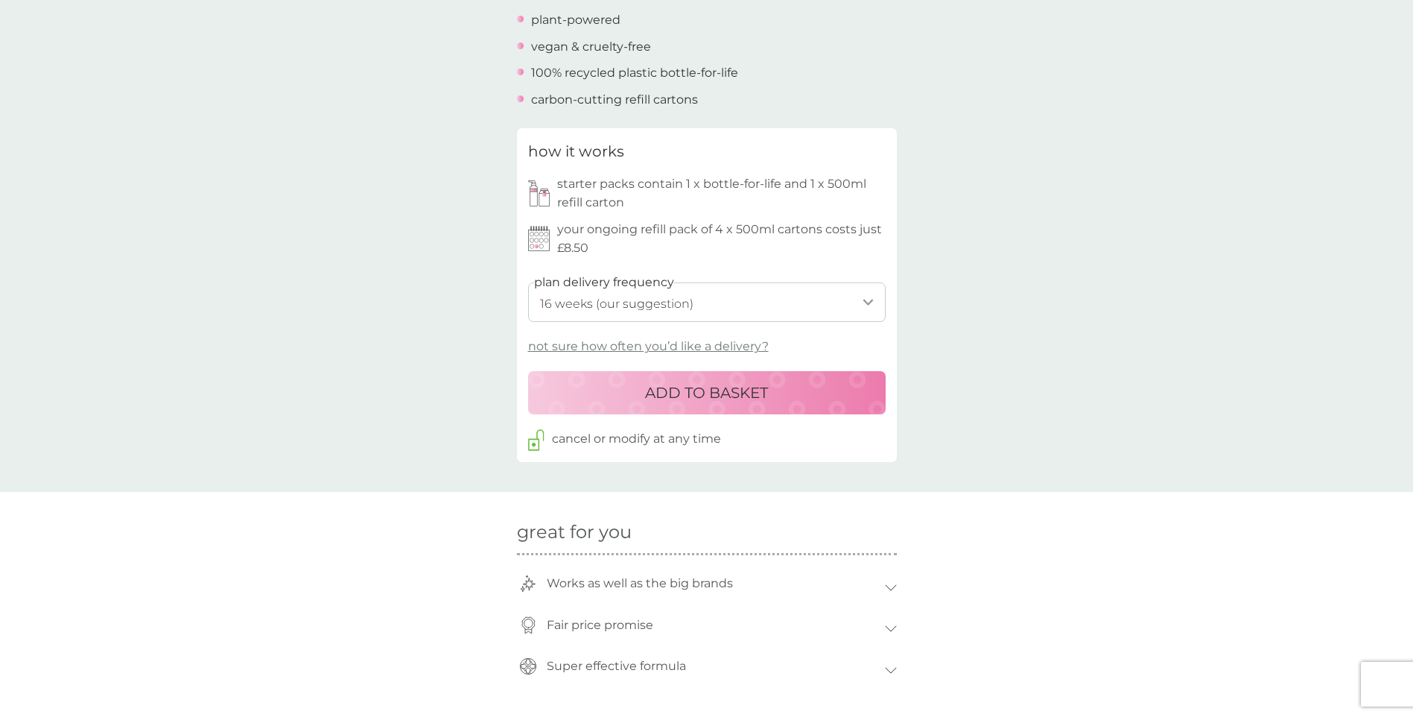
scroll to position [596, 0]
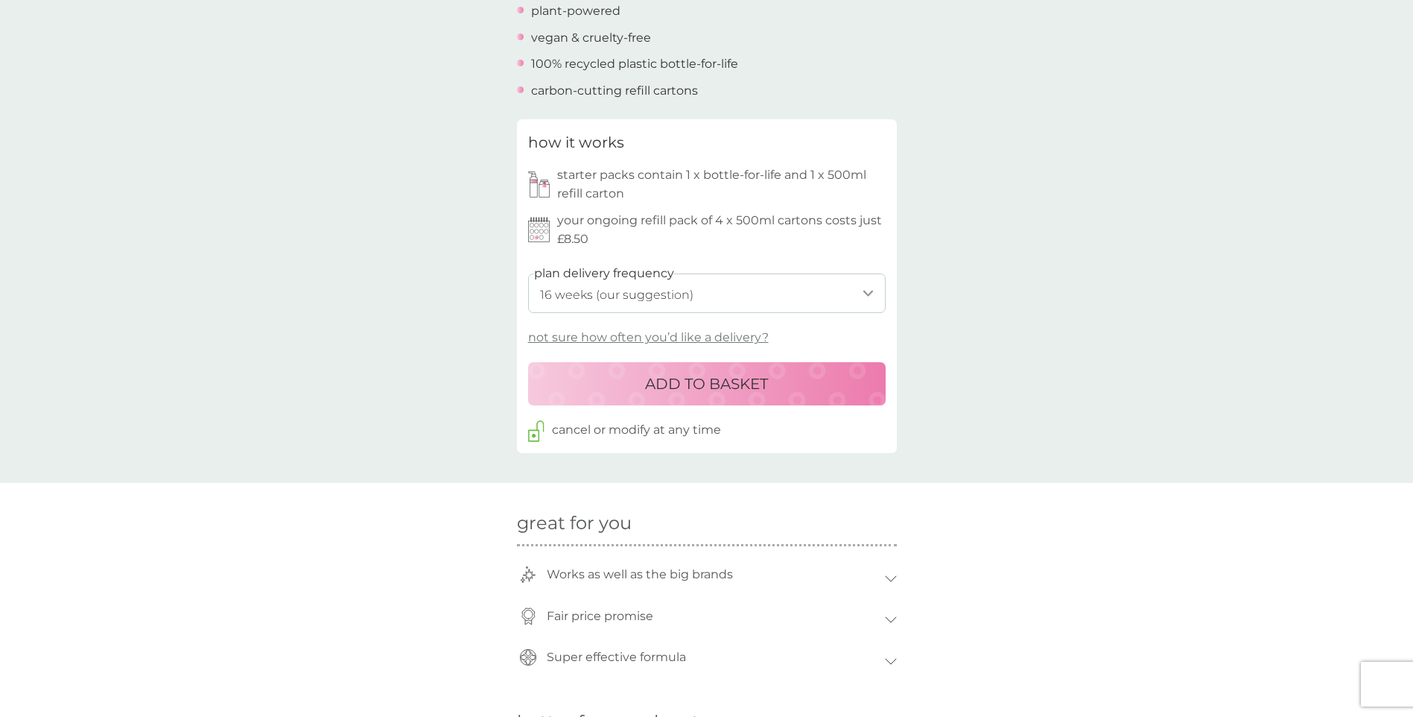
click at [735, 290] on select "1 week 2 weeks 3 weeks 4 weeks 5 weeks 6 weeks 7 weeks 8 weeks 9 weeks 10 weeks…" at bounding box center [707, 292] width 358 height 39
select select "210"
click at [528, 273] on select "1 week 2 weeks 3 weeks 4 weeks 5 weeks 6 weeks 7 weeks 8 weeks 9 weeks 10 weeks…" at bounding box center [707, 292] width 358 height 39
click at [728, 376] on p "ADD TO BASKET" at bounding box center [706, 384] width 123 height 24
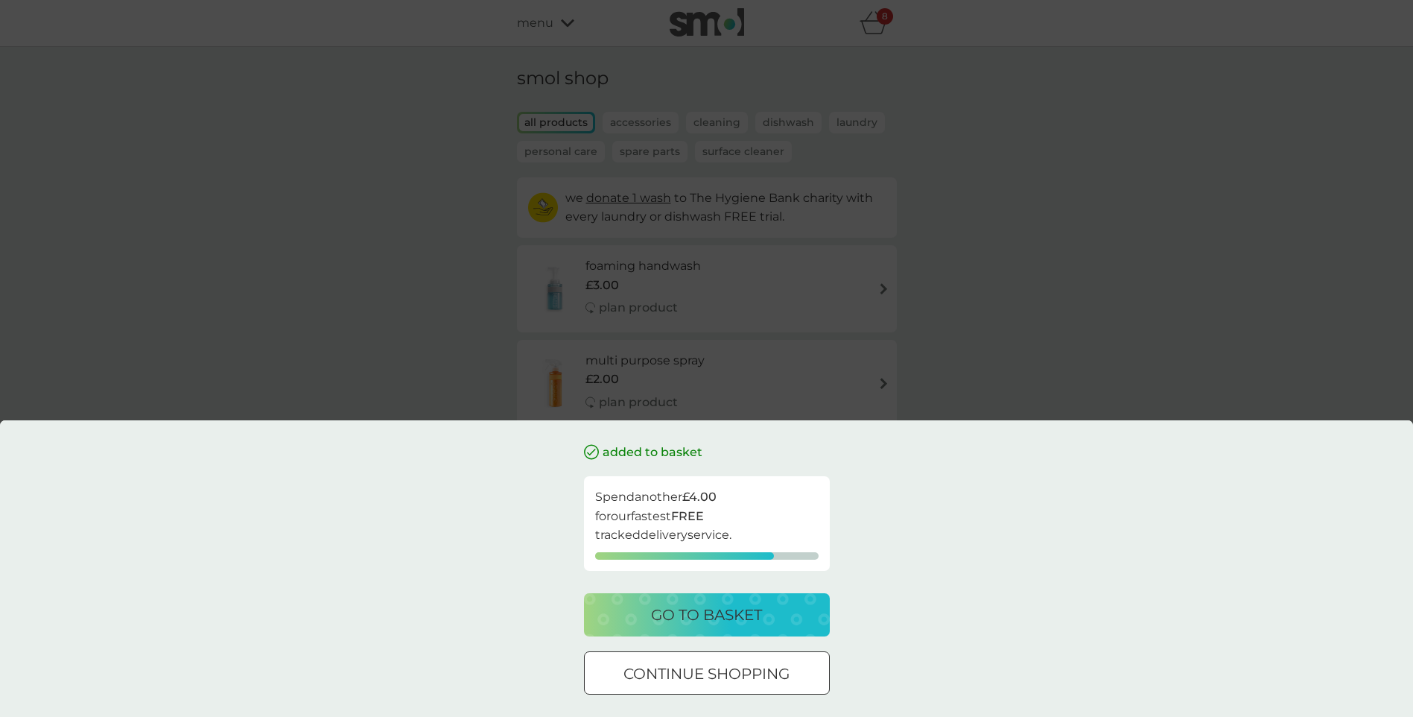
drag, startPoint x: 696, startPoint y: 687, endPoint x: 700, endPoint y: 671, distance: 17.0
click at [695, 686] on button "continue shopping" at bounding box center [707, 672] width 246 height 43
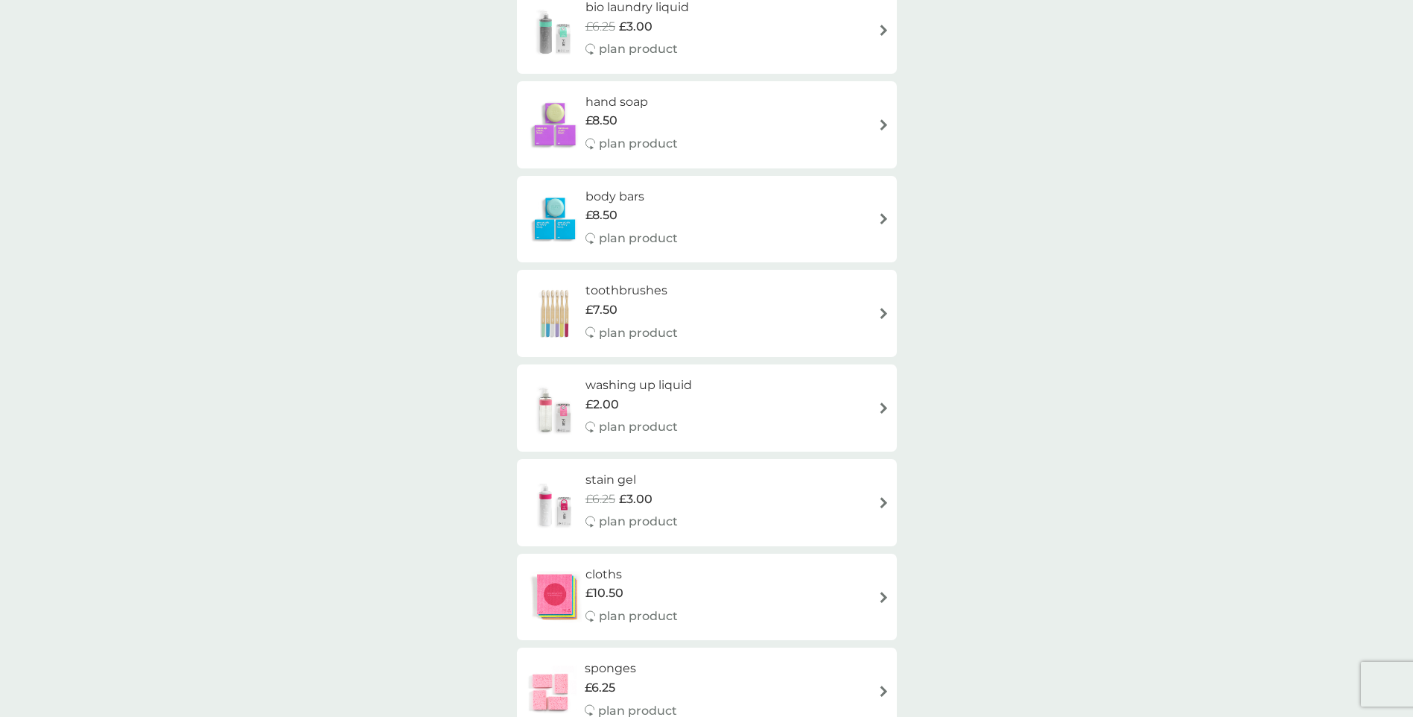
scroll to position [1192, 0]
click at [746, 489] on div "stain gel £6.25 £3.00 plan product" at bounding box center [706, 501] width 365 height 65
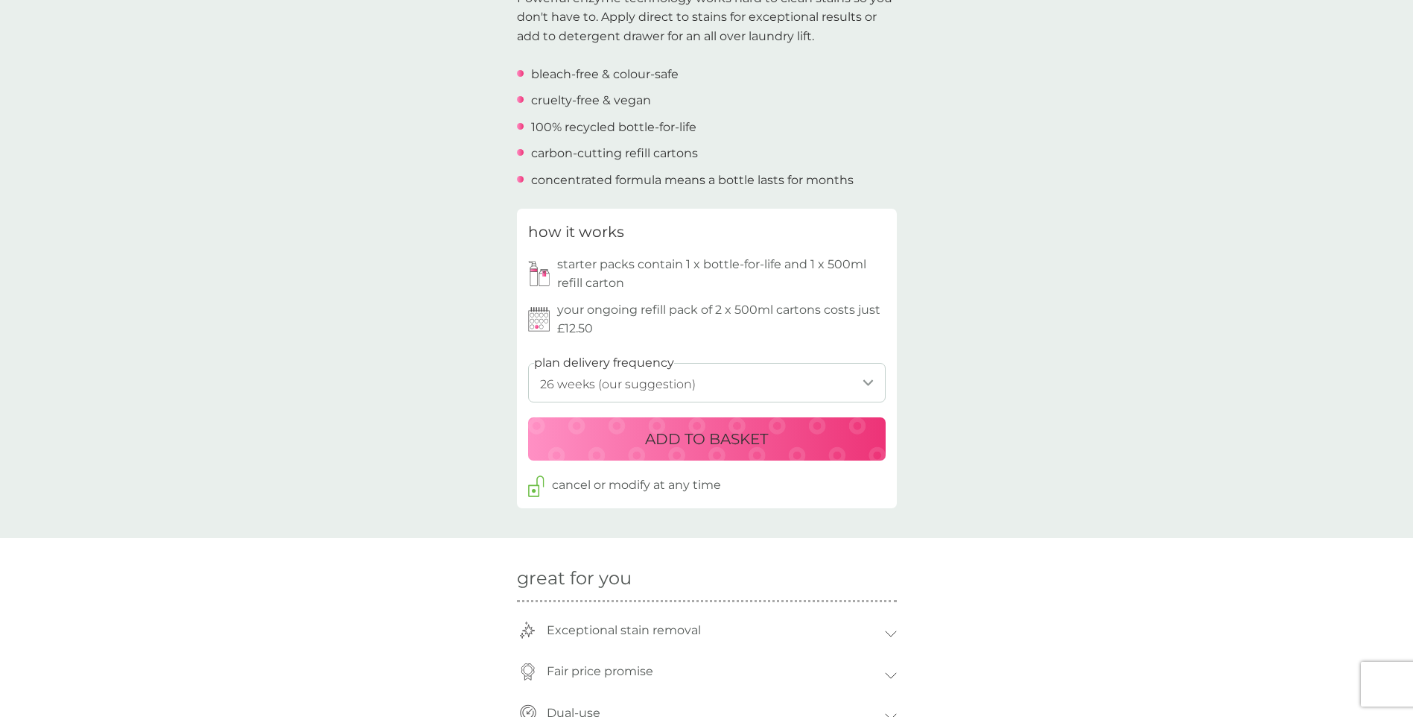
scroll to position [596, 0]
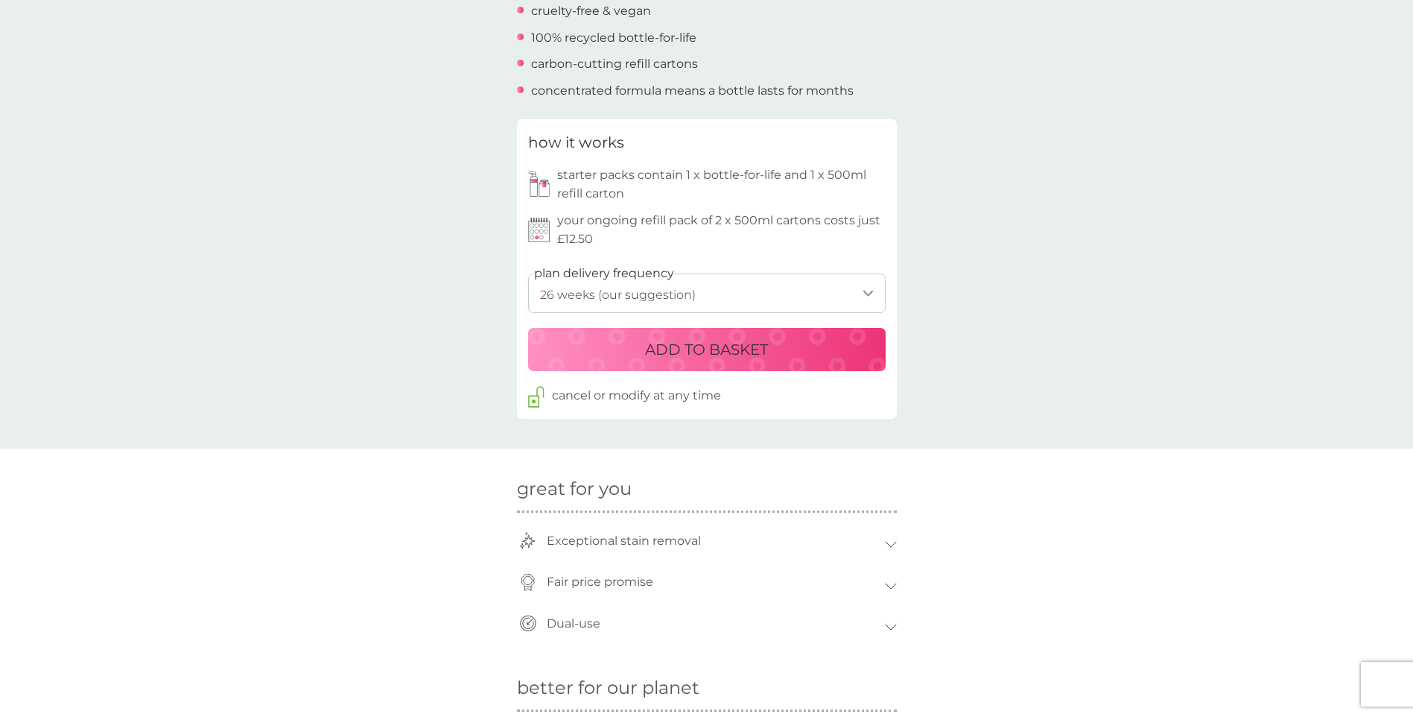
click at [814, 293] on select "1 week 2 weeks 3 weeks 4 weeks 5 weeks 6 weeks 7 weeks 8 weeks 9 weeks 10 weeks…" at bounding box center [707, 292] width 358 height 39
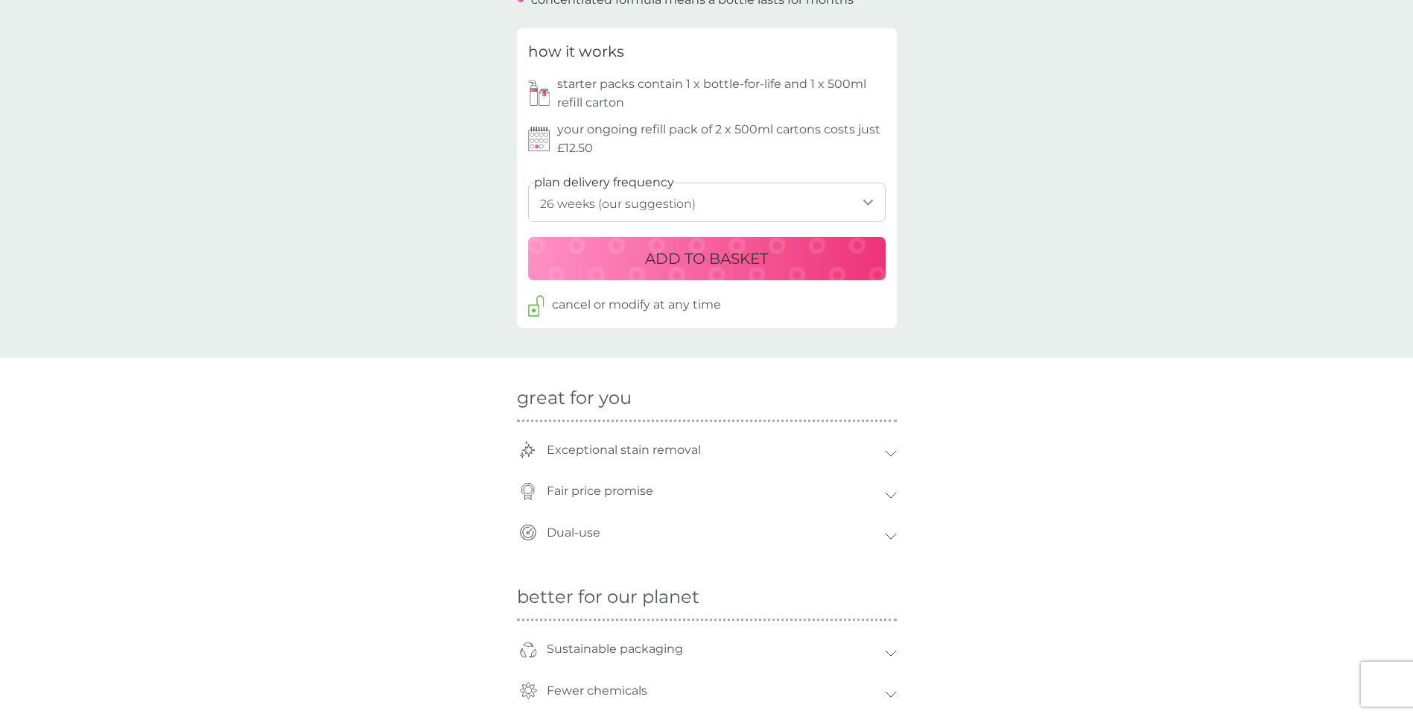
scroll to position [819, 0]
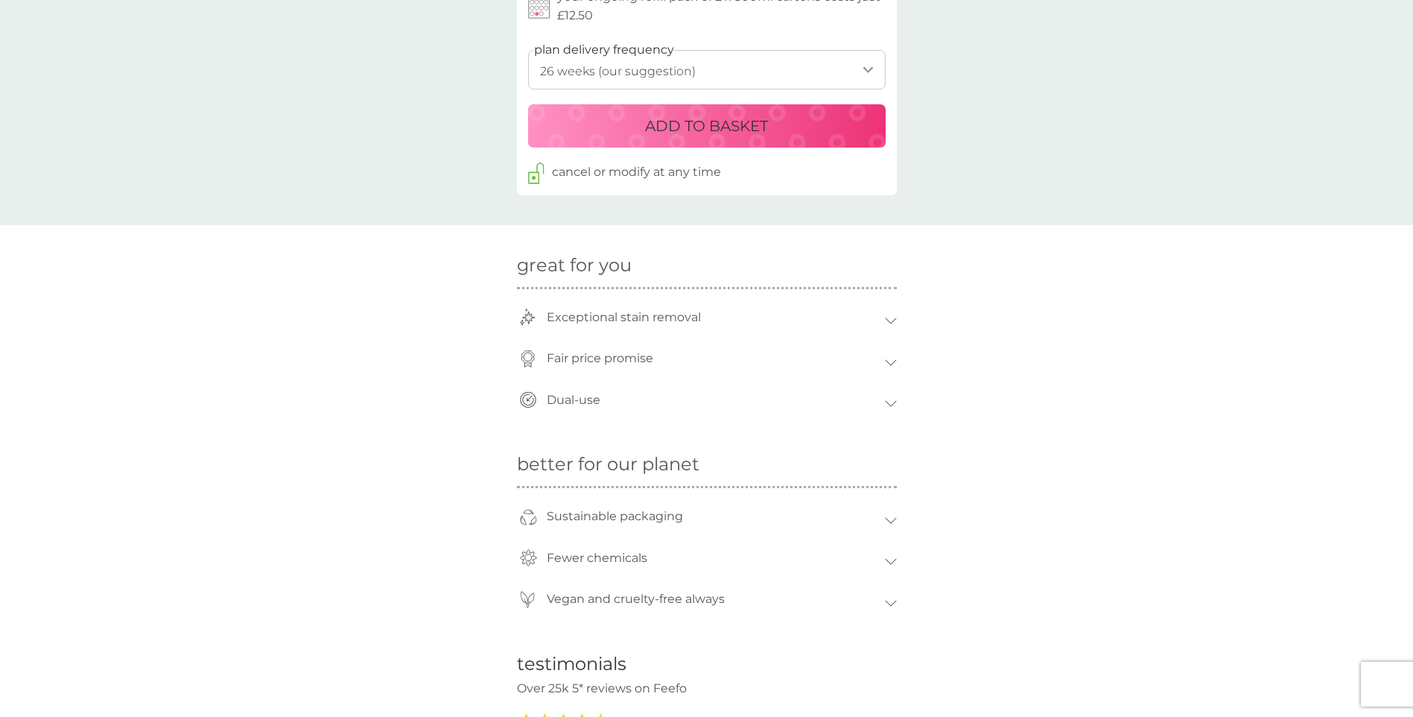
drag, startPoint x: 694, startPoint y: 66, endPoint x: 685, endPoint y: 84, distance: 20.3
click at [694, 66] on select "1 week 2 weeks 3 weeks 4 weeks 5 weeks 6 weeks 7 weeks 8 weeks 9 weeks 10 weeks…" at bounding box center [707, 69] width 358 height 39
select select "245"
click at [528, 50] on select "1 week 2 weeks 3 weeks 4 weeks 5 weeks 6 weeks 7 weeks 8 weeks 9 weeks 10 weeks…" at bounding box center [707, 69] width 358 height 39
click at [746, 130] on p "ADD TO BASKET" at bounding box center [706, 126] width 123 height 24
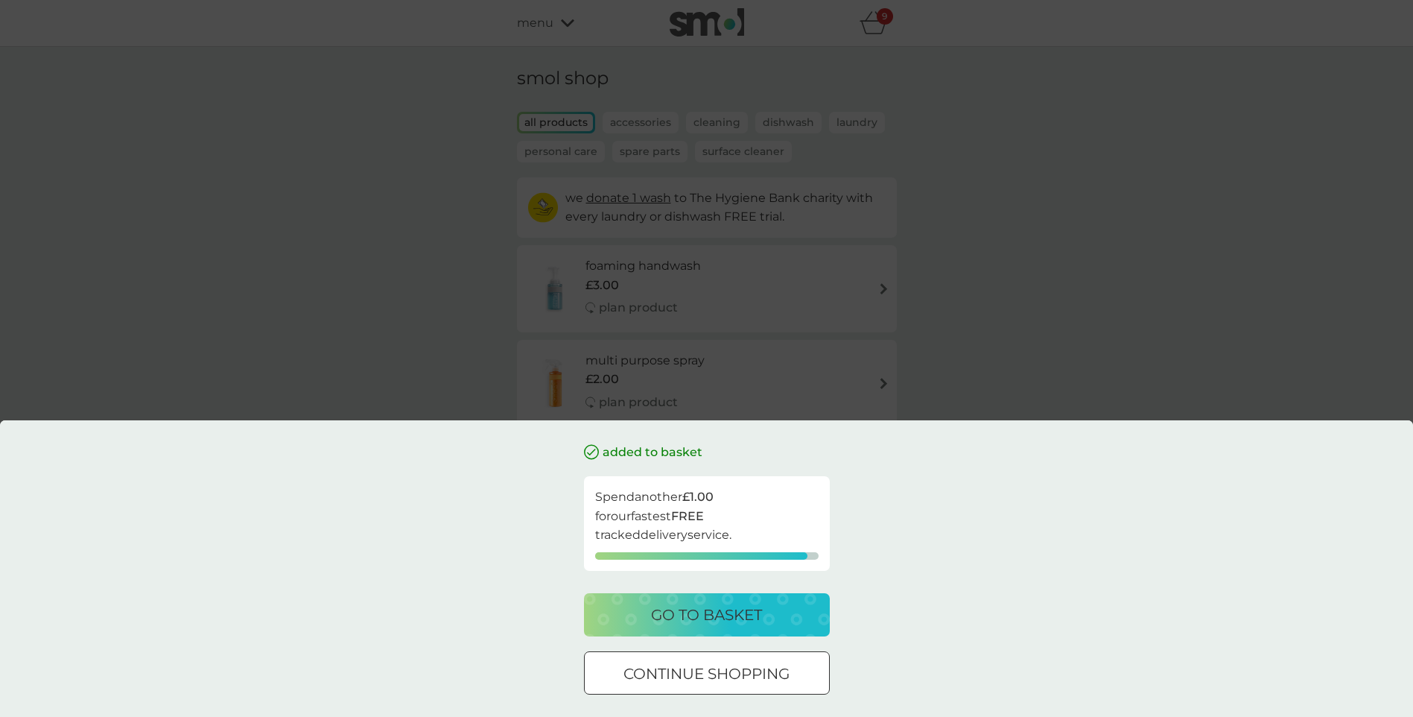
click at [724, 695] on div "added to basket Spend another £1.00 for our fastest FREE tracked delivery servi…" at bounding box center [707, 579] width 246 height 274
click at [772, 676] on p "continue shopping" at bounding box center [706, 673] width 166 height 24
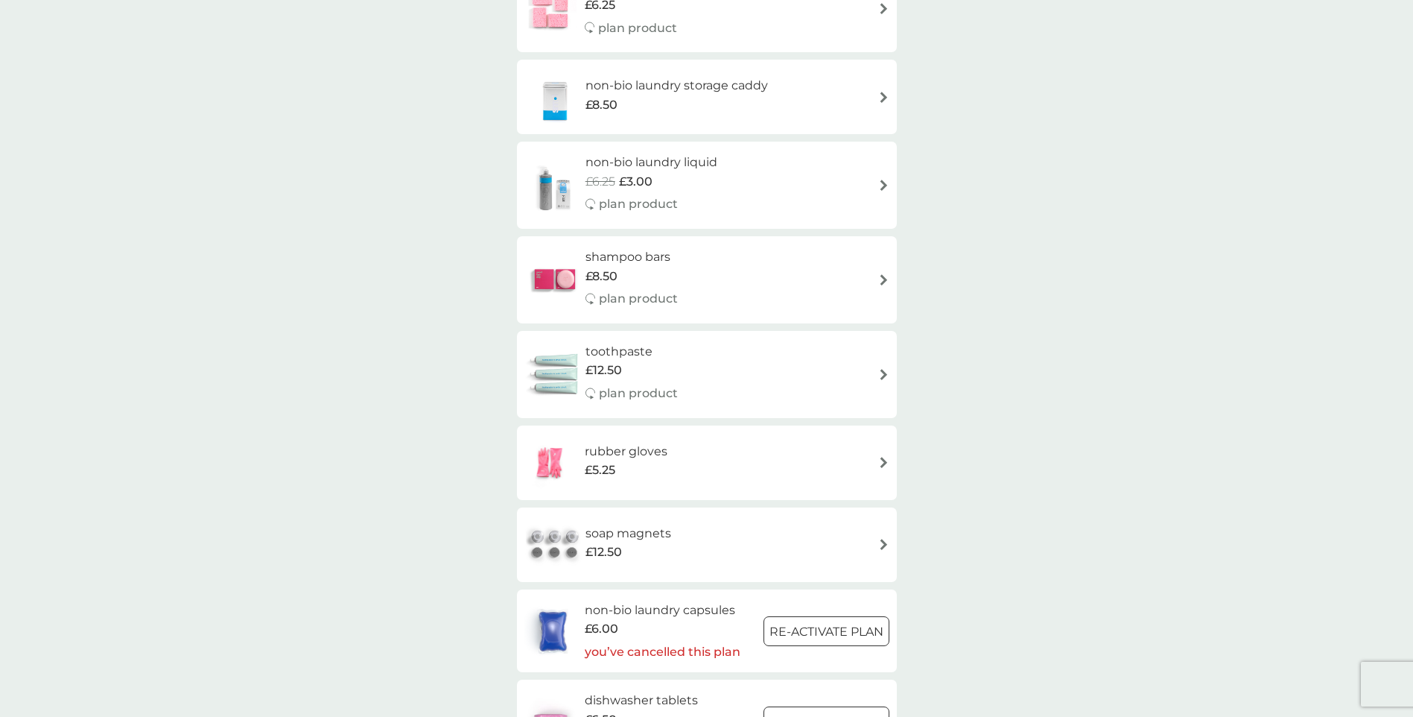
scroll to position [1787, 0]
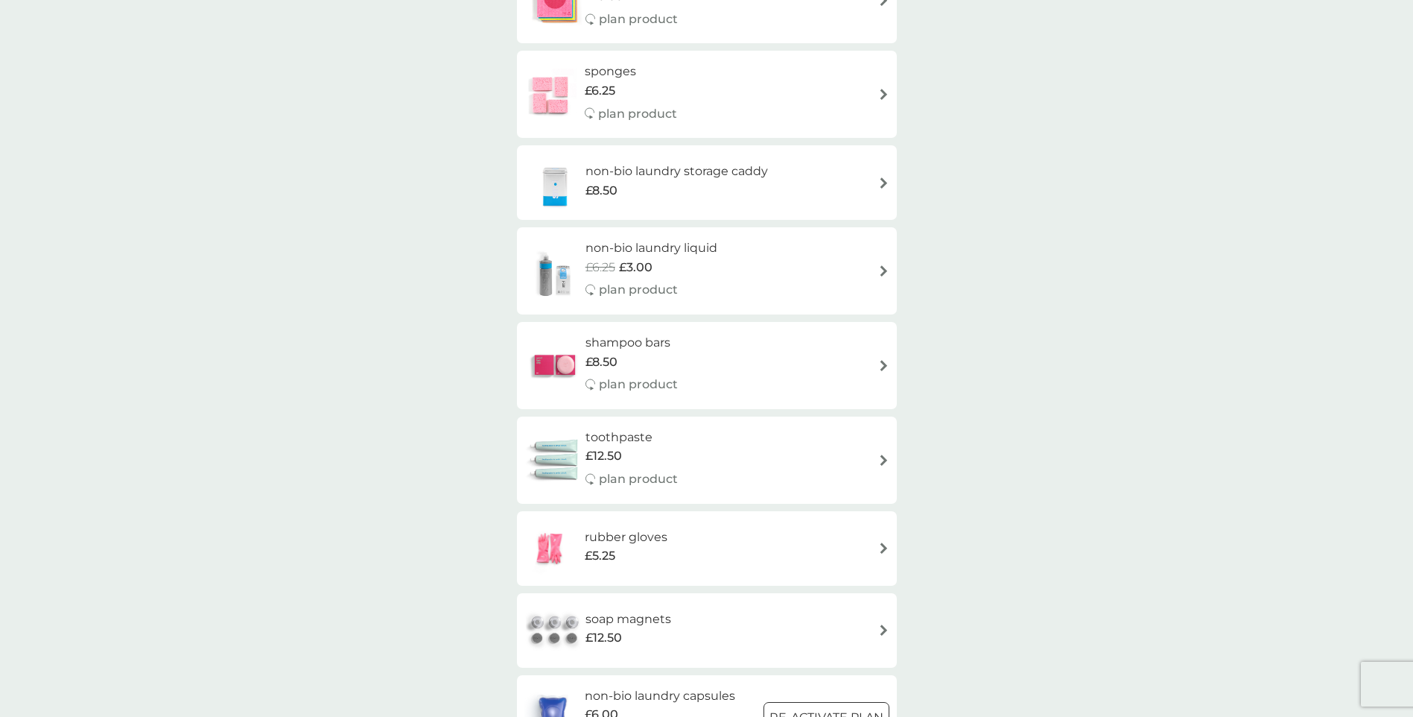
click at [721, 264] on div "non-bio laundry liquid £6.25 £3.00 plan product" at bounding box center [658, 270] width 147 height 65
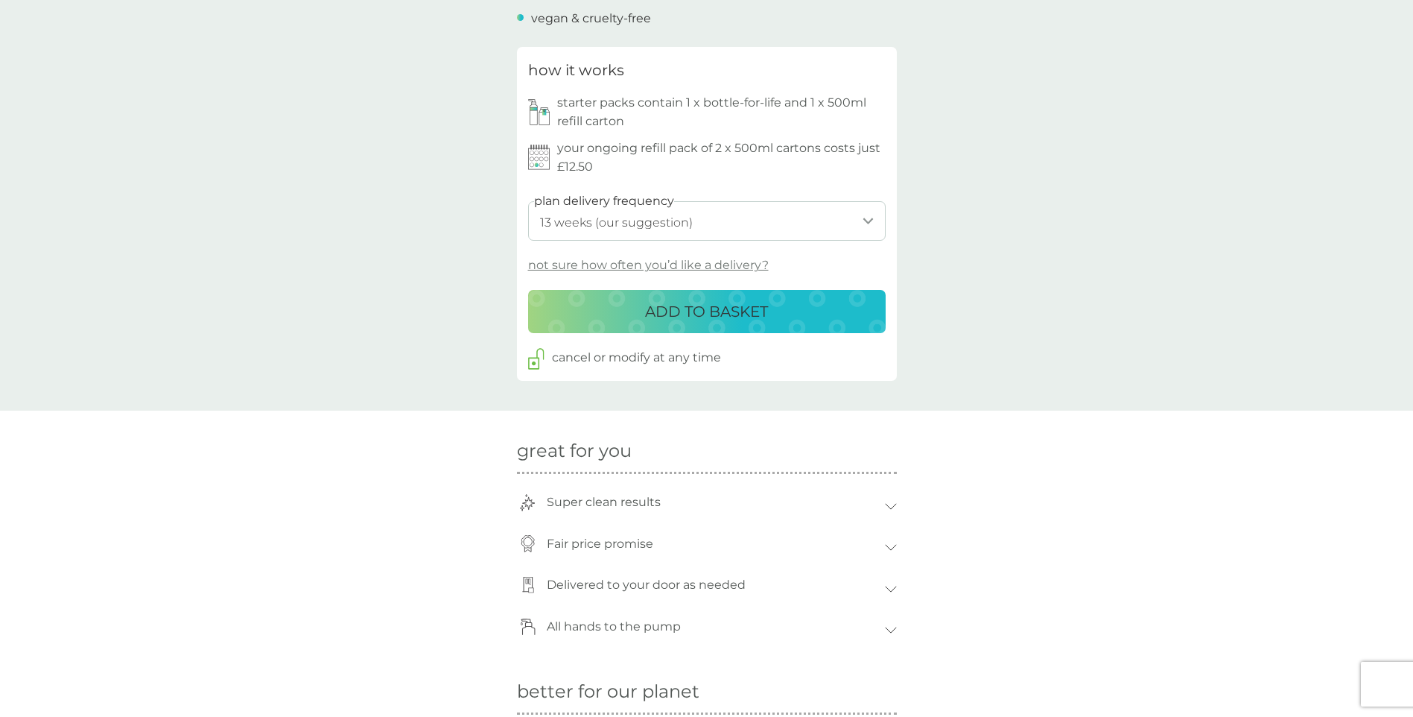
scroll to position [670, 0]
drag, startPoint x: 743, startPoint y: 226, endPoint x: 725, endPoint y: 239, distance: 21.3
click at [743, 226] on select "1 week 2 weeks 3 weeks 4 weeks 5 weeks 6 weeks 7 weeks 8 weeks 9 weeks 10 weeks…" at bounding box center [707, 218] width 358 height 39
select select "245"
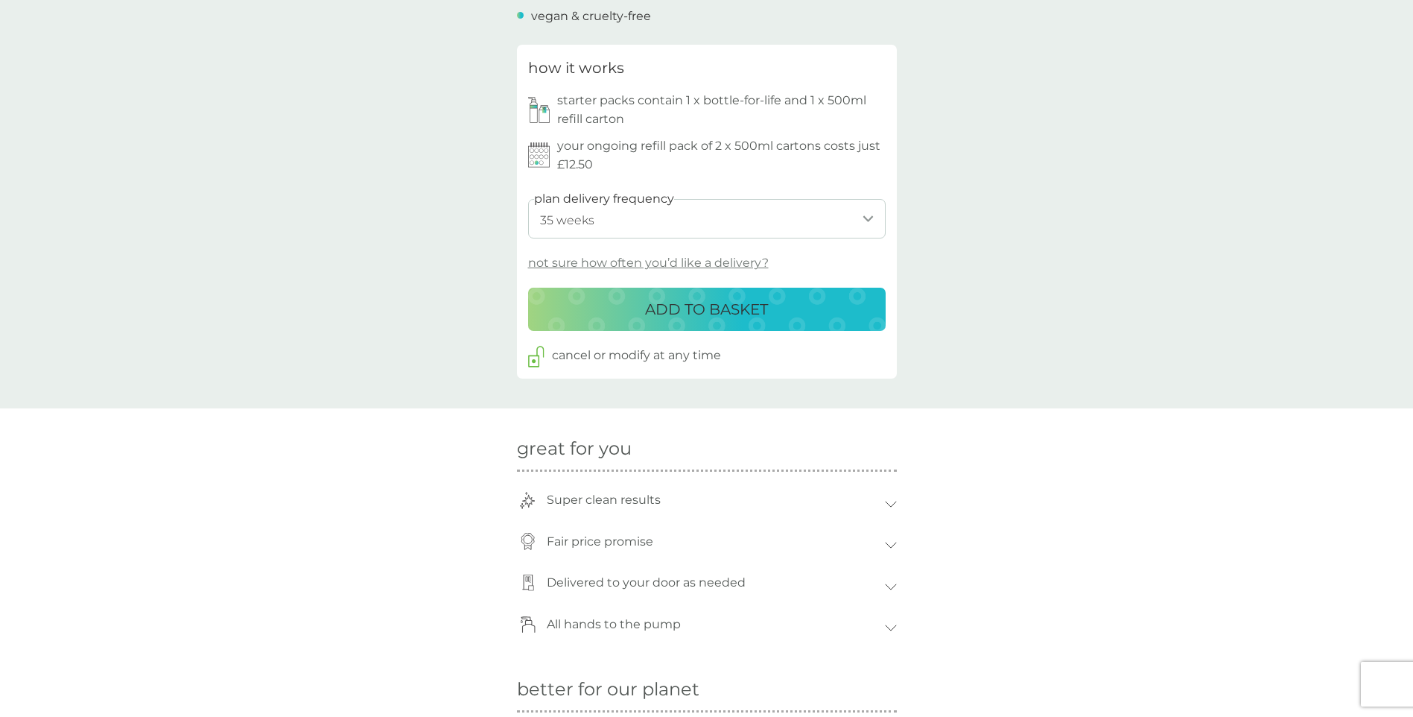
click at [528, 199] on select "1 week 2 weeks 3 weeks 4 weeks 5 weeks 6 weeks 7 weeks 8 weeks 9 weeks 10 weeks…" at bounding box center [707, 218] width 358 height 39
click at [755, 302] on p "ADD TO BASKET" at bounding box center [706, 309] width 123 height 24
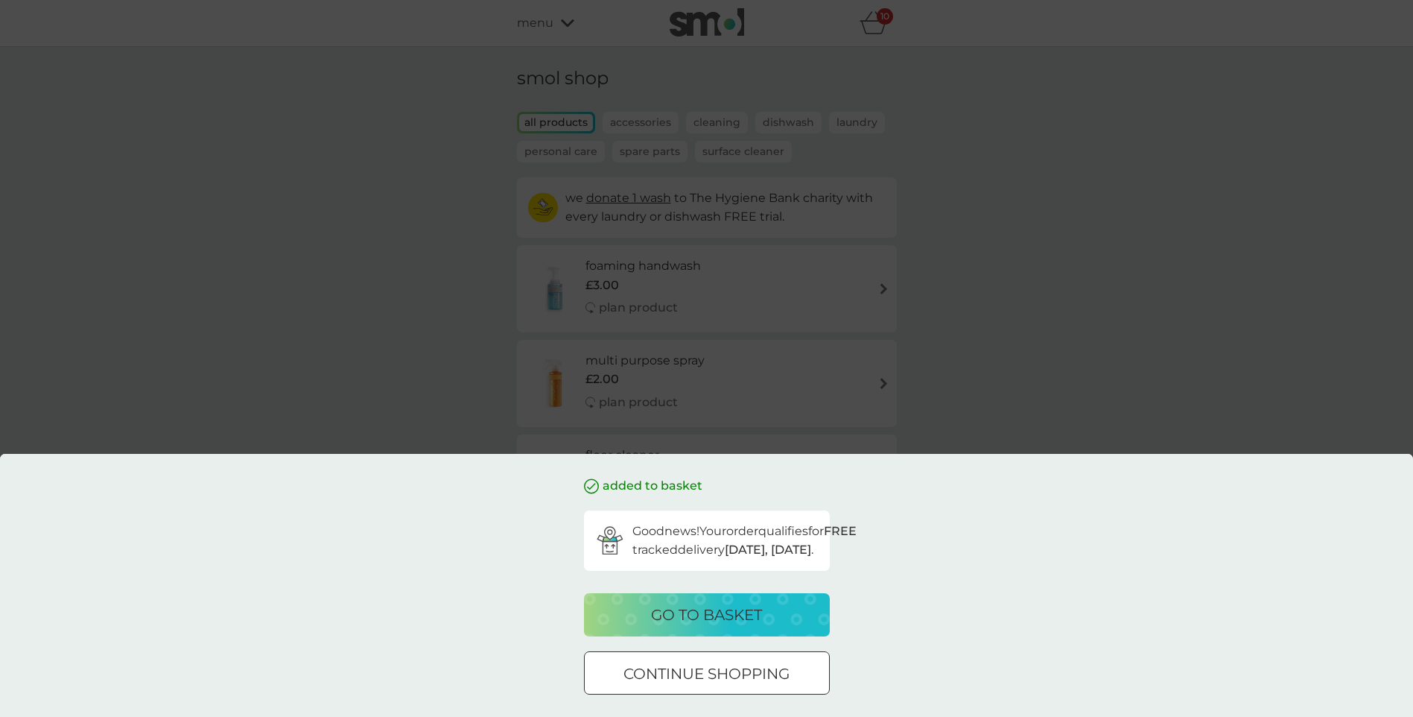
click at [668, 675] on p "continue shopping" at bounding box center [706, 673] width 166 height 24
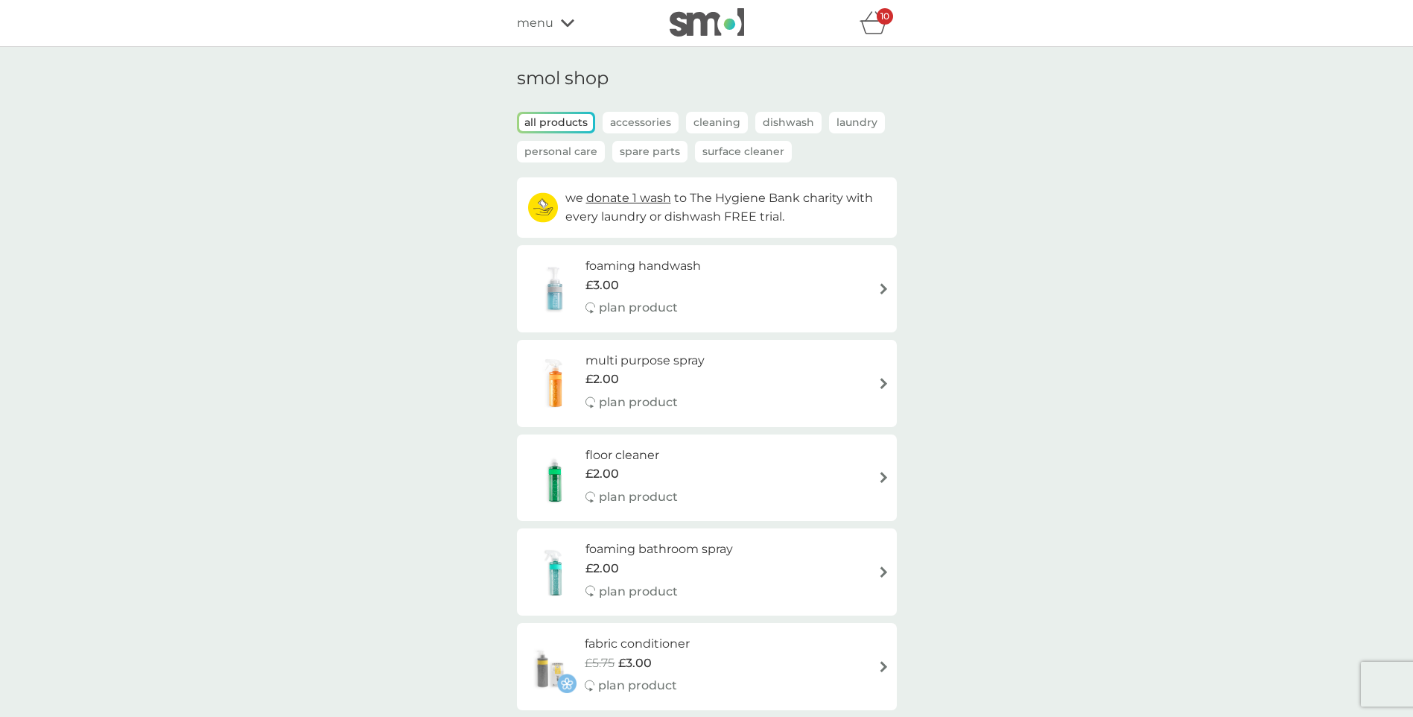
click at [877, 20] on div "10" at bounding box center [885, 16] width 16 height 16
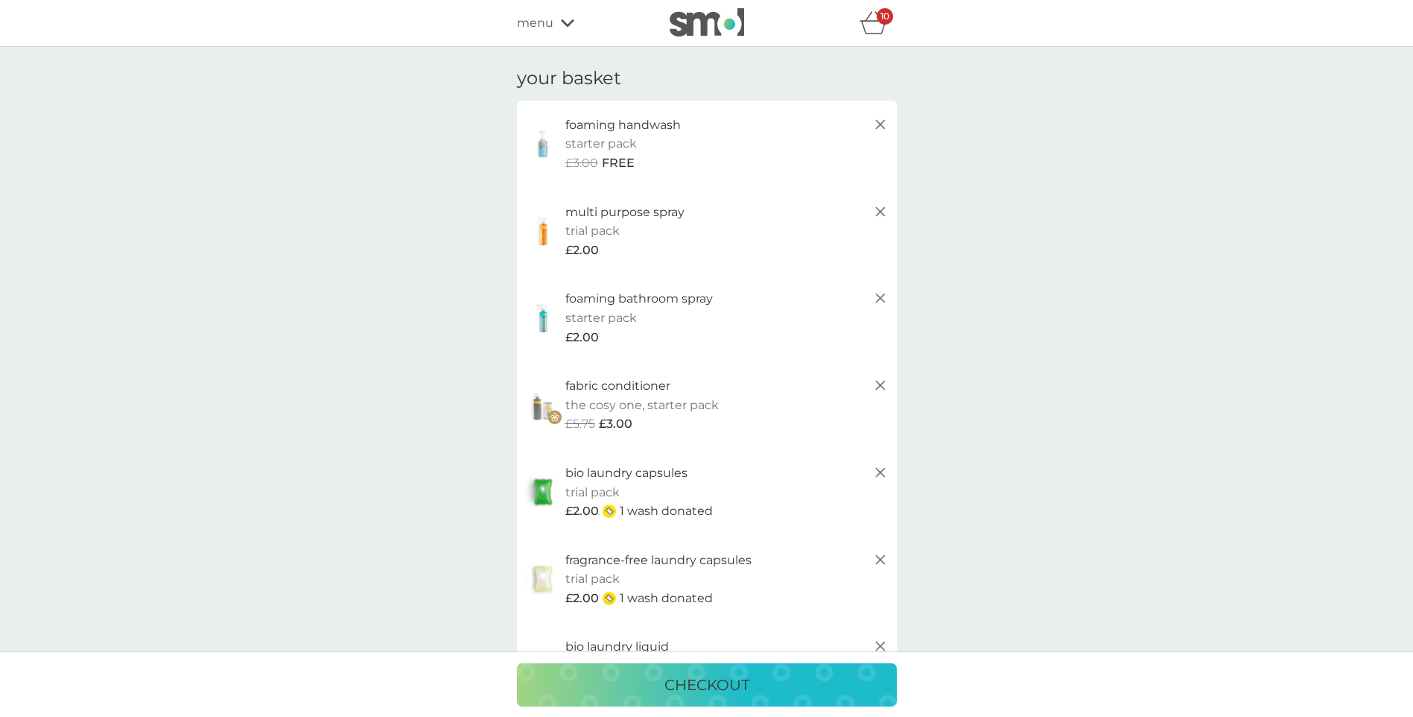
click at [880, 298] on line at bounding box center [879, 297] width 9 height 9
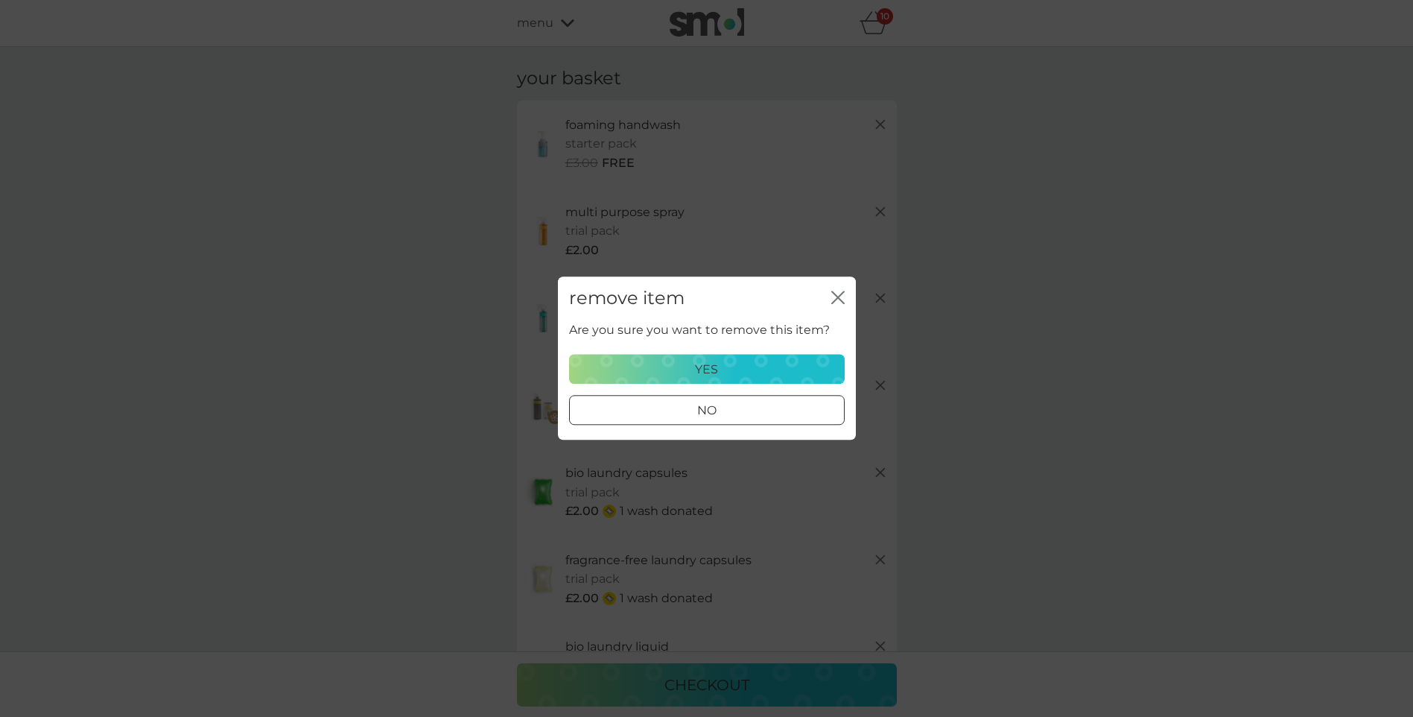
click at [763, 375] on div "yes" at bounding box center [707, 369] width 256 height 19
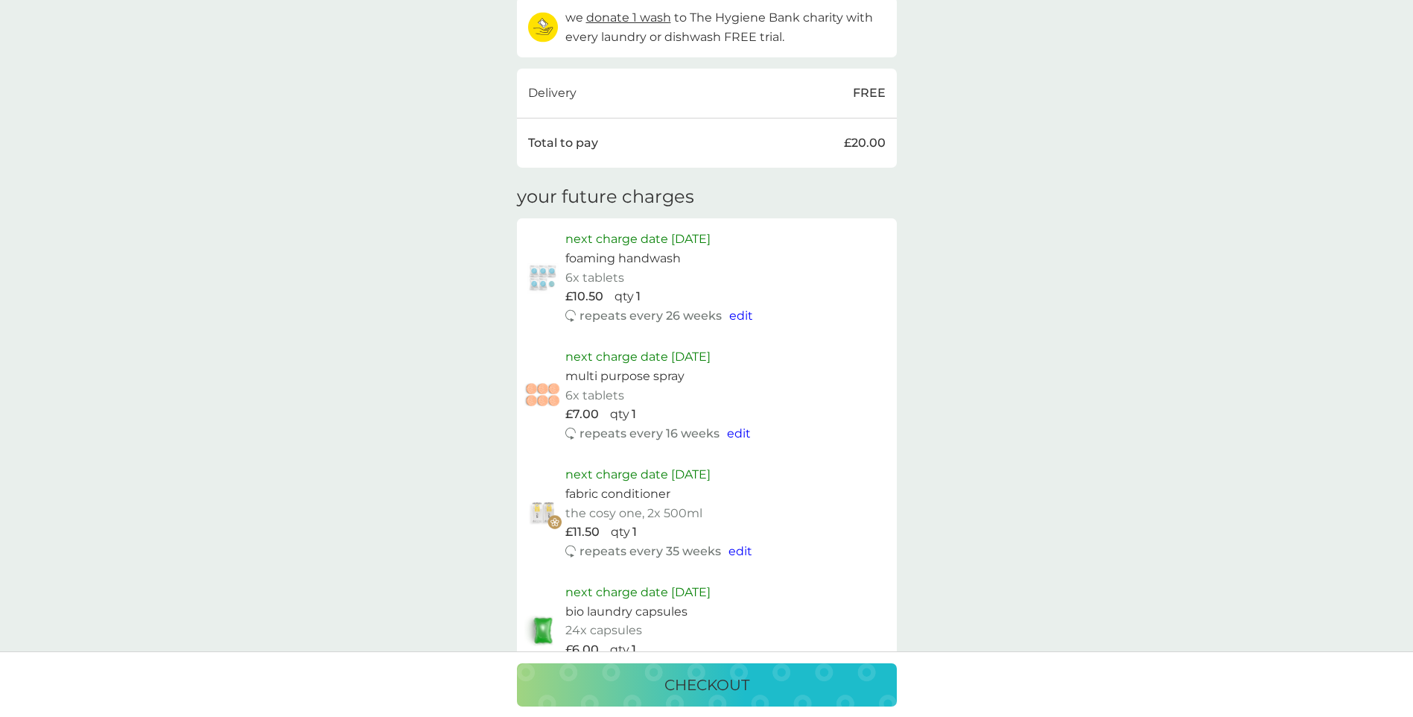
scroll to position [1192, 0]
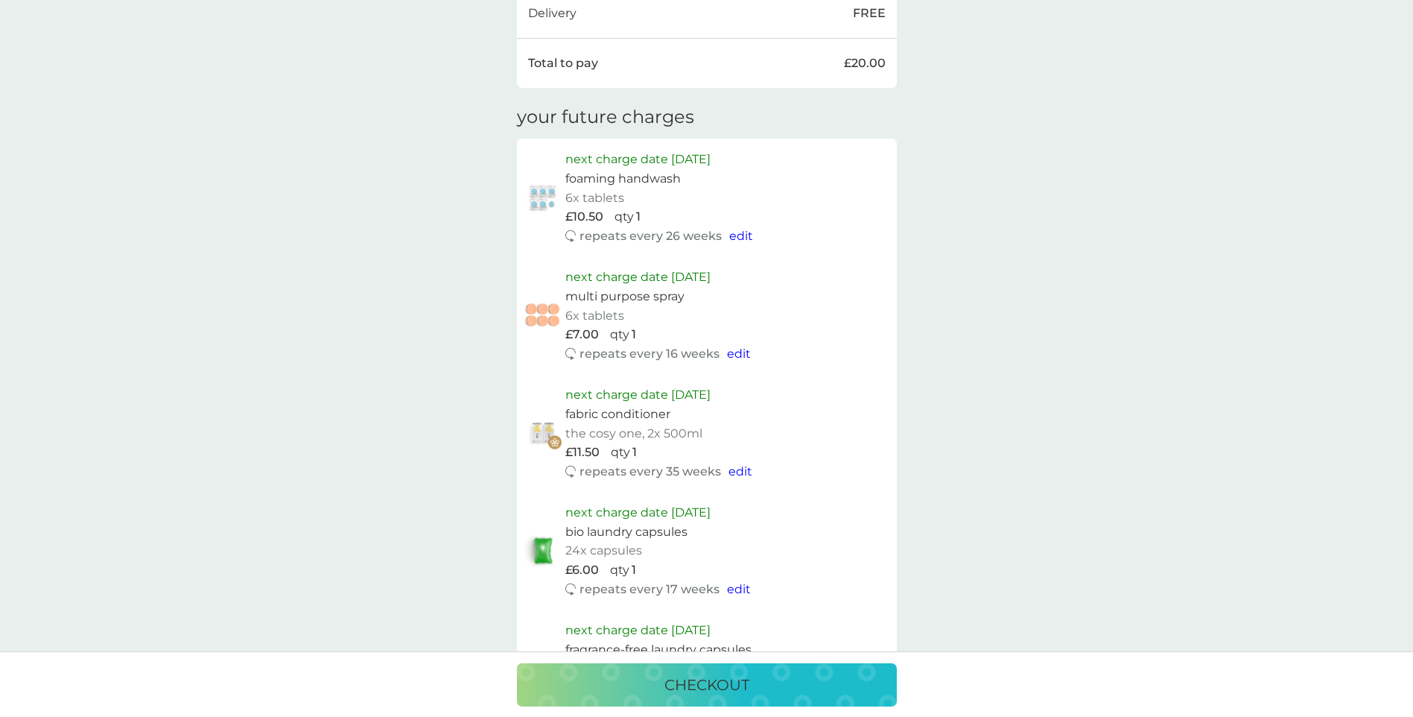
click at [738, 354] on span "edit" at bounding box center [739, 353] width 24 height 14
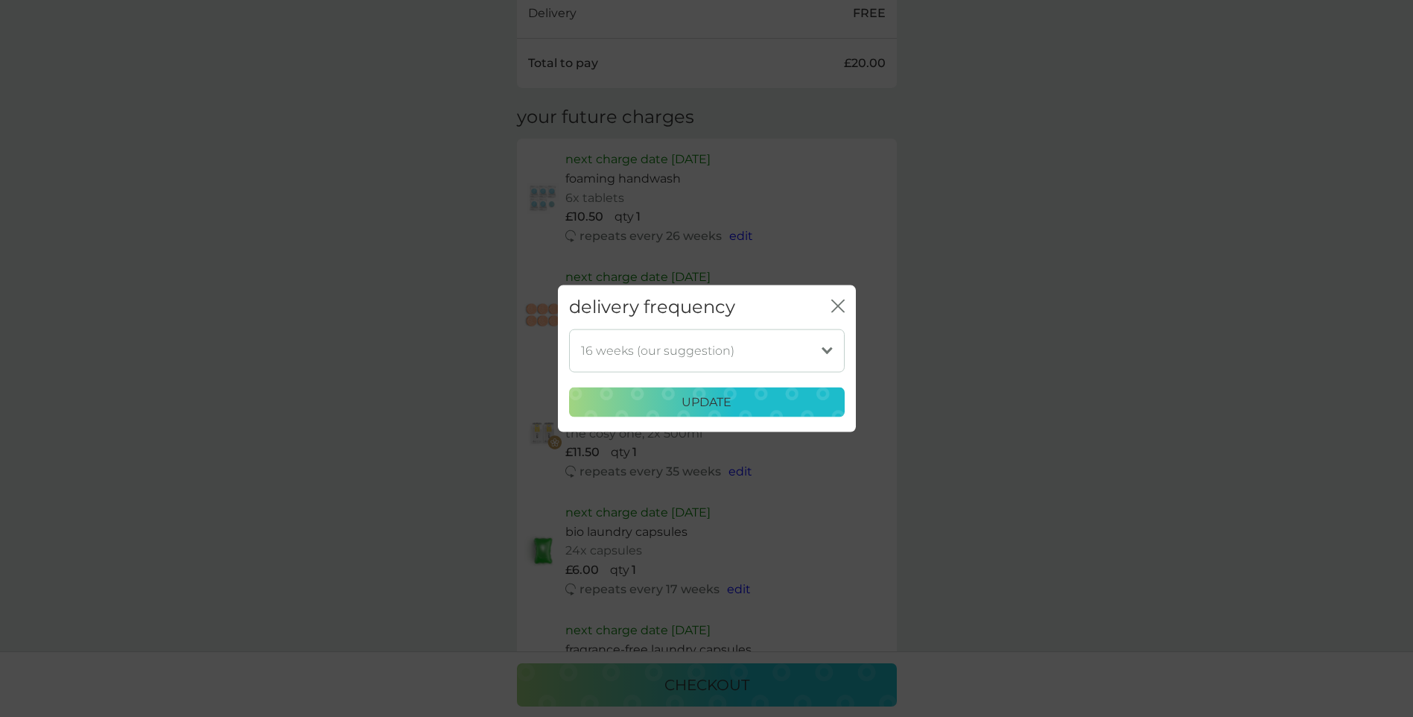
click at [801, 343] on select "1 week 2 weeks 3 weeks 4 weeks 5 weeks 6 weeks 7 weeks 8 weeks 9 weeks 10 weeks…" at bounding box center [707, 349] width 276 height 43
select select "245"
click at [569, 328] on select "1 week 2 weeks 3 weeks 4 weeks 5 weeks 6 weeks 7 weeks 8 weeks 9 weeks 10 weeks…" at bounding box center [707, 349] width 276 height 43
click at [720, 398] on p "update" at bounding box center [707, 402] width 50 height 19
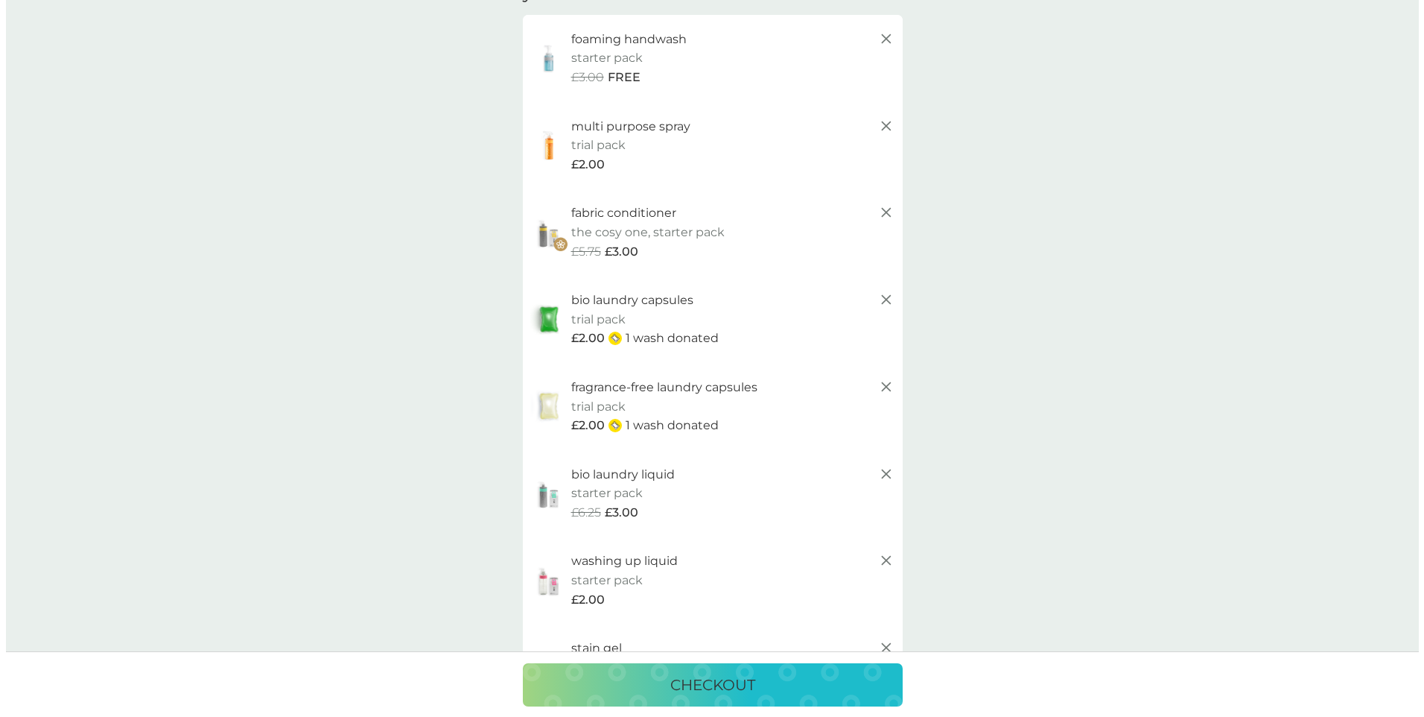
scroll to position [0, 0]
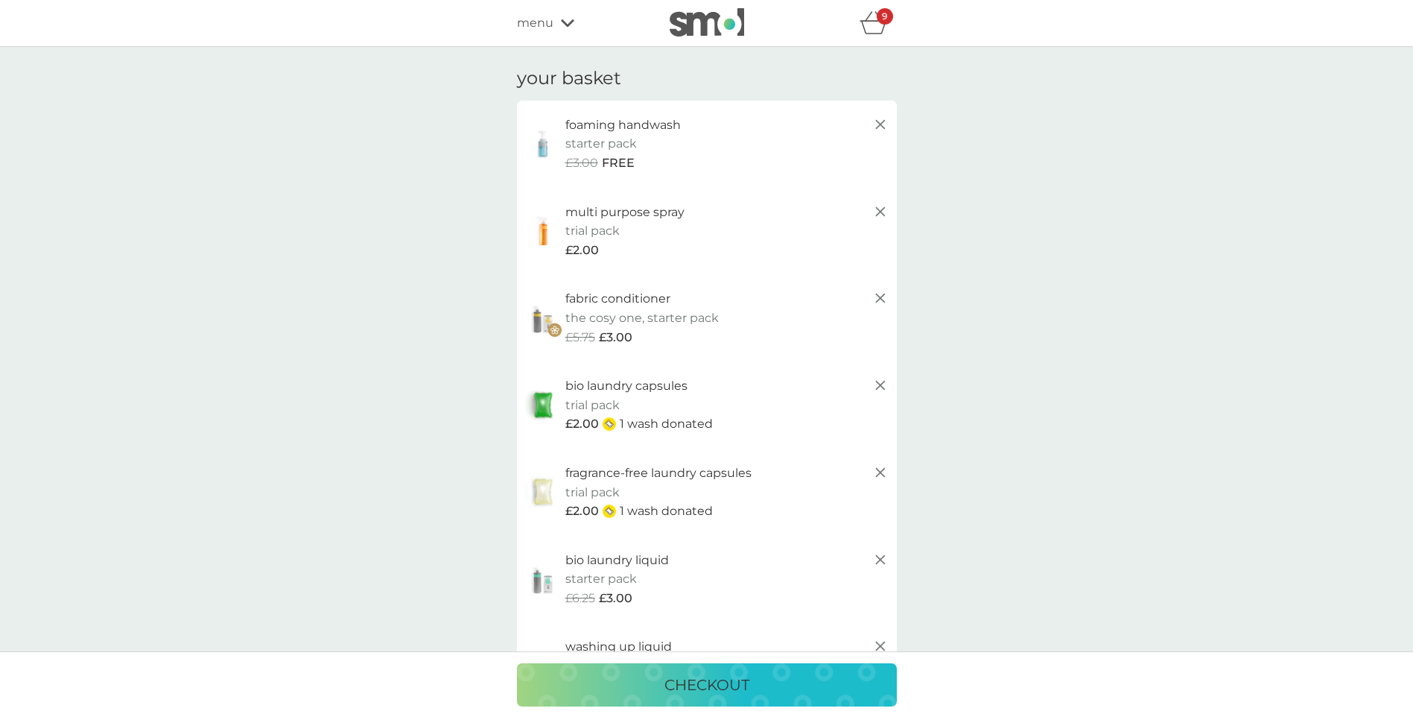
click at [553, 26] on div "menu" at bounding box center [580, 22] width 127 height 19
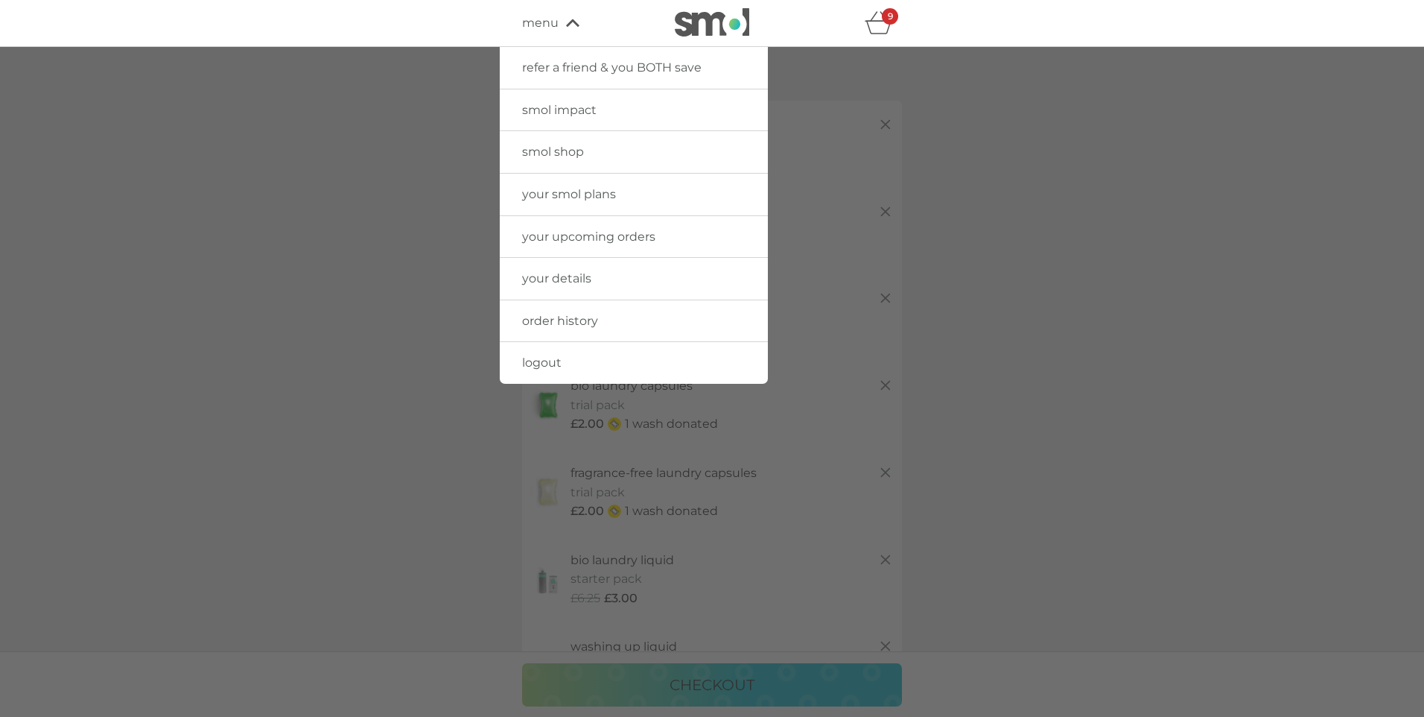
click at [560, 355] on span "logout" at bounding box center [541, 362] width 39 height 14
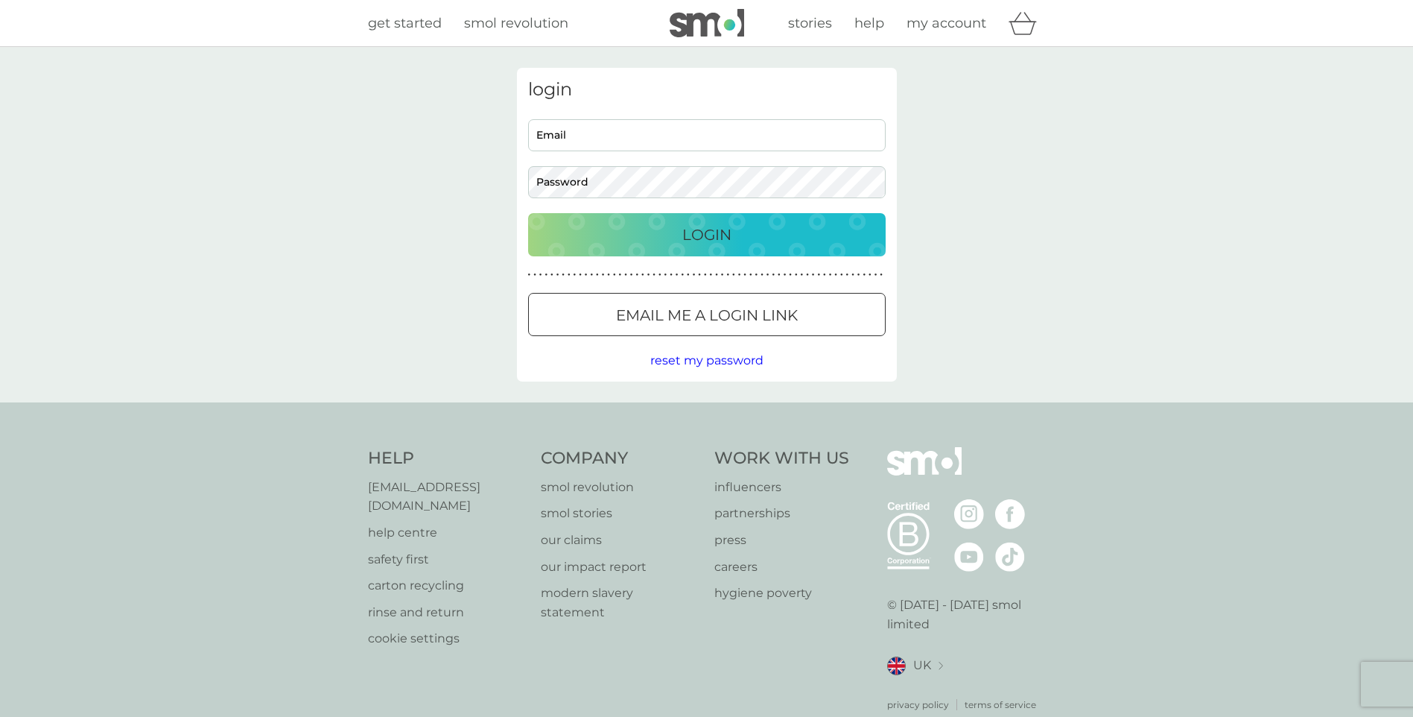
click at [637, 146] on input "Email" at bounding box center [707, 135] width 358 height 32
type input "eeleen.gouvea@icloud.com"
click at [528, 213] on button "Login" at bounding box center [707, 234] width 358 height 43
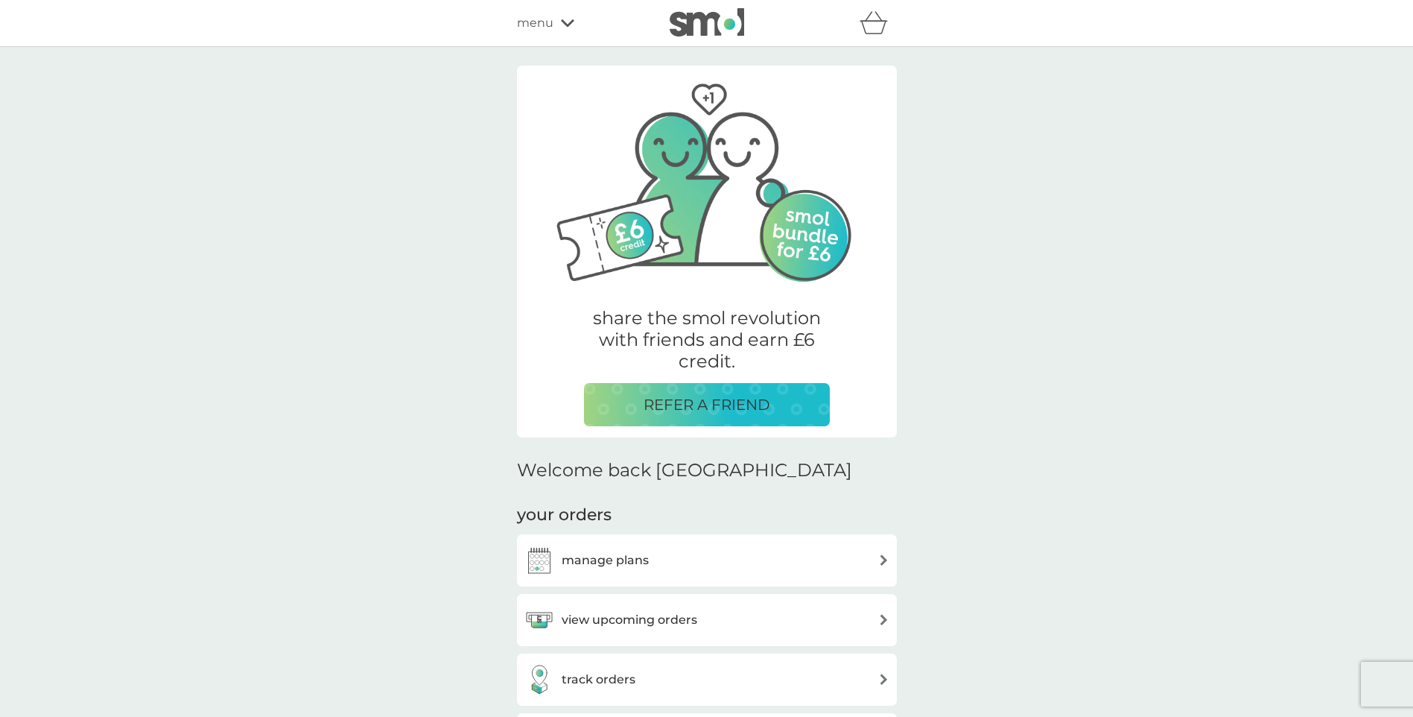
click at [673, 570] on div "manage plans" at bounding box center [706, 560] width 365 height 30
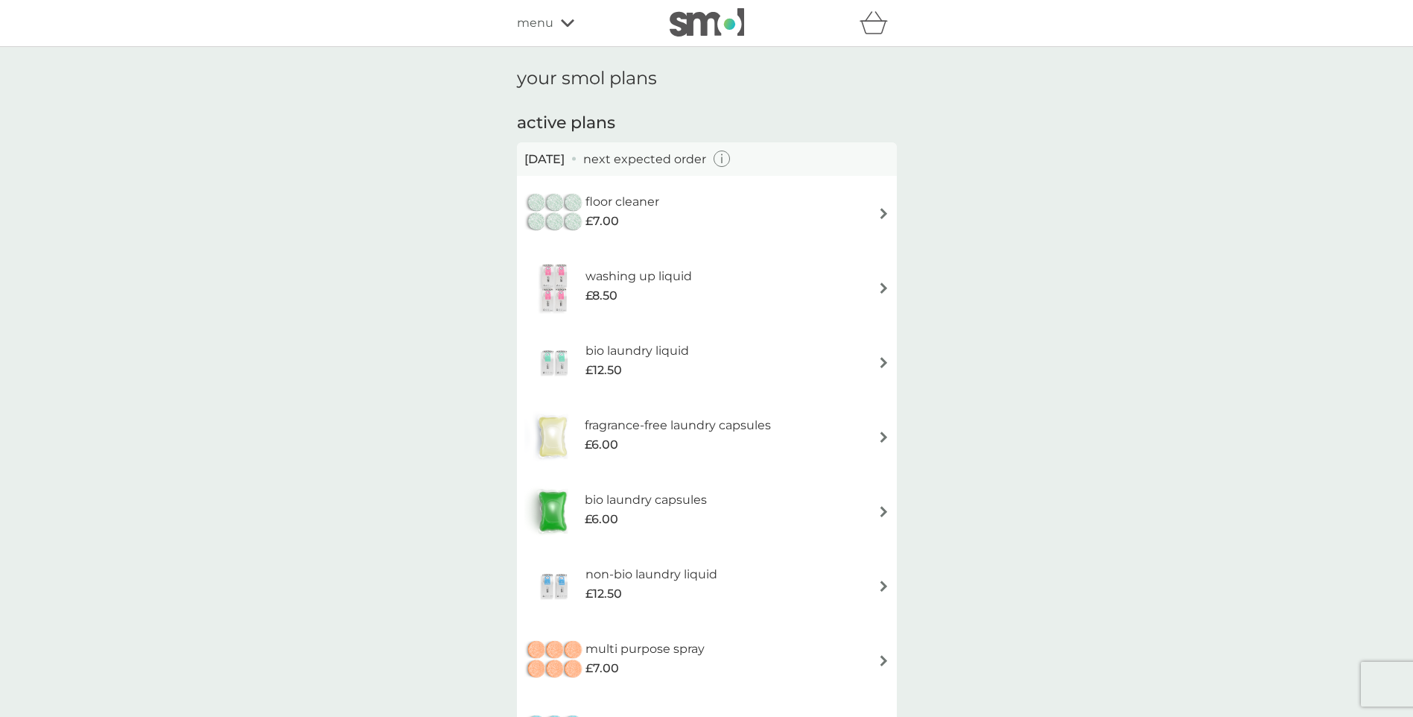
click at [554, 28] on div "menu" at bounding box center [580, 22] width 127 height 19
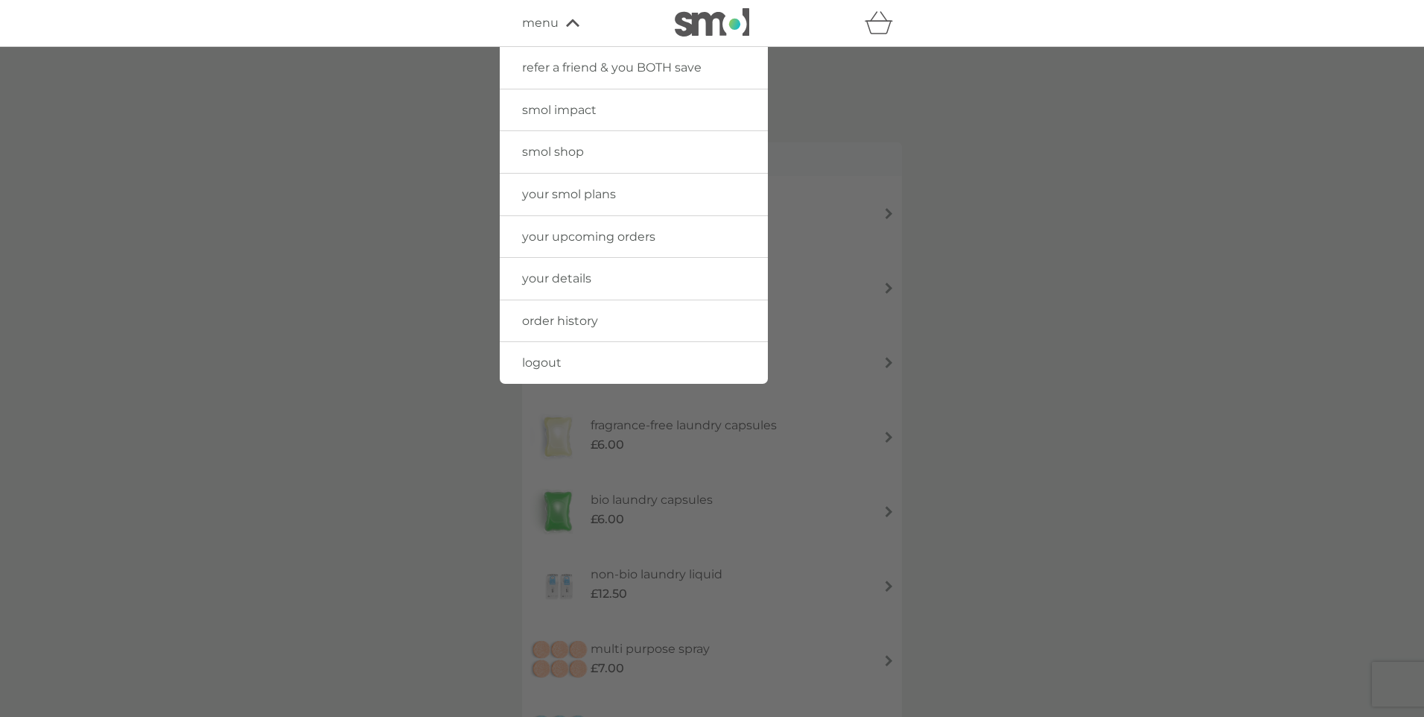
click at [586, 330] on link "order history" at bounding box center [634, 321] width 268 height 42
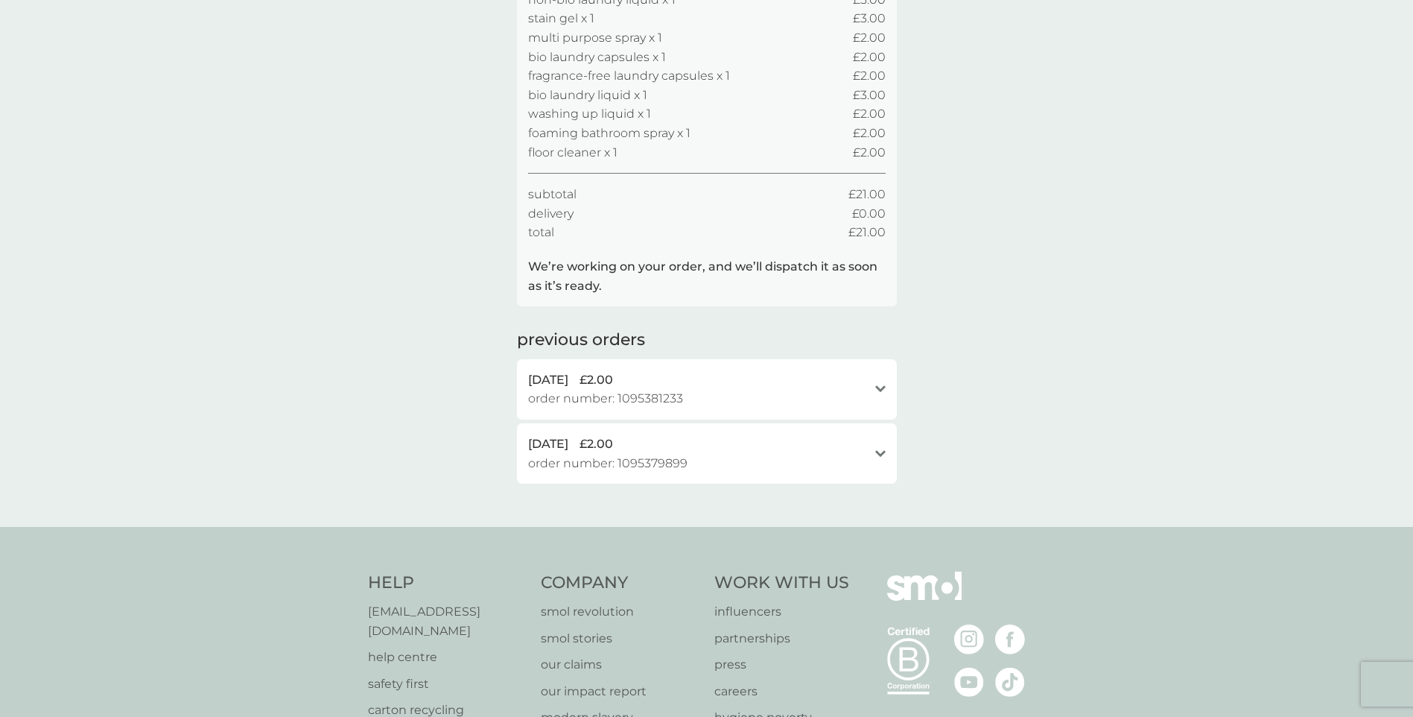
scroll to position [74, 0]
